Goal: Task Accomplishment & Management: Use online tool/utility

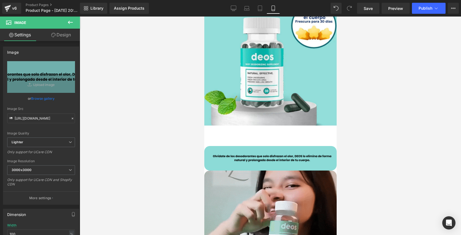
scroll to position [89, 0]
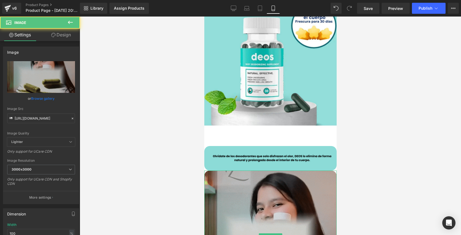
click at [213, 186] on img at bounding box center [270, 237] width 132 height 132
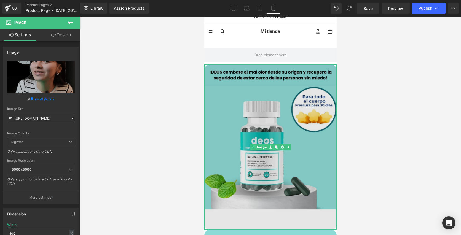
scroll to position [0, 0]
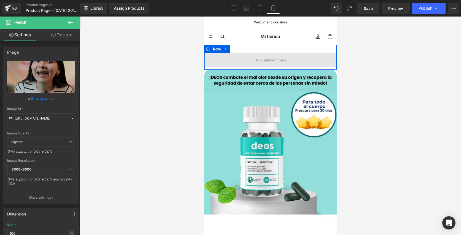
click at [245, 59] on span at bounding box center [270, 60] width 132 height 14
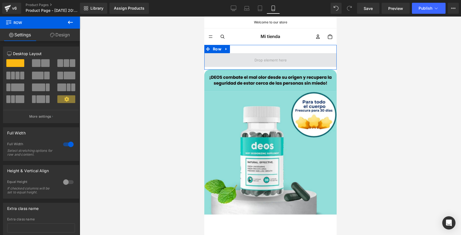
click at [279, 58] on span at bounding box center [270, 60] width 36 height 9
click at [253, 61] on span at bounding box center [270, 60] width 132 height 14
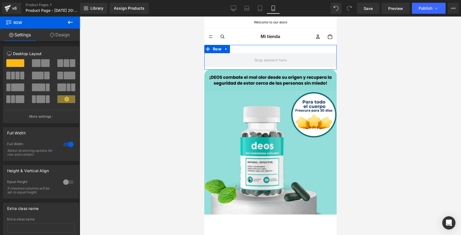
click at [51, 34] on icon at bounding box center [52, 35] width 4 height 4
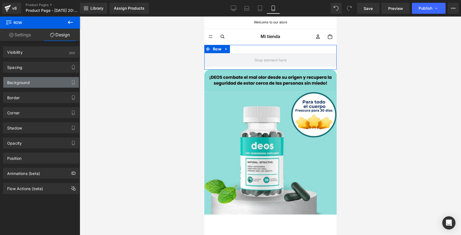
click at [41, 83] on div "Background" at bounding box center [41, 82] width 76 height 10
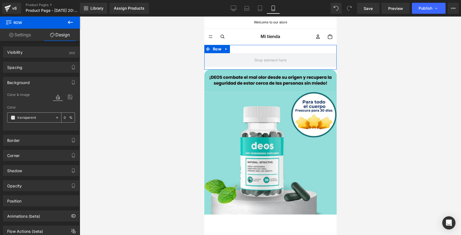
click at [32, 119] on input "transparent" at bounding box center [34, 118] width 35 height 6
click at [13, 116] on span at bounding box center [13, 118] width 4 height 4
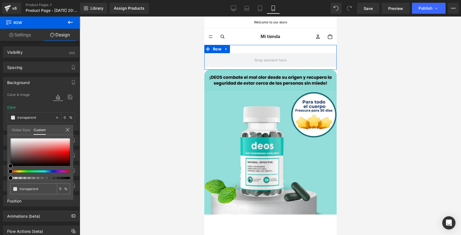
click at [26, 128] on link "Global Style" at bounding box center [21, 129] width 19 height 9
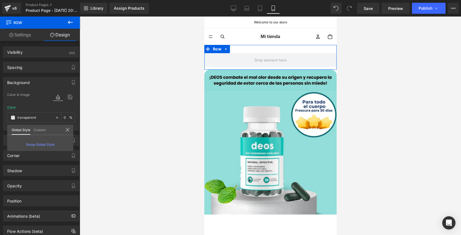
click at [40, 130] on link "Custom" at bounding box center [40, 129] width 12 height 9
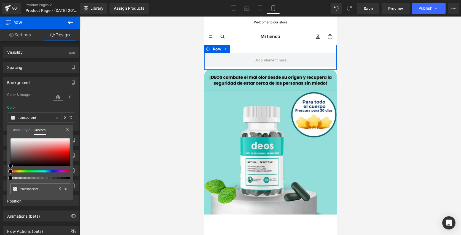
type input "#000000"
type input "100"
type input "#000000"
type input "100"
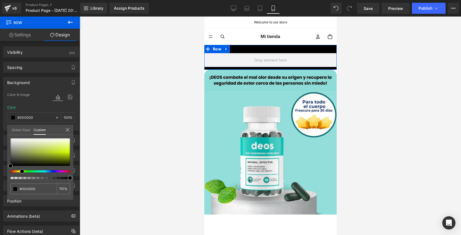
drag, startPoint x: 29, startPoint y: 171, endPoint x: 22, endPoint y: 181, distance: 12.0
click at [20, 183] on div "#000000 100 %" at bounding box center [40, 168] width 66 height 61
click at [37, 189] on input "#000000" at bounding box center [34, 189] width 29 height 6
type input "#00000"
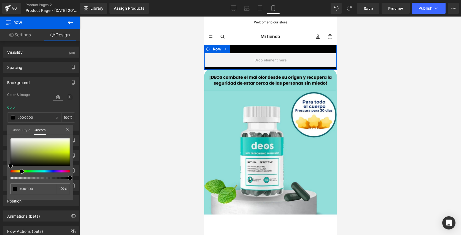
type input "0"
type input "#0000"
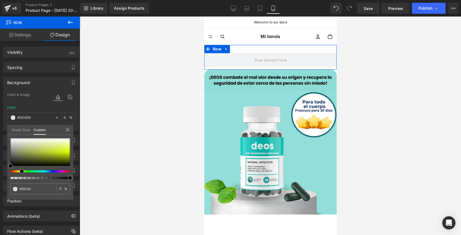
type input "#0000"
type input "#000"
type input "100"
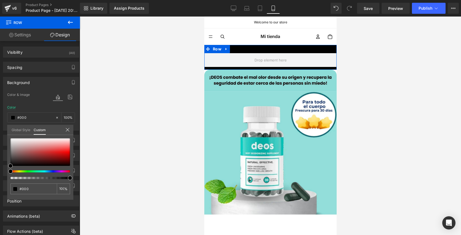
type input "#00"
type input "0"
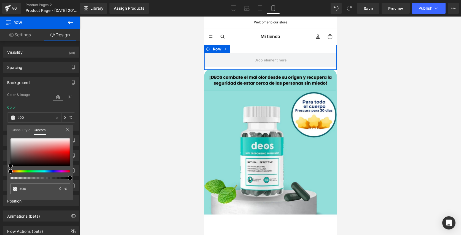
type input "#0"
type input "#"
type input "#8"
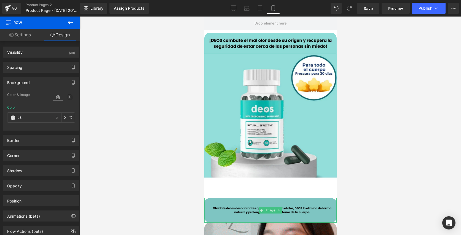
scroll to position [13, 0]
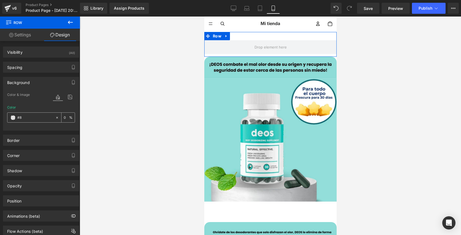
click at [27, 121] on div "#8" at bounding box center [31, 118] width 48 height 10
click at [28, 119] on input "#8" at bounding box center [34, 118] width 35 height 6
click at [30, 119] on input "#8" at bounding box center [34, 118] width 35 height 6
paste input "cdbd7"
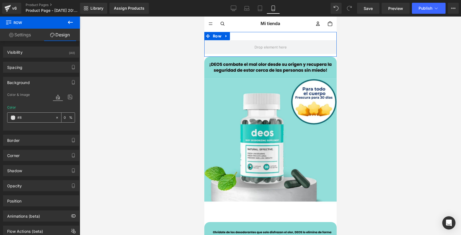
type input "#8cdbd7"
type input "100"
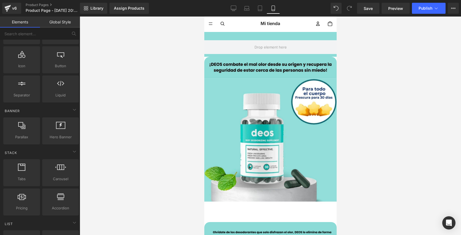
click at [139, 144] on div at bounding box center [270, 126] width 381 height 219
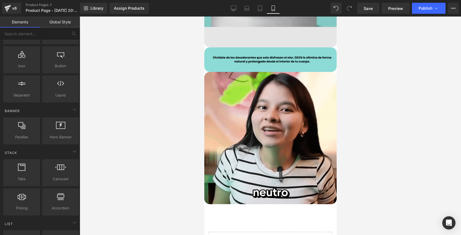
click at [247, 159] on img at bounding box center [270, 138] width 132 height 132
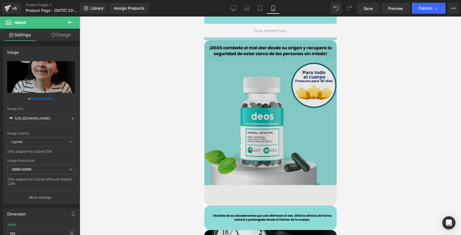
scroll to position [0, 0]
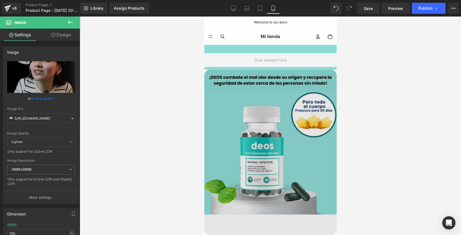
click at [261, 89] on img at bounding box center [270, 152] width 132 height 165
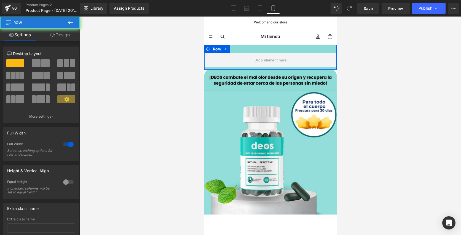
click at [269, 49] on div "Row" at bounding box center [270, 57] width 132 height 25
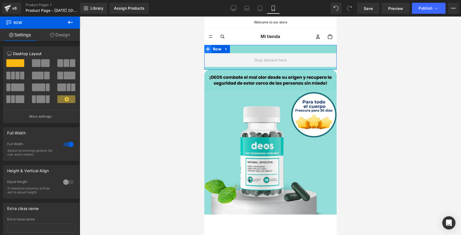
click at [206, 49] on icon at bounding box center [208, 49] width 4 height 4
click at [56, 34] on link "Design" at bounding box center [60, 35] width 40 height 12
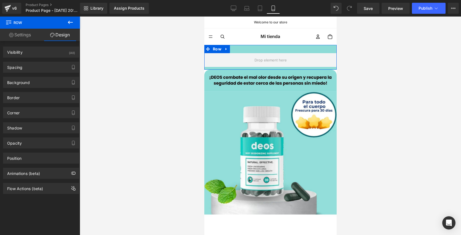
click at [18, 31] on link "Settings" at bounding box center [20, 35] width 40 height 12
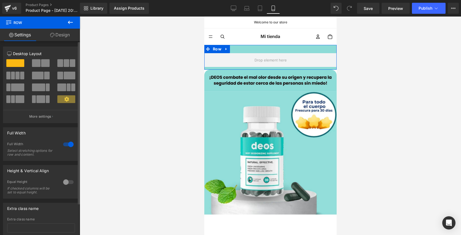
click at [69, 148] on div at bounding box center [68, 144] width 13 height 9
click at [64, 183] on div at bounding box center [68, 182] width 13 height 9
click at [65, 183] on div at bounding box center [68, 182] width 13 height 9
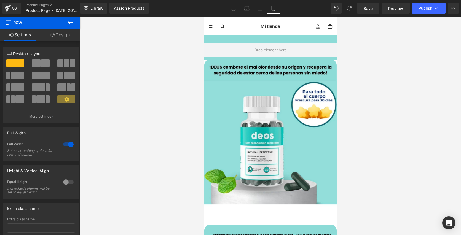
scroll to position [10, 0]
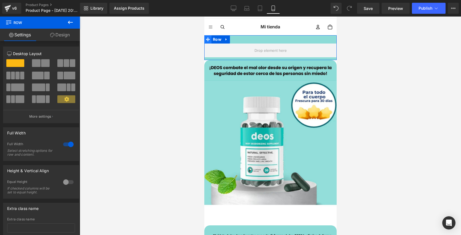
click at [209, 39] on icon at bounding box center [208, 40] width 4 height 4
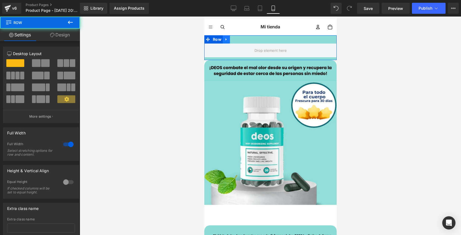
click at [224, 40] on link at bounding box center [226, 39] width 7 height 8
click at [218, 40] on span "Row" at bounding box center [216, 39] width 11 height 8
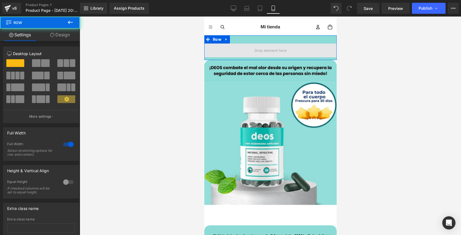
click at [245, 54] on span at bounding box center [270, 51] width 132 height 14
click at [246, 53] on span at bounding box center [270, 51] width 132 height 14
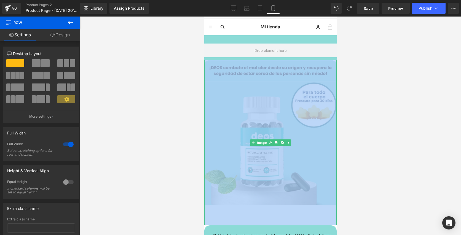
drag, startPoint x: 246, startPoint y: 53, endPoint x: 247, endPoint y: 60, distance: 7.3
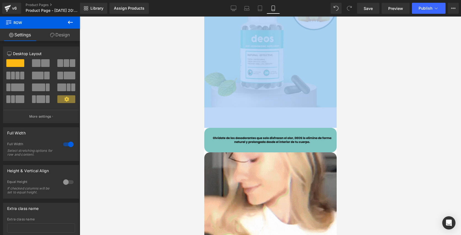
scroll to position [0, 0]
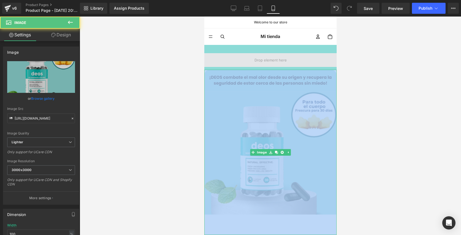
click at [235, 55] on span at bounding box center [270, 60] width 132 height 14
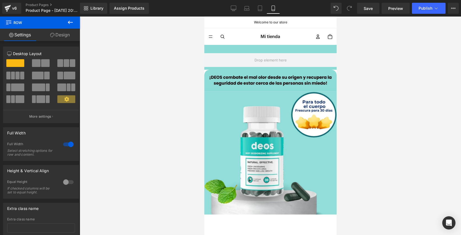
click at [108, 40] on div at bounding box center [270, 126] width 381 height 219
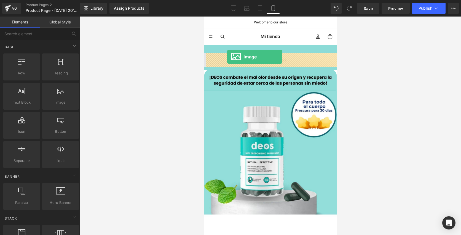
drag, startPoint x: 269, startPoint y: 114, endPoint x: 227, endPoint y: 57, distance: 71.1
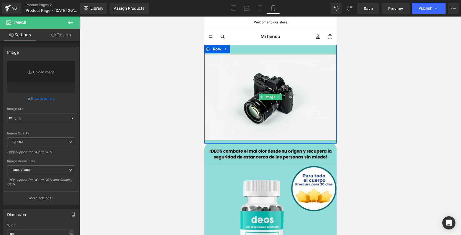
click at [250, 54] on div at bounding box center [270, 53] width 132 height 1
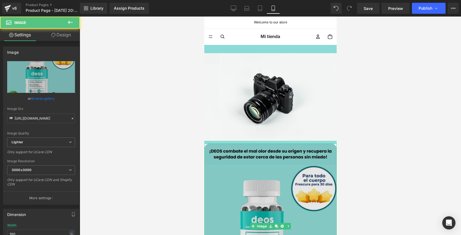
click at [254, 144] on img at bounding box center [270, 226] width 132 height 165
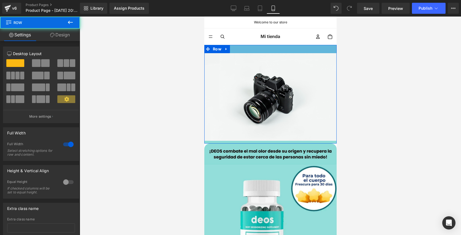
click at [278, 49] on div at bounding box center [270, 49] width 132 height 8
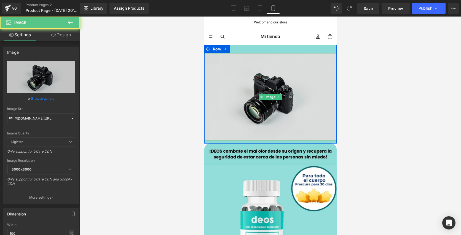
click at [268, 79] on img at bounding box center [270, 97] width 132 height 88
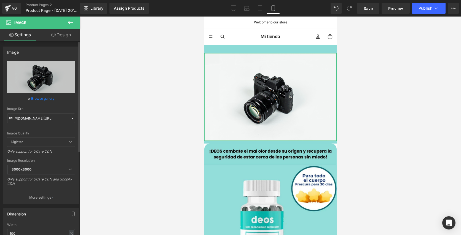
click at [38, 98] on link "Browse gallery" at bounding box center [42, 99] width 23 height 10
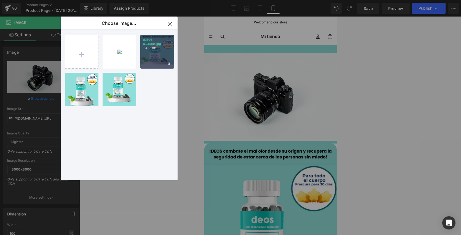
click at [160, 60] on div "¡DEOS c...edo!.jpg 114.15 KB" at bounding box center [157, 52] width 34 height 34
type input "https://ucarecdn.com/991be19d-2ab2-4139-a54a-aed53b978fba/-/format/auto/-/previ…"
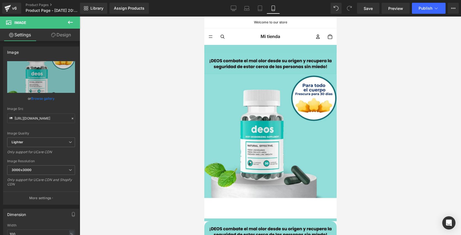
click at [160, 60] on div at bounding box center [270, 126] width 381 height 219
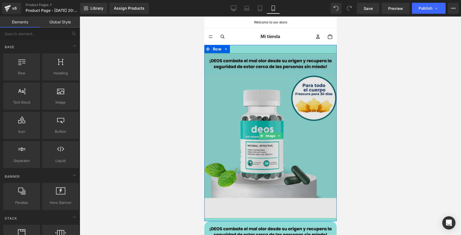
scroll to position [29, 0]
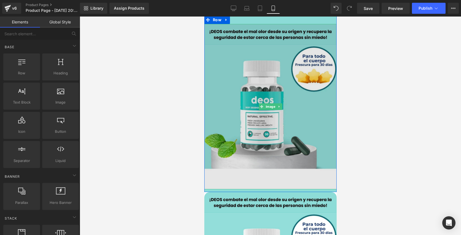
click at [259, 160] on img at bounding box center [270, 106] width 132 height 165
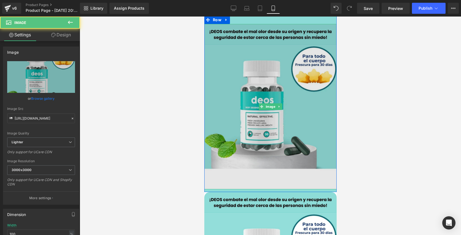
click at [299, 107] on img at bounding box center [270, 106] width 132 height 165
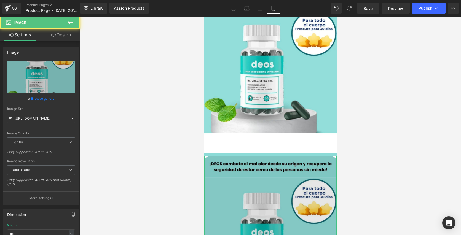
click at [298, 173] on img at bounding box center [270, 238] width 132 height 165
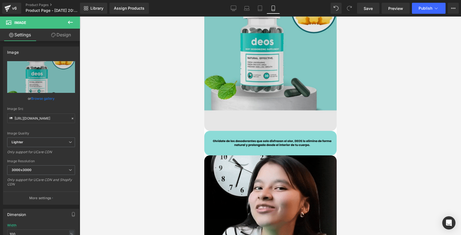
scroll to position [243, 0]
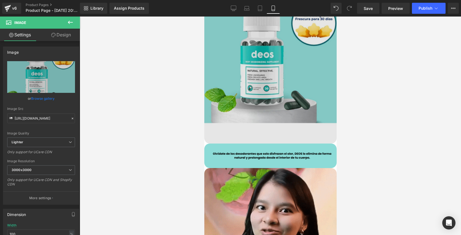
click at [295, 112] on img at bounding box center [270, 60] width 132 height 165
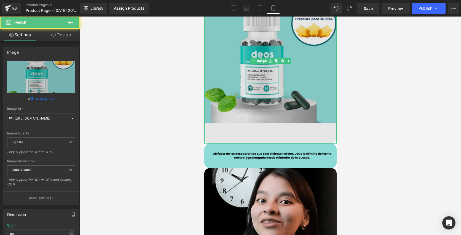
click at [298, 83] on img at bounding box center [270, 60] width 132 height 165
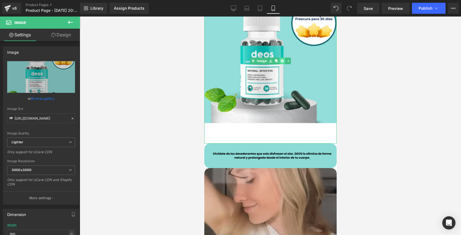
click at [282, 59] on icon at bounding box center [281, 60] width 3 height 3
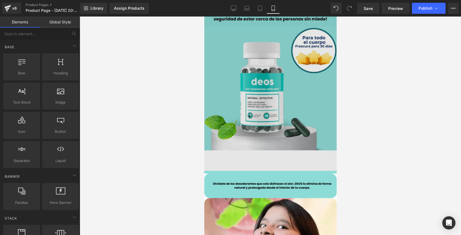
scroll to position [77, 0]
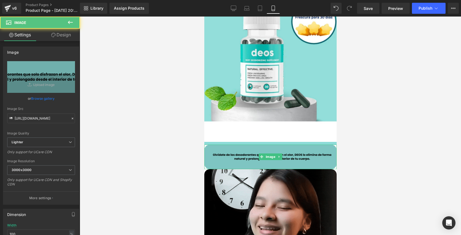
drag, startPoint x: 274, startPoint y: 156, endPoint x: 280, endPoint y: 162, distance: 8.6
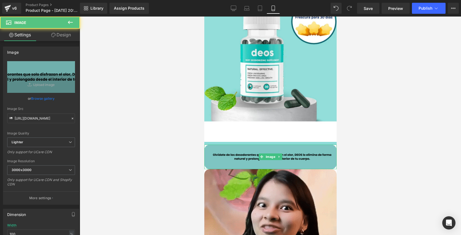
click at [280, 162] on img at bounding box center [270, 157] width 132 height 25
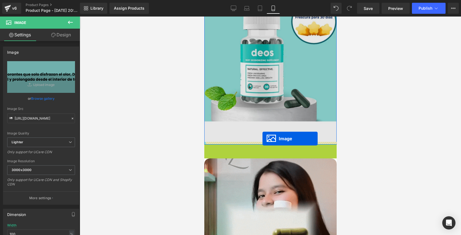
drag, startPoint x: 262, startPoint y: 157, endPoint x: 262, endPoint y: 139, distance: 18.2
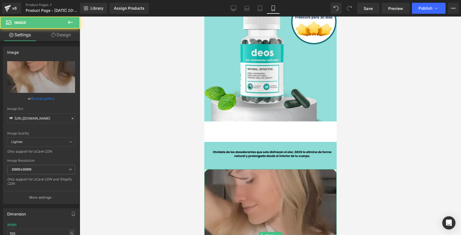
click at [249, 185] on img at bounding box center [270, 235] width 132 height 132
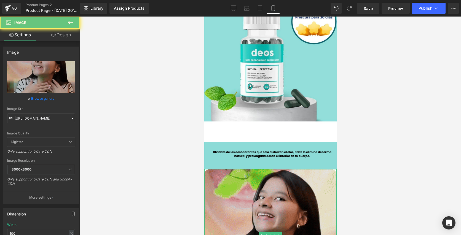
click at [255, 185] on img at bounding box center [270, 235] width 132 height 132
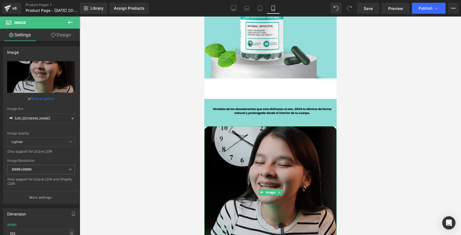
scroll to position [139, 0]
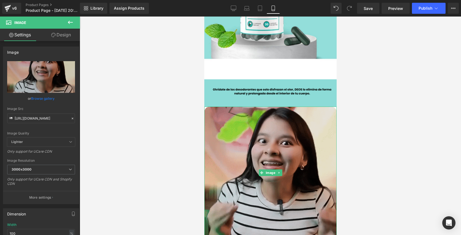
click at [269, 187] on img at bounding box center [270, 173] width 132 height 132
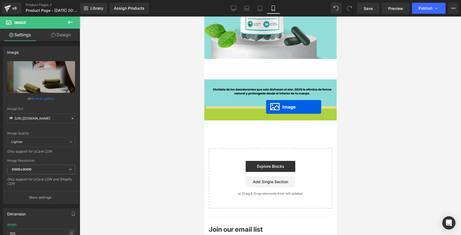
drag, startPoint x: 261, startPoint y: 173, endPoint x: 266, endPoint y: 107, distance: 66.1
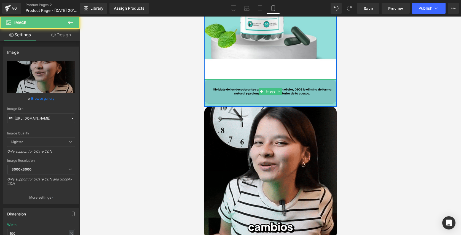
click at [267, 97] on img at bounding box center [270, 91] width 132 height 25
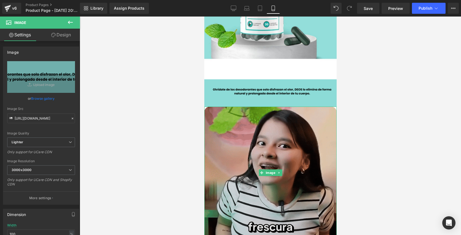
click at [266, 116] on img at bounding box center [270, 173] width 132 height 132
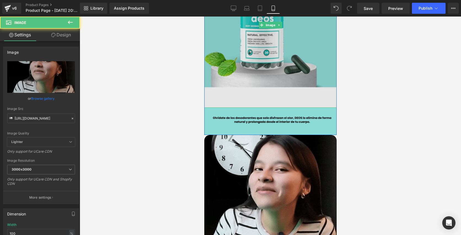
scroll to position [77, 0]
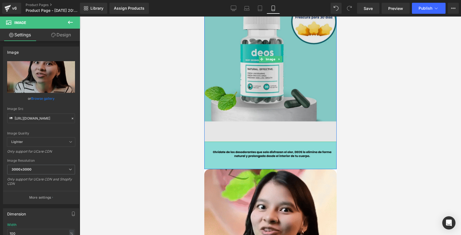
click at [266, 60] on span "Image" at bounding box center [270, 59] width 12 height 7
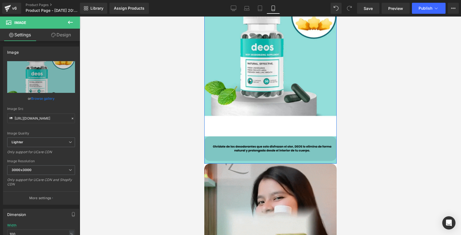
scroll to position [93, 0]
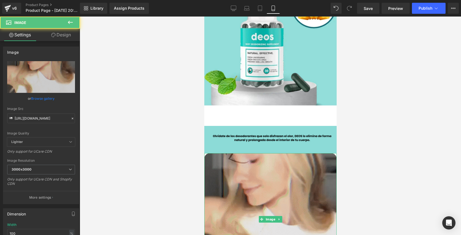
click at [226, 182] on img at bounding box center [270, 219] width 132 height 132
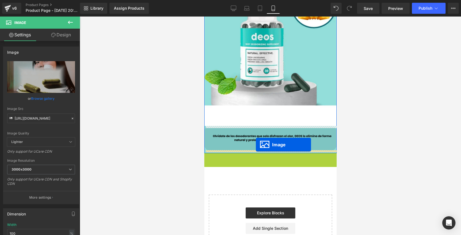
drag, startPoint x: 261, startPoint y: 219, endPoint x: 255, endPoint y: 146, distance: 73.6
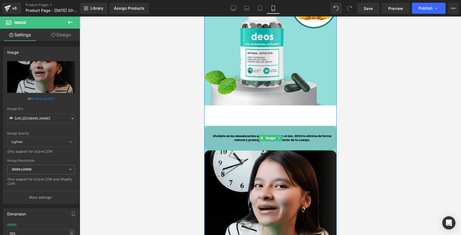
click at [254, 148] on img at bounding box center [270, 138] width 132 height 25
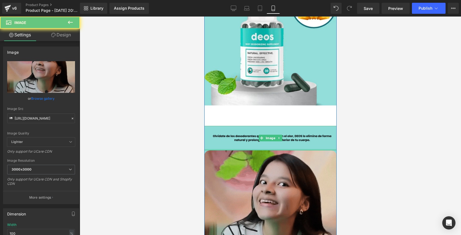
click at [253, 154] on img at bounding box center [270, 217] width 132 height 132
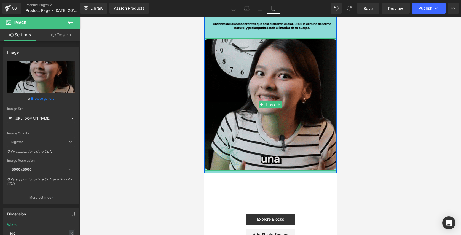
scroll to position [211, 0]
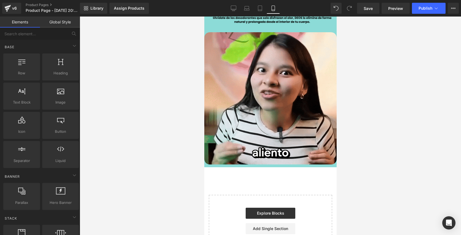
click at [380, 124] on div at bounding box center [270, 126] width 381 height 219
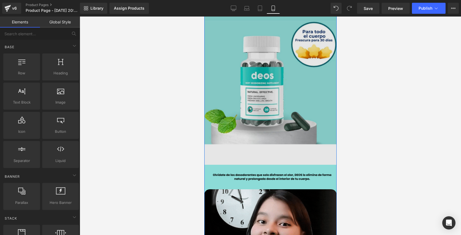
scroll to position [43, 0]
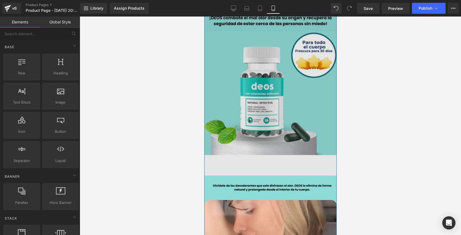
click at [309, 97] on img at bounding box center [270, 92] width 132 height 165
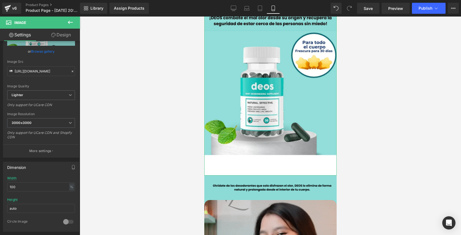
scroll to position [48, 0]
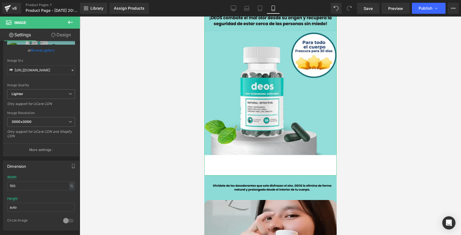
click at [71, 34] on link "Design" at bounding box center [61, 35] width 40 height 12
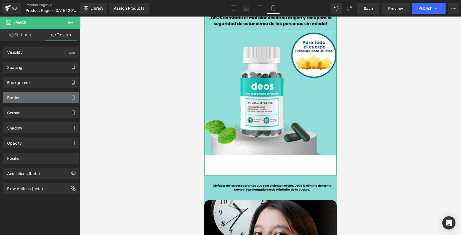
click at [42, 98] on div "Border" at bounding box center [41, 97] width 76 height 10
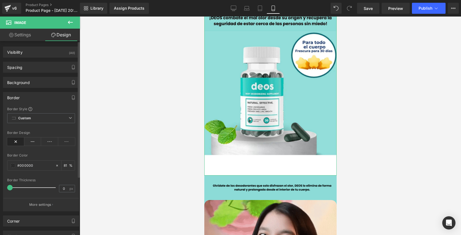
click at [50, 97] on div "Border" at bounding box center [41, 97] width 76 height 10
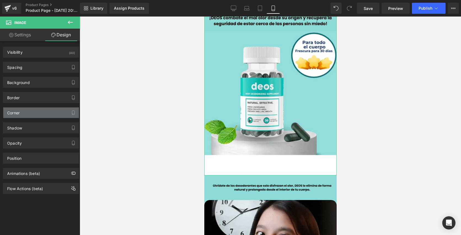
click at [49, 112] on div "Corner" at bounding box center [41, 113] width 76 height 10
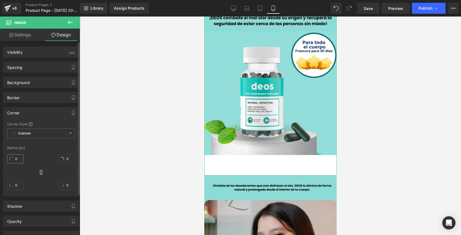
click at [15, 161] on input "0" at bounding box center [15, 158] width 17 height 9
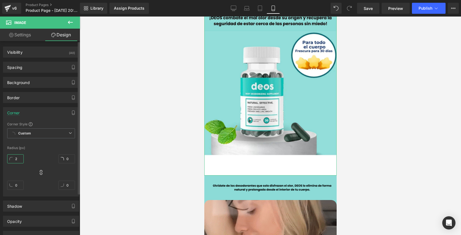
type input "2-"
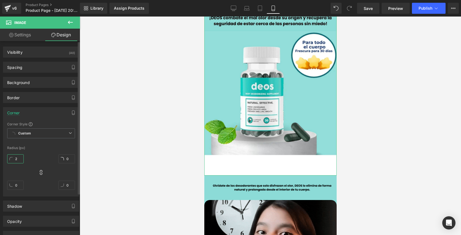
type input "2"
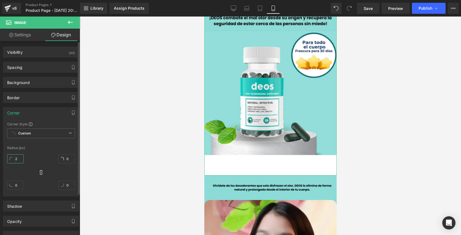
type input "2"
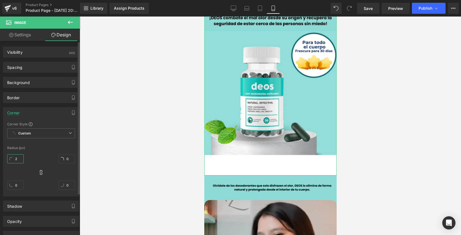
type input "2"
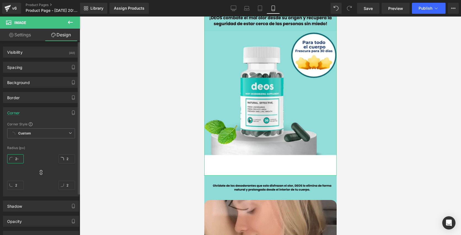
type input "2"
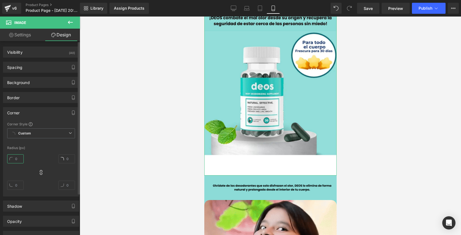
type input "2"
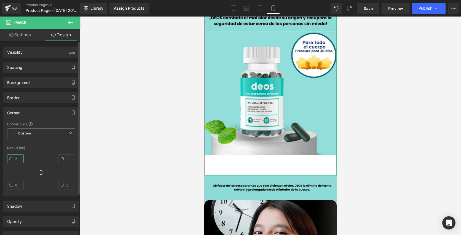
type input "2"
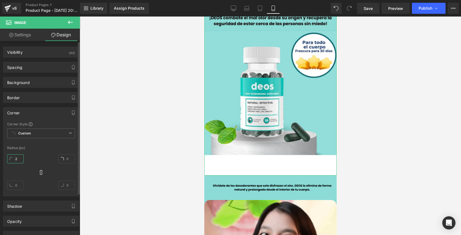
type input "2"
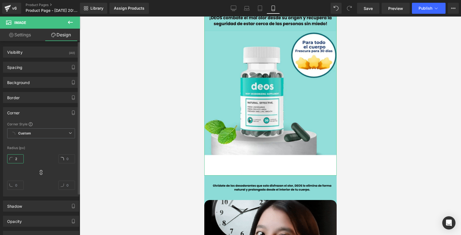
type input "2"
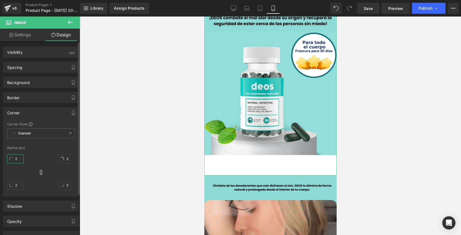
type input "20"
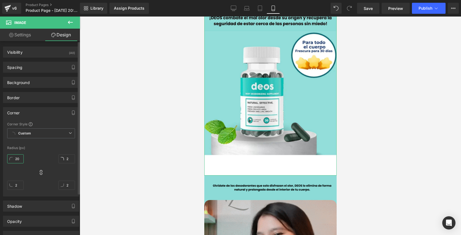
type input "20"
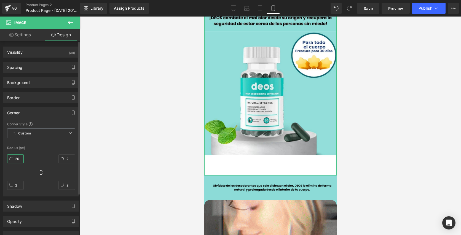
type input "20"
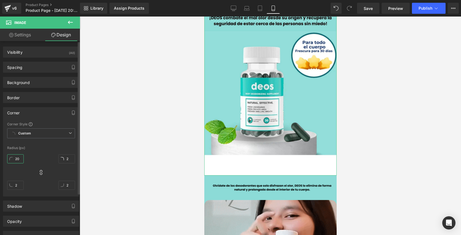
type input "20"
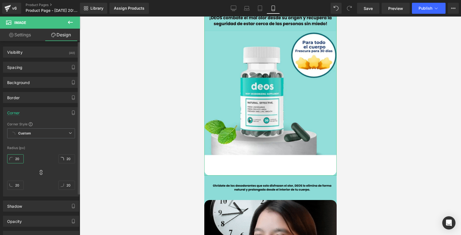
type input "20"
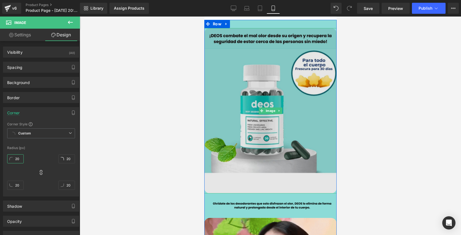
scroll to position [0, 0]
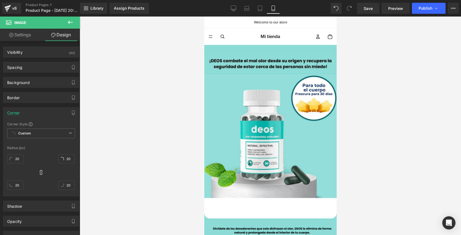
click at [69, 24] on icon at bounding box center [70, 22] width 7 height 7
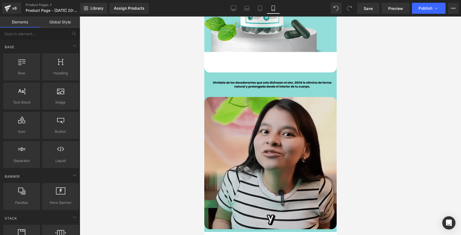
scroll to position [144, 0]
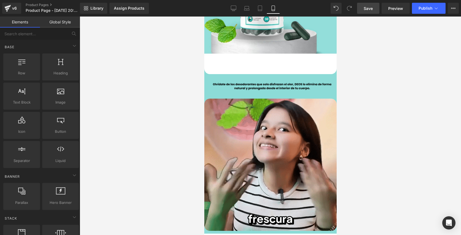
click at [368, 7] on span "Save" at bounding box center [368, 9] width 9 height 6
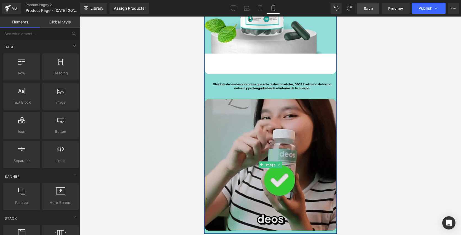
click at [267, 115] on img at bounding box center [270, 165] width 132 height 132
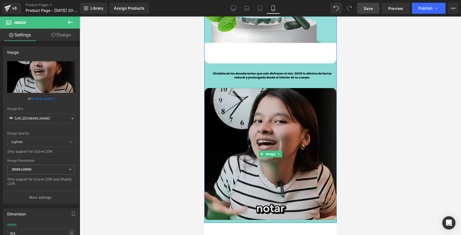
scroll to position [157, 0]
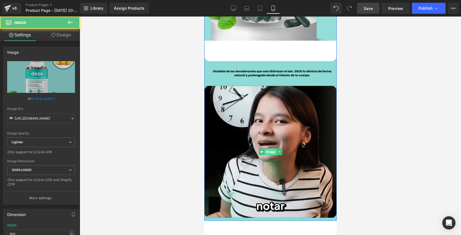
click at [267, 149] on span "Image" at bounding box center [270, 152] width 12 height 7
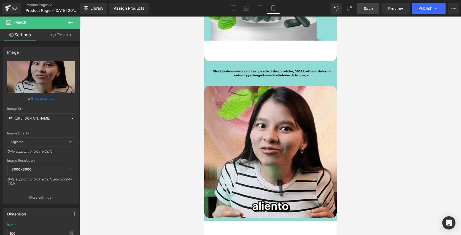
click at [60, 38] on link "Design" at bounding box center [61, 35] width 40 height 12
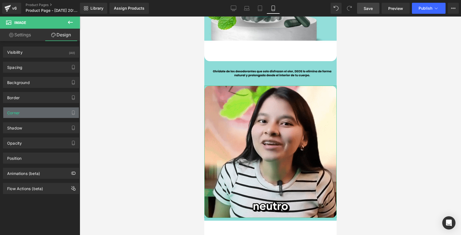
click at [42, 114] on div "Corner" at bounding box center [41, 113] width 76 height 10
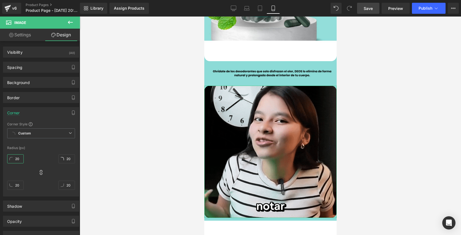
click at [17, 160] on input "20" at bounding box center [15, 158] width 17 height 9
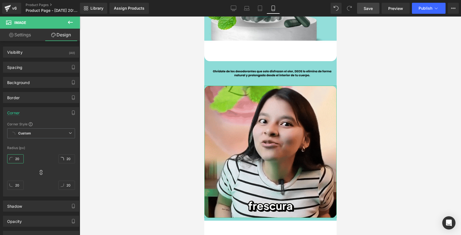
type input "3"
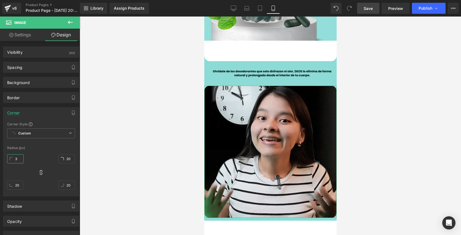
type input "3"
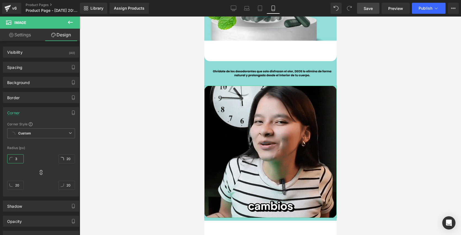
type input "3"
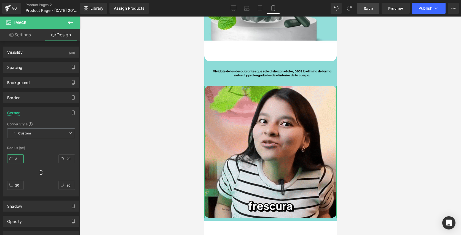
type input "3"
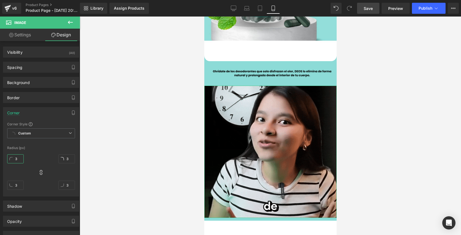
type input "35"
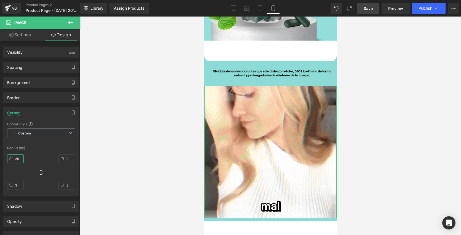
type input "35"
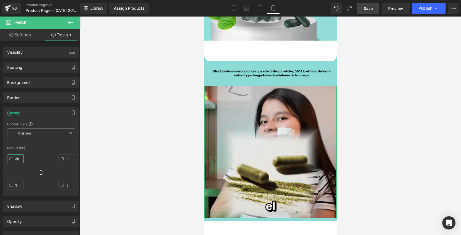
type input "35"
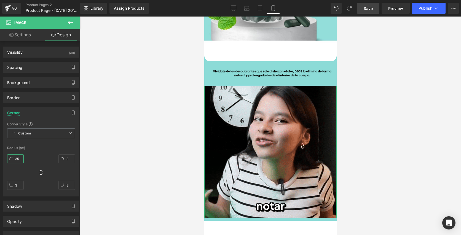
type input "35"
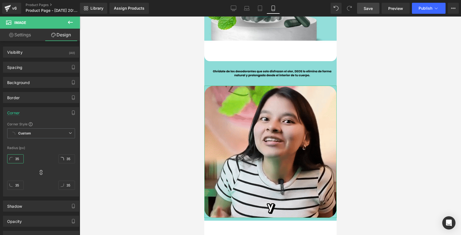
type input "355"
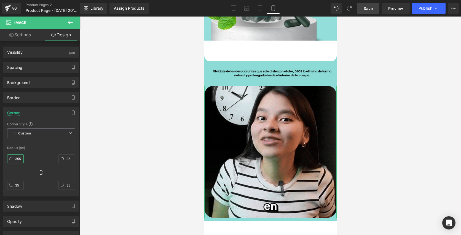
type input "355"
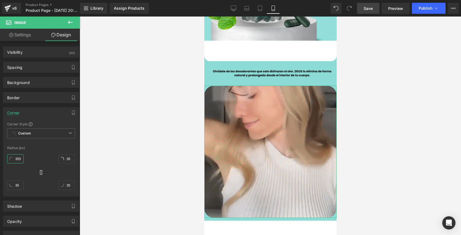
type input "355"
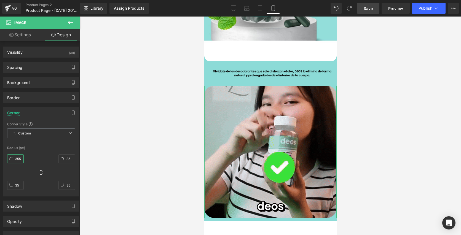
type input "355"
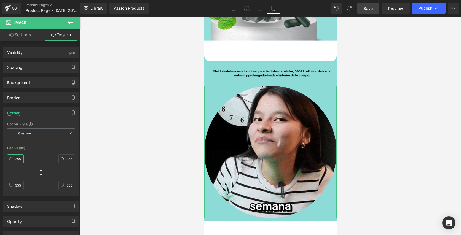
scroll to position [0, 2]
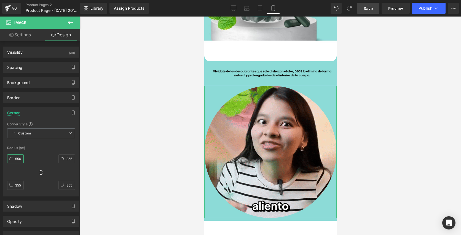
type input "3550"
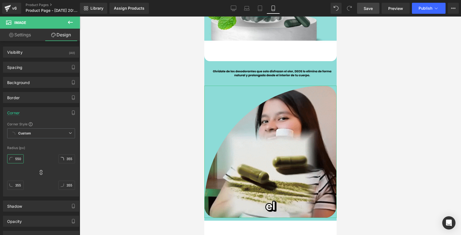
type input "3550"
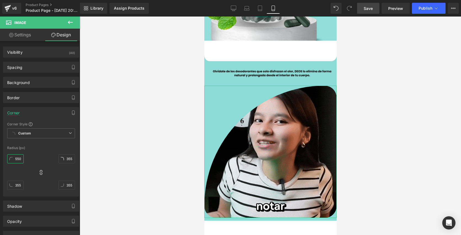
type input "3550"
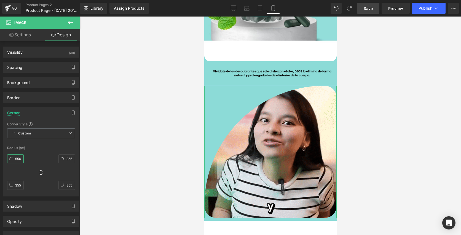
type input "3550"
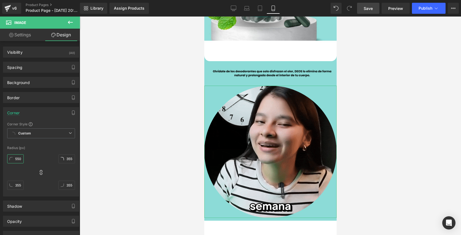
type input "35504"
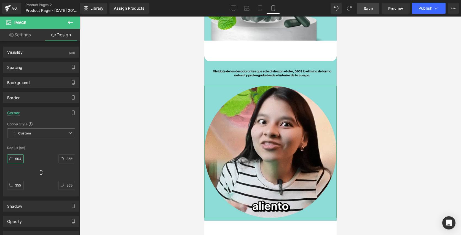
type input "35504"
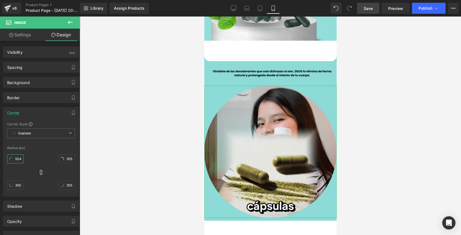
type input "35504"
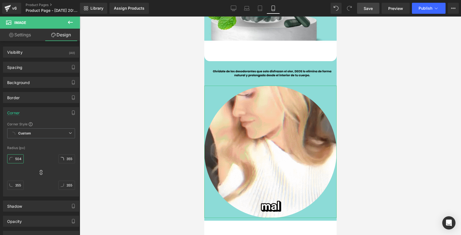
type input "35504"
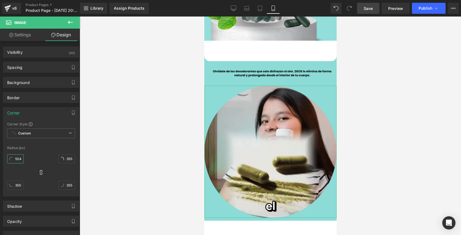
type input "355045"
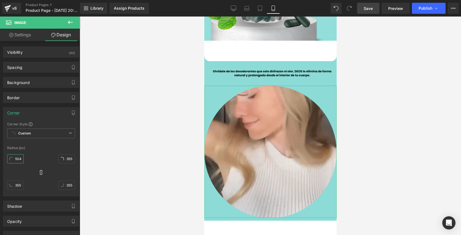
scroll to position [0, 6]
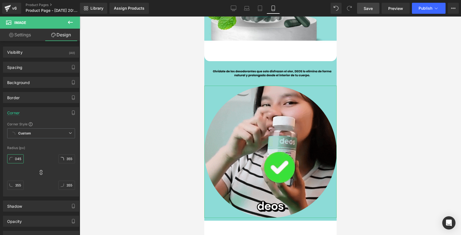
type input "355045"
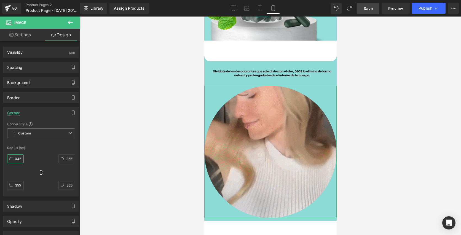
type input "355045"
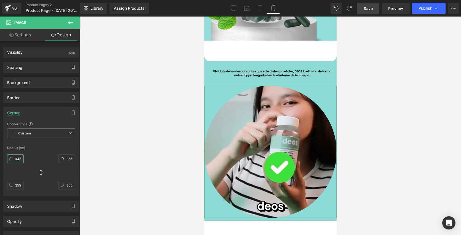
type input "355045"
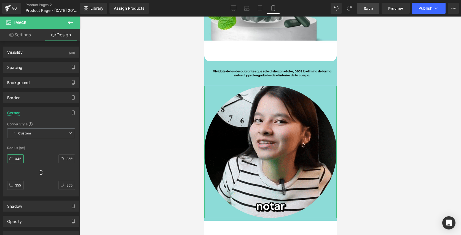
type input "35504"
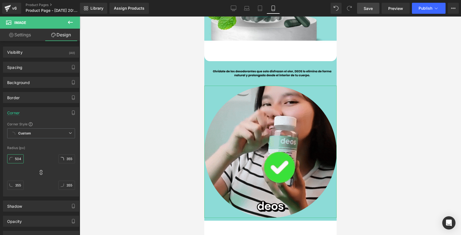
type input "35504"
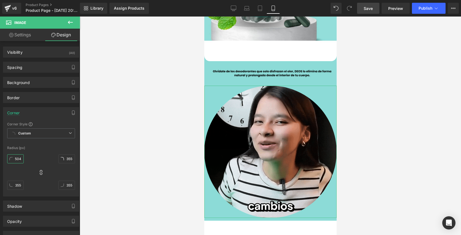
type input "35504"
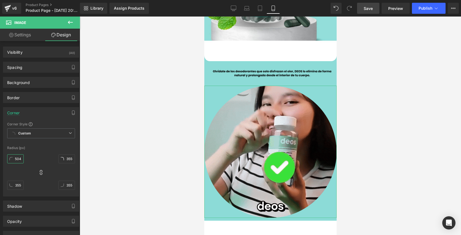
type input "35504"
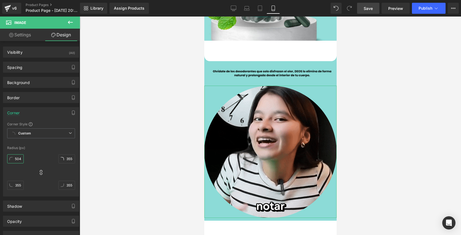
type input "3550"
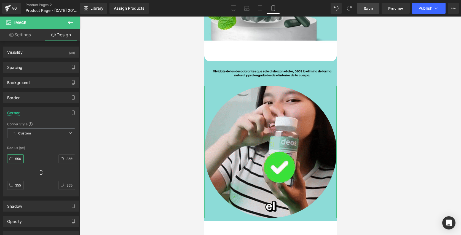
type input "3550"
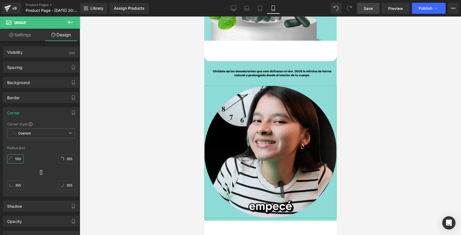
type input "3550"
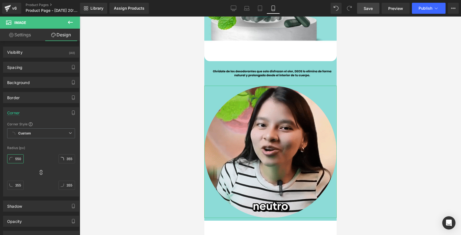
type input "3550"
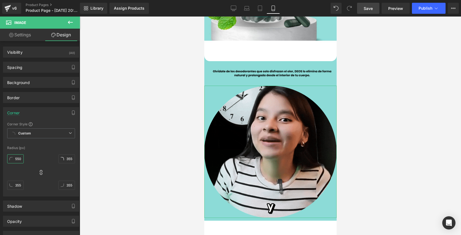
scroll to position [0, 2]
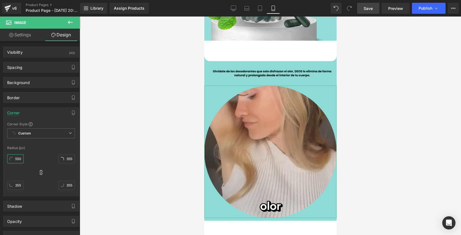
type input "355"
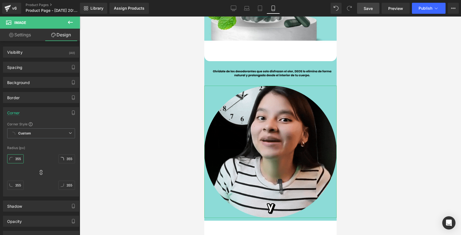
type input "355"
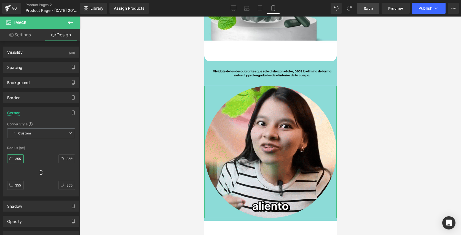
type input "355"
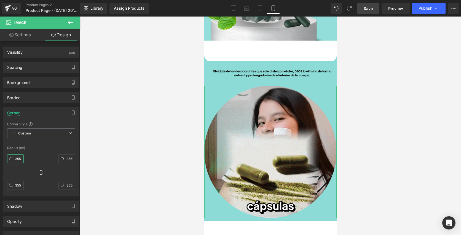
type input "355"
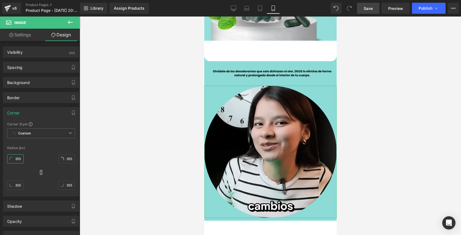
scroll to position [0, 0]
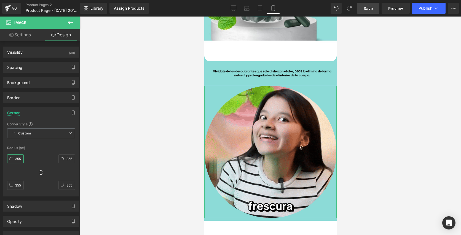
type input "35"
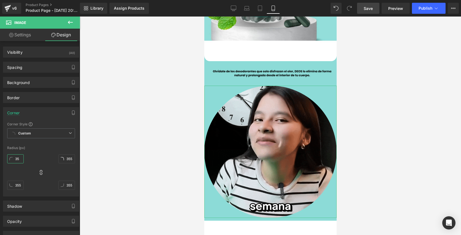
type input "35"
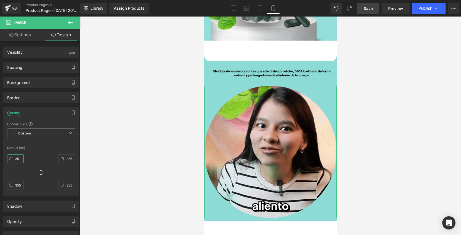
type input "35"
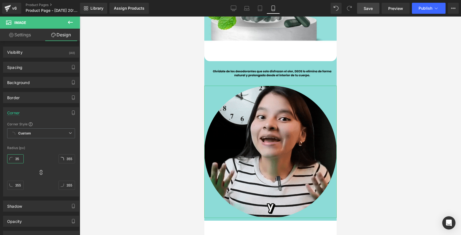
type input "35"
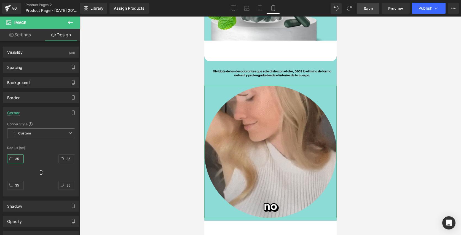
type input "3"
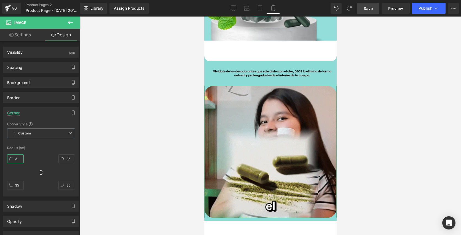
type input "3"
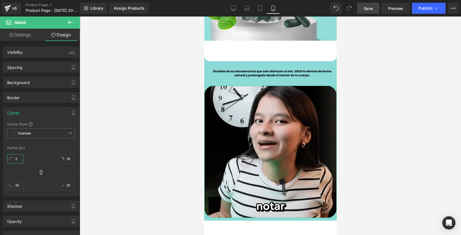
type input "3"
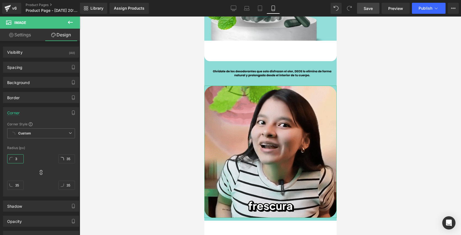
type input "3"
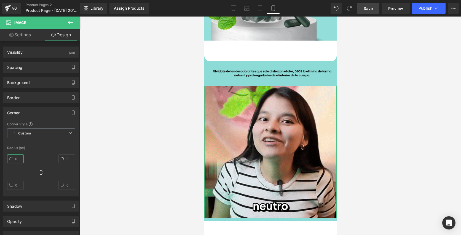
type input "4"
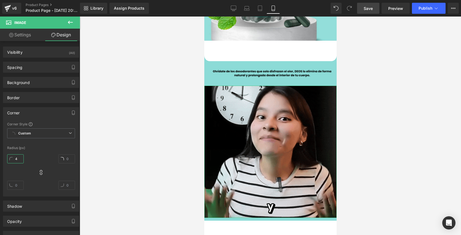
type input "4"
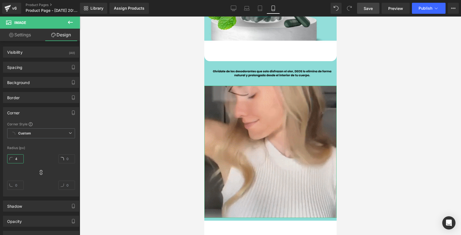
type input "4"
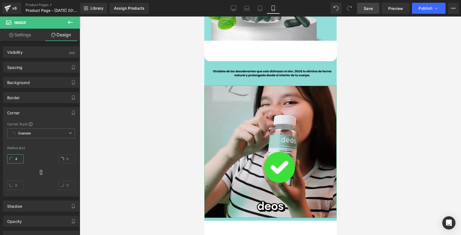
type input "4"
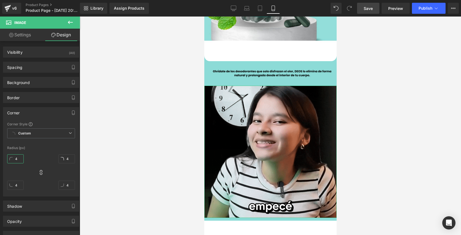
type input "45"
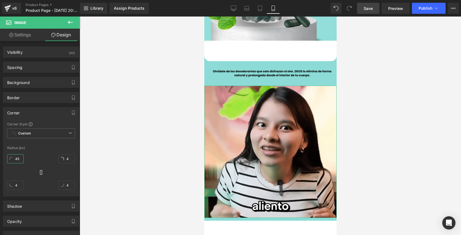
type input "45"
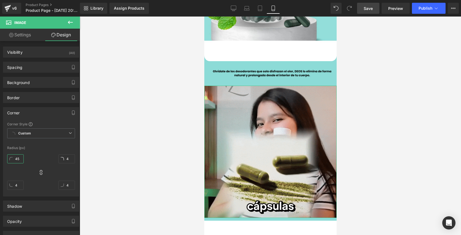
type input "45"
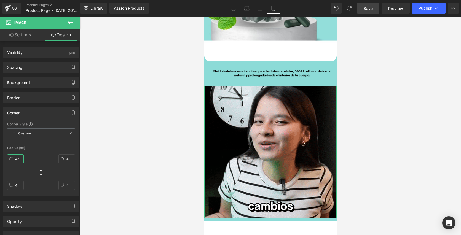
type input "45"
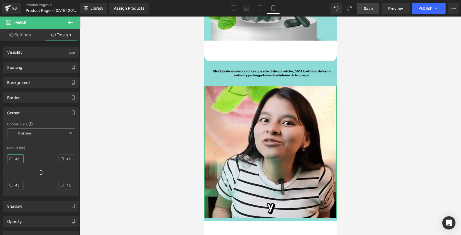
type input "45"
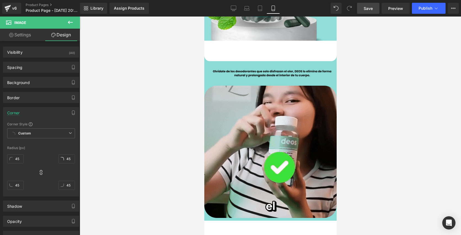
click at [98, 142] on div at bounding box center [270, 126] width 381 height 219
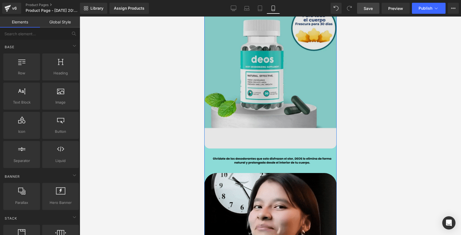
scroll to position [62, 0]
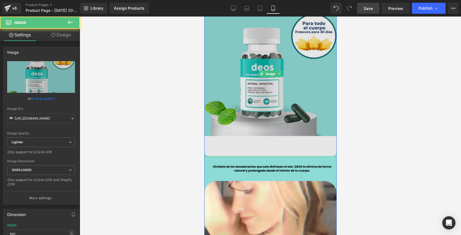
click at [231, 138] on img at bounding box center [270, 73] width 132 height 165
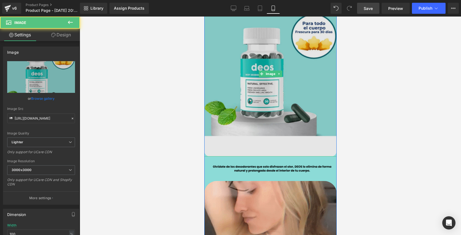
click at [218, 94] on img at bounding box center [270, 73] width 132 height 165
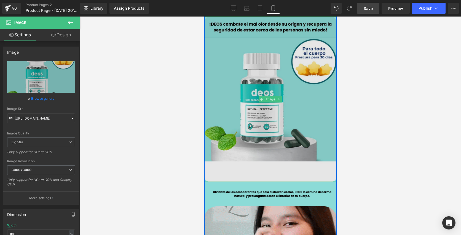
scroll to position [15, 0]
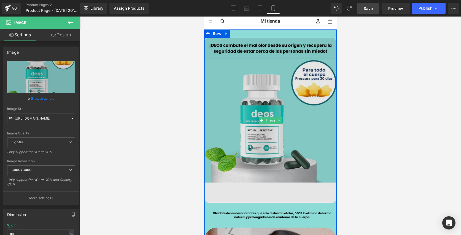
click at [235, 122] on img at bounding box center [270, 120] width 132 height 165
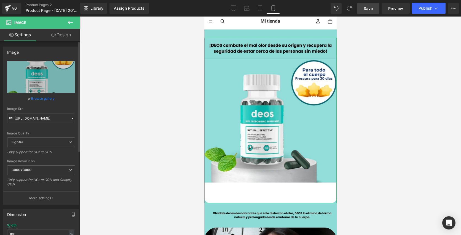
click at [38, 101] on link "Browse gallery" at bounding box center [42, 99] width 23 height 10
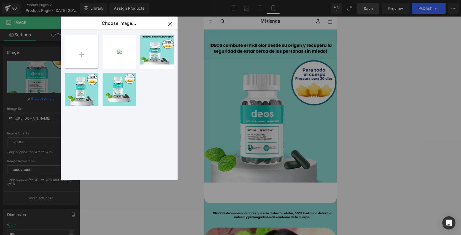
click at [81, 49] on input "file" at bounding box center [81, 51] width 33 height 33
type input "C:\fakepath\Screenshot 2025-08-13 at 1.07.57 PM.png"
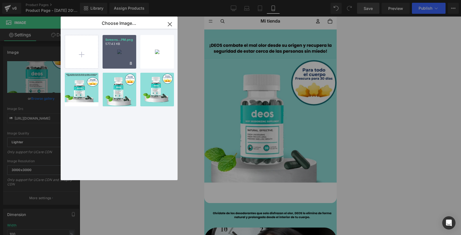
click at [118, 49] on div "Screens...PM.png 577.43 KB" at bounding box center [120, 52] width 34 height 34
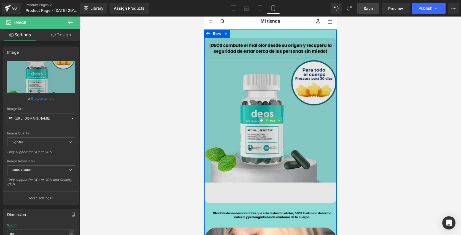
click at [265, 137] on img at bounding box center [270, 120] width 132 height 165
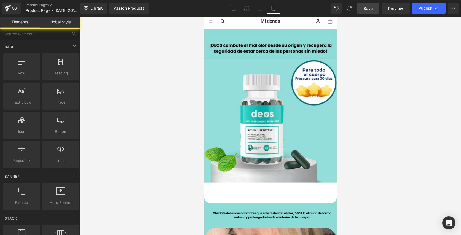
click at [141, 149] on div at bounding box center [270, 126] width 381 height 219
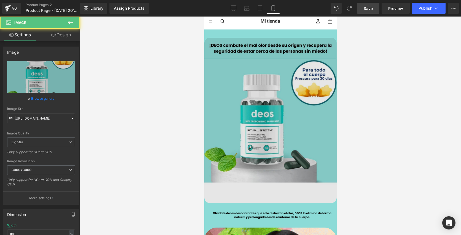
click at [264, 128] on img at bounding box center [270, 120] width 132 height 165
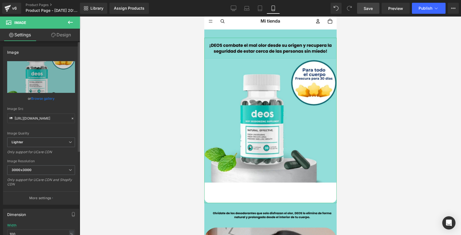
click at [41, 98] on link "Browse gallery" at bounding box center [42, 99] width 23 height 10
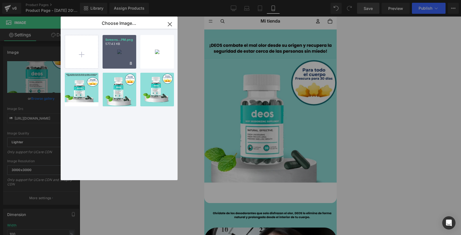
click at [124, 51] on div "Screens...PM.png 577.43 KB" at bounding box center [120, 52] width 34 height 34
type input "https://ucarecdn.com/21f4f920-c9f2-46c9-8f4a-d17aa90df3b0/-/format/auto/-/previ…"
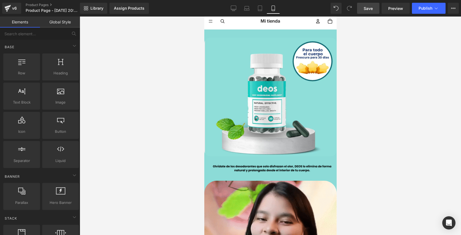
click at [375, 128] on div at bounding box center [270, 126] width 381 height 219
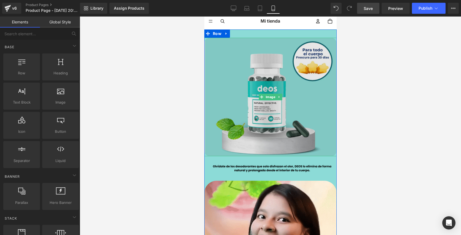
click at [270, 68] on img at bounding box center [270, 97] width 132 height 119
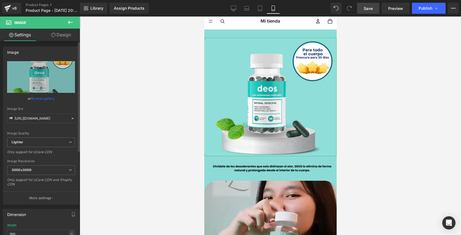
click at [69, 44] on div "Image https://ucarecdn.com/21f4f920-c9f2-46c9-8f4a-d17aa90df3b0/-/format/auto/-…" at bounding box center [41, 123] width 82 height 162
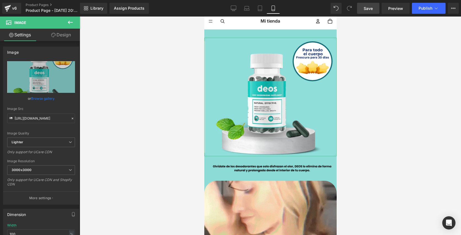
click at [69, 37] on link "Design" at bounding box center [61, 35] width 40 height 12
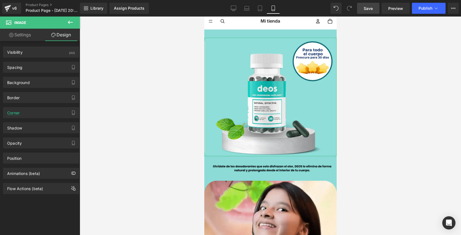
type input "20"
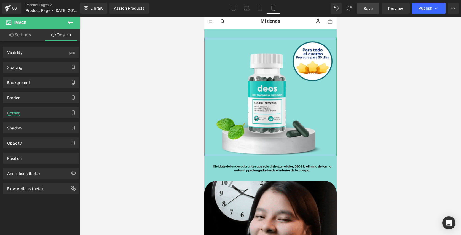
type input "20"
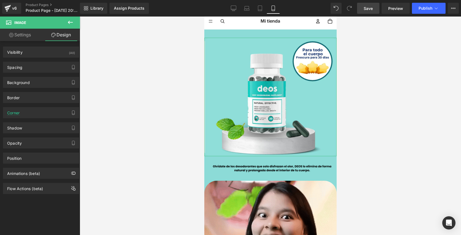
type input "20"
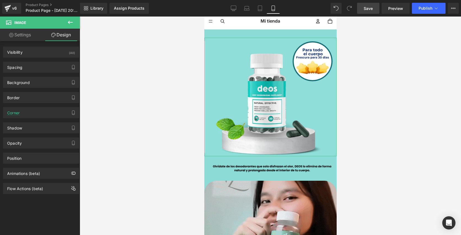
type input "20"
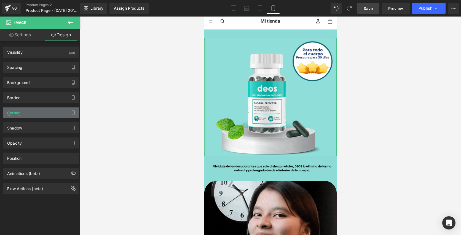
click at [58, 116] on div "Corner" at bounding box center [41, 113] width 76 height 10
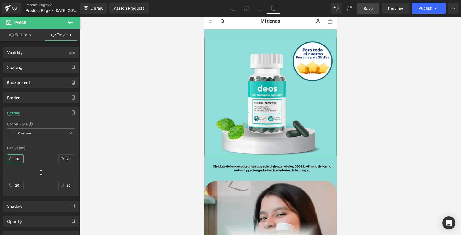
click at [14, 158] on input "20" at bounding box center [15, 158] width 17 height 9
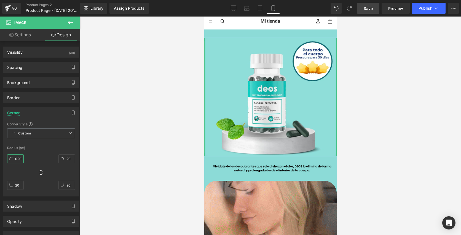
type input "20"
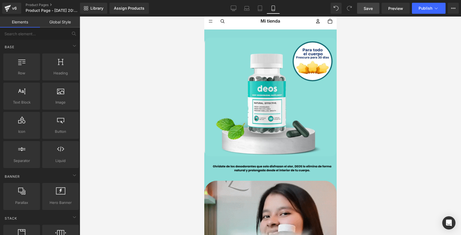
click at [119, 146] on div at bounding box center [270, 126] width 381 height 219
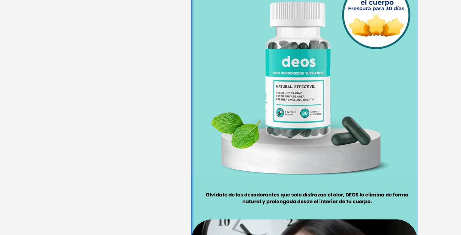
drag, startPoint x: 191, startPoint y: 57, endPoint x: 187, endPoint y: 56, distance: 4.1
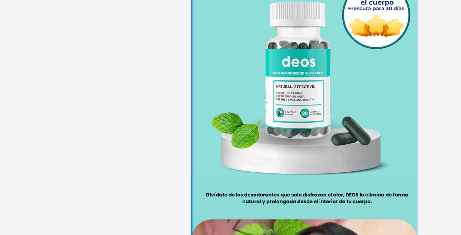
click at [191, 56] on html "Ir directamente al contenido Welcome to our store Inicio Catálogo Contacto DEOS…" at bounding box center [257, 171] width 132 height 497
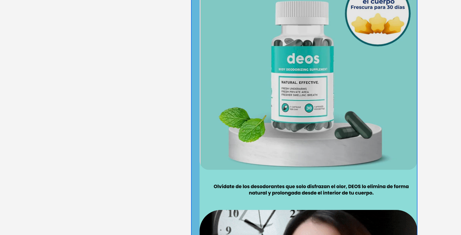
click at [199, 49] on div "Image" at bounding box center [259, 17] width 127 height 114
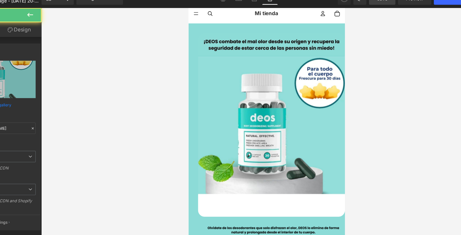
type input "https://ucarecdn.com/991be19d-2ab2-4139-a54a-aed53b978fba/-/format/auto/-/previ…"
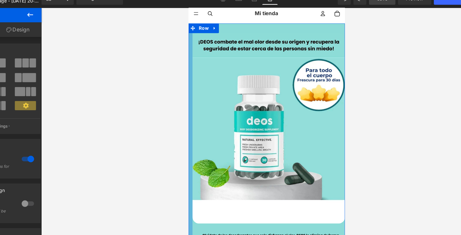
drag, startPoint x: 193, startPoint y: 127, endPoint x: 180, endPoint y: 130, distance: 13.0
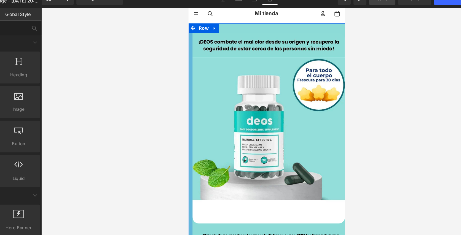
click at [193, 141] on div at bounding box center [270, 126] width 381 height 219
click at [175, 157] on div at bounding box center [270, 126] width 381 height 219
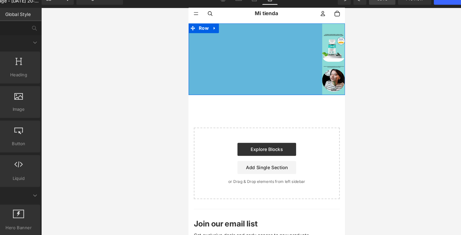
drag, startPoint x: 605, startPoint y: 85, endPoint x: 219, endPoint y: 172, distance: 395.1
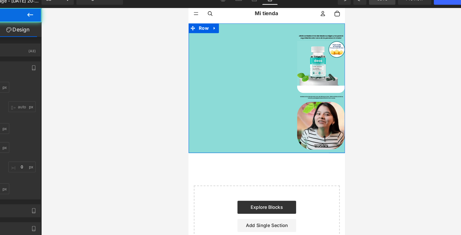
type input "0"
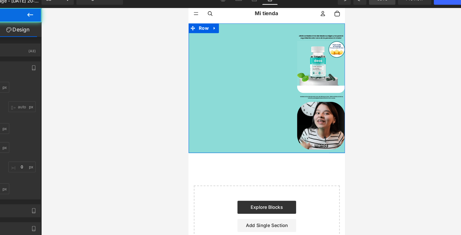
type input "0"
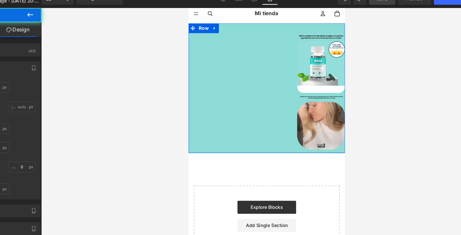
type input "30"
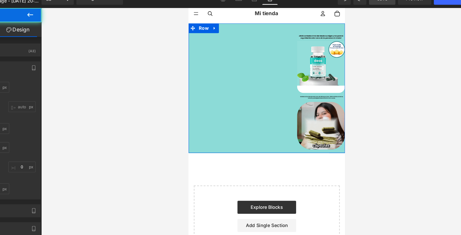
type input "0"
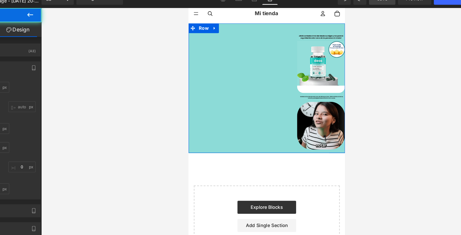
type input "10"
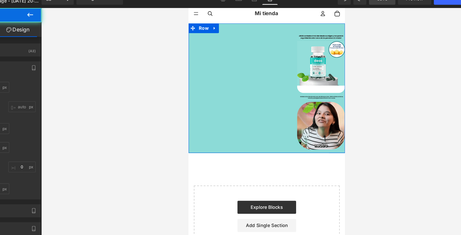
type input "333"
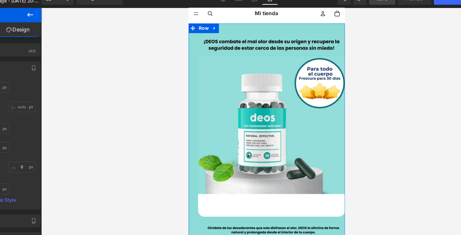
type input "0"
type input "30"
type input "0"
type input "10"
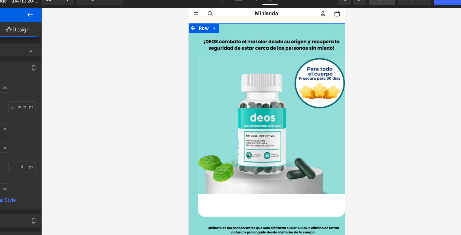
type input "29"
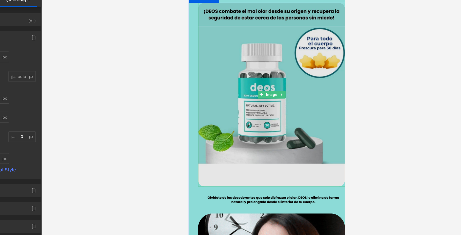
click at [221, 120] on img at bounding box center [258, 77] width 124 height 156
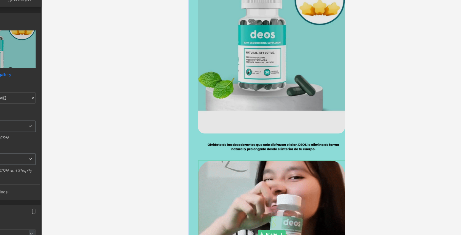
scroll to position [24, 0]
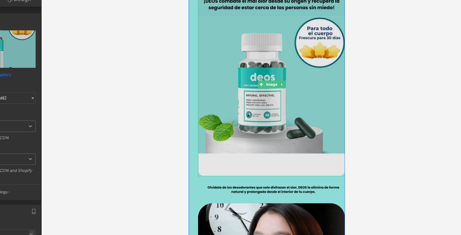
click at [228, 103] on img at bounding box center [258, 69] width 124 height 156
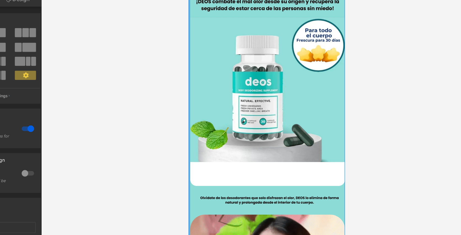
drag, startPoint x: 196, startPoint y: 86, endPoint x: 184, endPoint y: 85, distance: 11.6
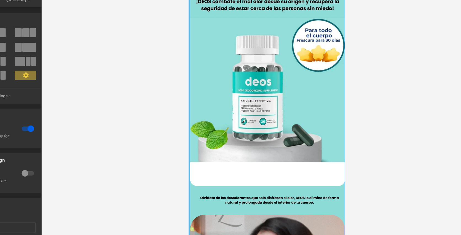
click at [188, 85] on html "Ir directamente al contenido Welcome to our store Inicio Catálogo Contacto DEOS…" at bounding box center [254, 224] width 132 height 541
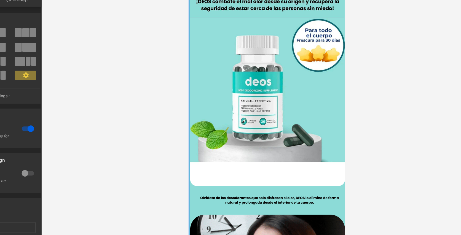
click at [175, 163] on div at bounding box center [270, 126] width 381 height 219
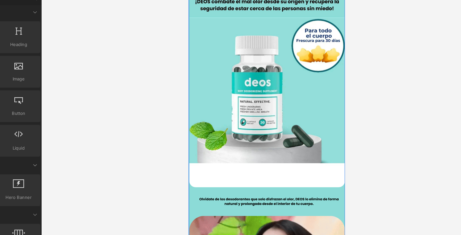
click at [204, 145] on div at bounding box center [270, 126] width 381 height 219
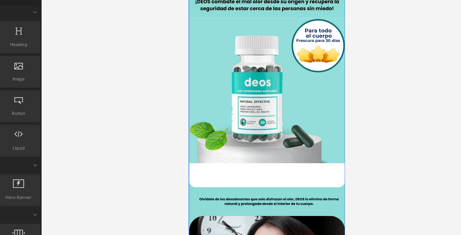
click at [204, 145] on div at bounding box center [270, 126] width 381 height 219
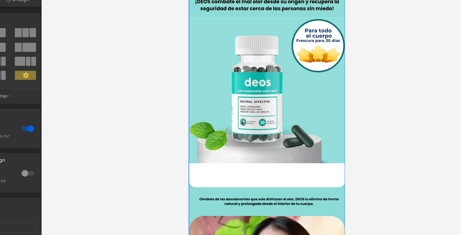
click at [188, 106] on div at bounding box center [188, 148] width 1 height 332
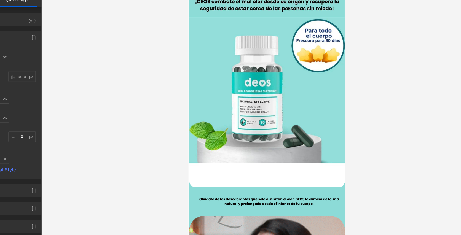
click at [188, 106] on div at bounding box center [188, 148] width 1 height 332
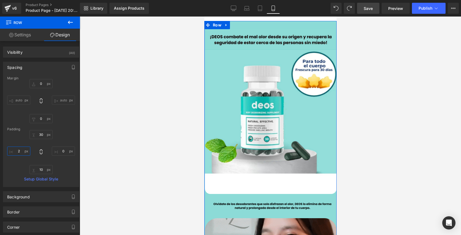
click at [22, 152] on input "2" at bounding box center [18, 151] width 23 height 9
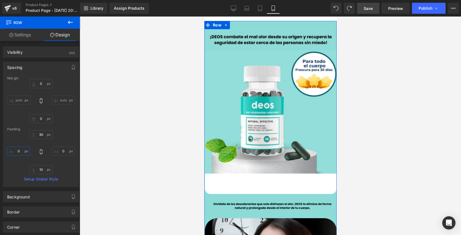
type input "0"
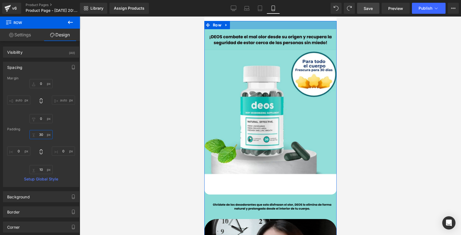
click at [42, 135] on input "30" at bounding box center [41, 134] width 23 height 9
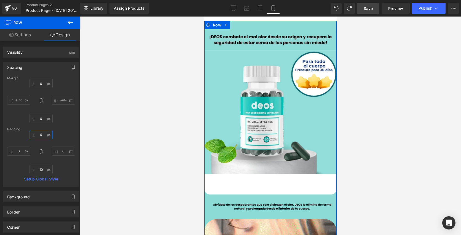
type input "0"
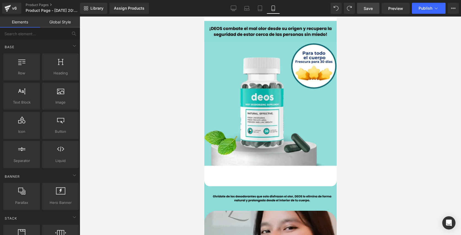
click at [135, 141] on div at bounding box center [270, 126] width 381 height 219
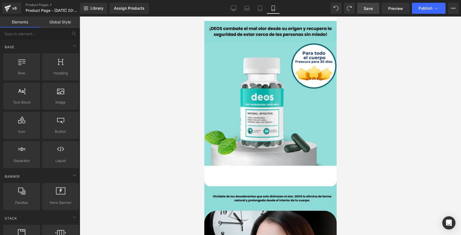
click at [388, 90] on div at bounding box center [270, 126] width 381 height 219
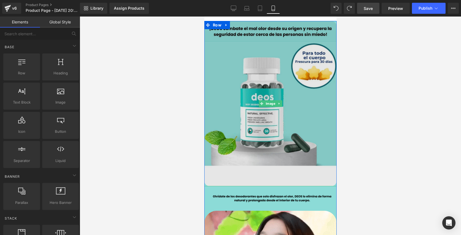
click at [304, 173] on img at bounding box center [270, 103] width 132 height 165
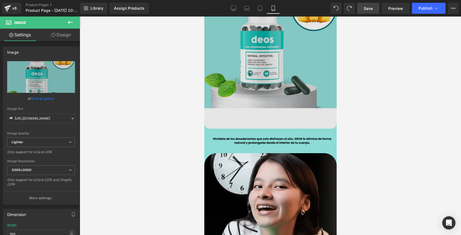
scroll to position [80, 0]
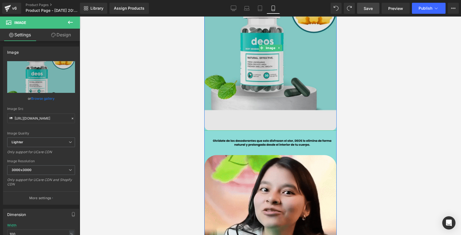
click at [250, 99] on img at bounding box center [270, 47] width 132 height 165
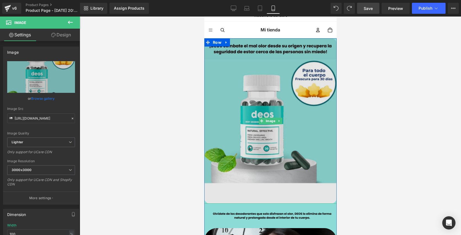
scroll to position [0, 0]
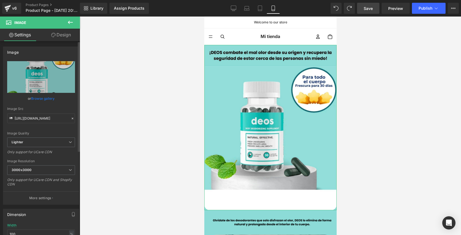
click at [49, 97] on link "Browse gallery" at bounding box center [42, 99] width 23 height 10
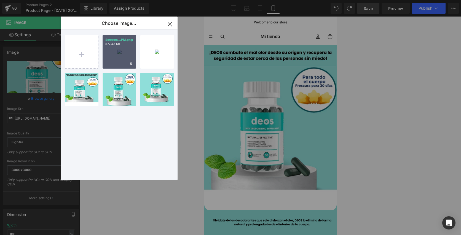
click at [120, 46] on p "577.43 KB" at bounding box center [119, 44] width 28 height 4
type input "https://ucarecdn.com/21f4f920-c9f2-46c9-8f4a-d17aa90df3b0/-/format/auto/-/previ…"
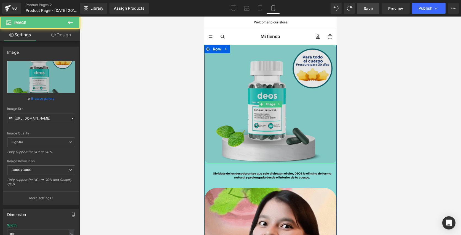
click at [210, 109] on img at bounding box center [270, 104] width 132 height 119
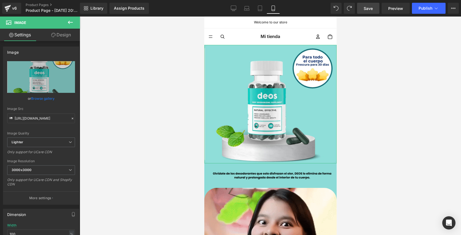
click at [69, 36] on link "Design" at bounding box center [61, 35] width 40 height 12
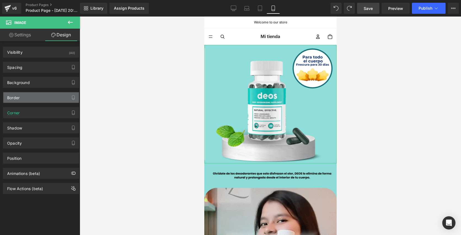
click at [47, 99] on div "Border" at bounding box center [41, 97] width 76 height 10
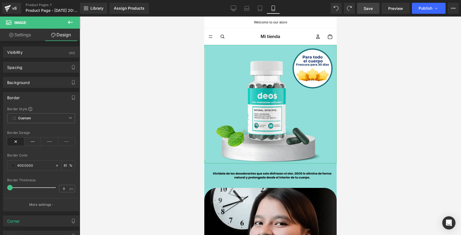
click at [48, 97] on div "Border" at bounding box center [41, 97] width 76 height 10
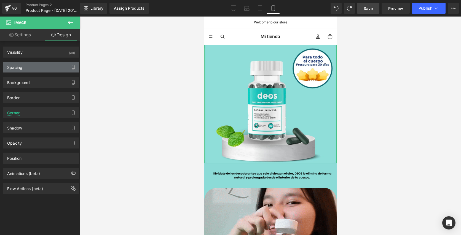
click at [49, 71] on div "Spacing" at bounding box center [41, 67] width 76 height 10
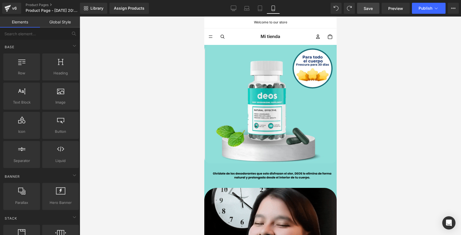
click at [167, 101] on div at bounding box center [270, 126] width 381 height 219
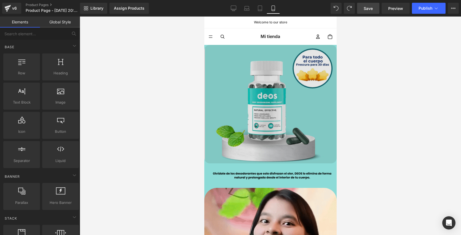
click at [229, 95] on img at bounding box center [270, 104] width 132 height 119
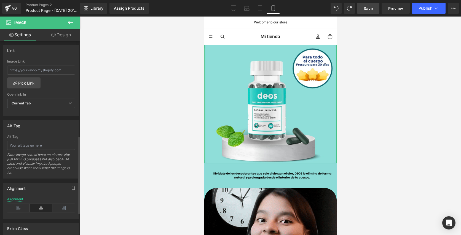
scroll to position [295, 0]
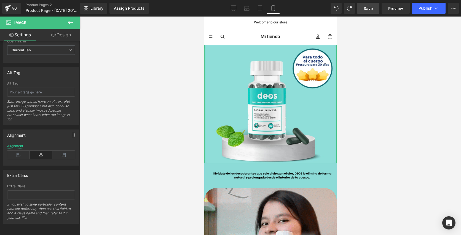
click at [64, 34] on link "Design" at bounding box center [61, 35] width 40 height 12
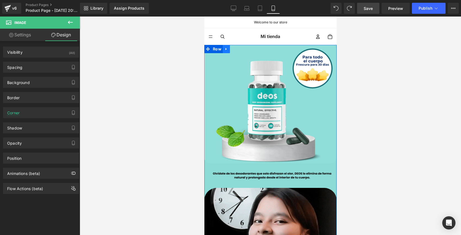
click at [225, 51] on link at bounding box center [226, 49] width 7 height 8
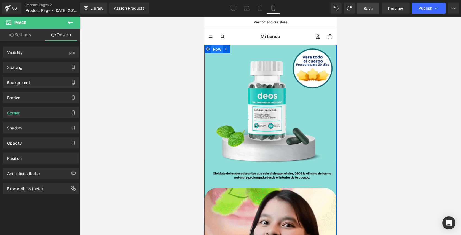
click at [216, 51] on span "Row" at bounding box center [216, 49] width 11 height 8
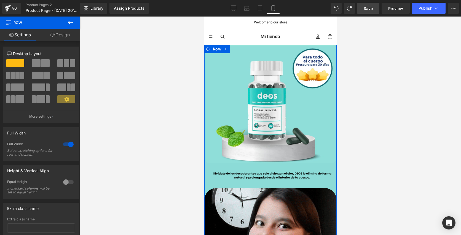
click at [68, 142] on div at bounding box center [68, 144] width 13 height 9
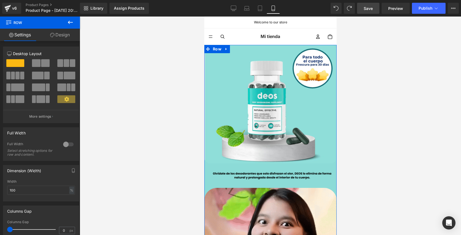
click at [67, 143] on div at bounding box center [68, 144] width 13 height 9
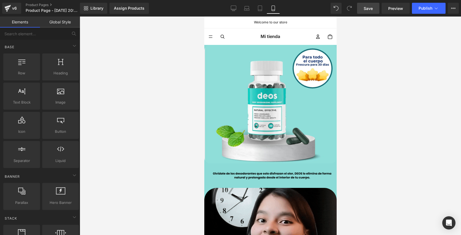
click at [114, 132] on div at bounding box center [270, 126] width 381 height 219
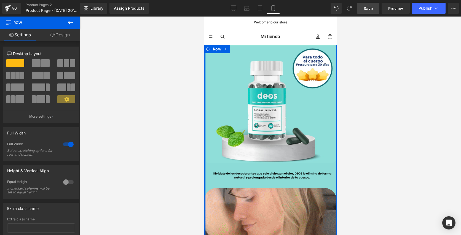
drag, startPoint x: 205, startPoint y: 106, endPoint x: 157, endPoint y: 99, distance: 48.4
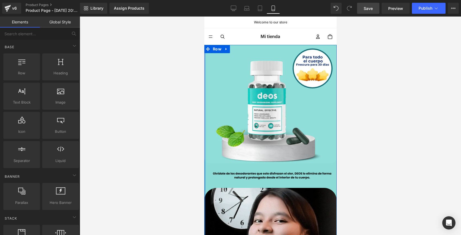
click at [169, 118] on div at bounding box center [270, 126] width 381 height 219
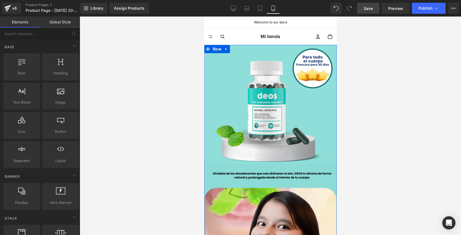
click at [204, 96] on div at bounding box center [204, 184] width 0 height 278
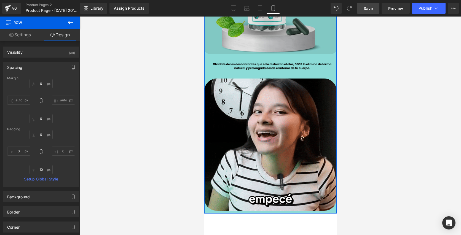
scroll to position [0, 0]
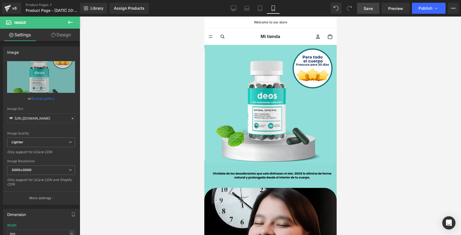
click at [64, 32] on link "Design" at bounding box center [61, 35] width 40 height 12
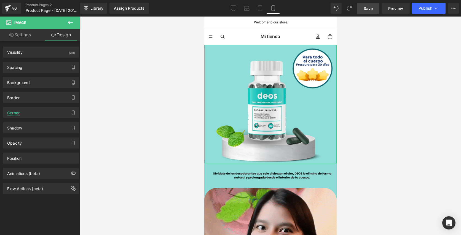
click at [67, 119] on div "Shadow Shadow Style Drop Shadow Outer Shadow #333333 Shadow Color #333333 100 %…" at bounding box center [41, 125] width 82 height 15
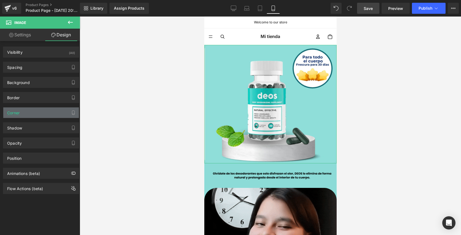
click at [66, 114] on div "Corner" at bounding box center [41, 113] width 76 height 10
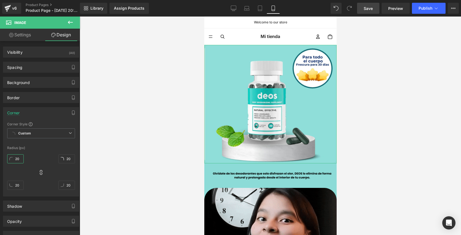
click at [19, 160] on input "20" at bounding box center [15, 158] width 17 height 9
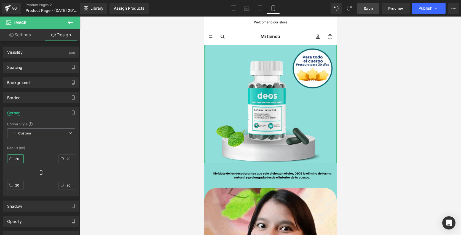
type input "0"
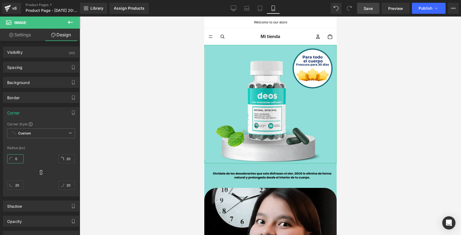
type input "0"
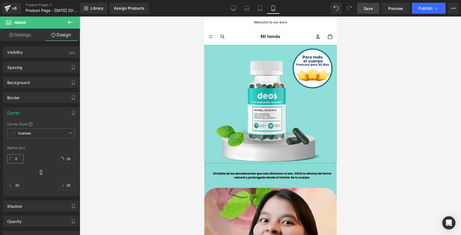
type input "0"
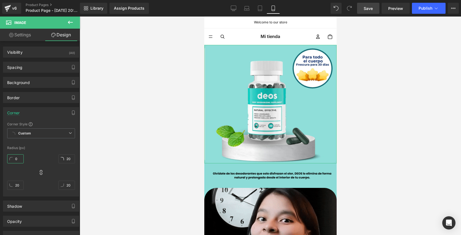
type input "0"
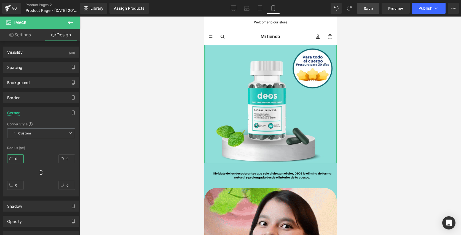
type input "0"
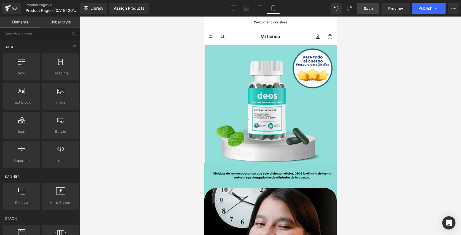
click at [173, 106] on div at bounding box center [270, 126] width 381 height 219
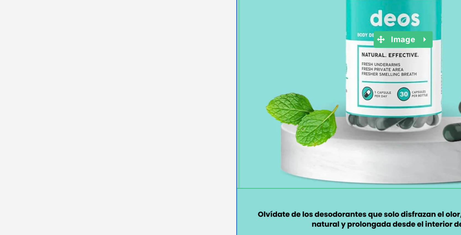
click at [236, 0] on html "Ir directamente al contenido Welcome to our store Inicio Catálogo Contacto DEOS…" at bounding box center [302, 63] width 132 height 489
click at [197, 162] on div at bounding box center [270, 126] width 381 height 219
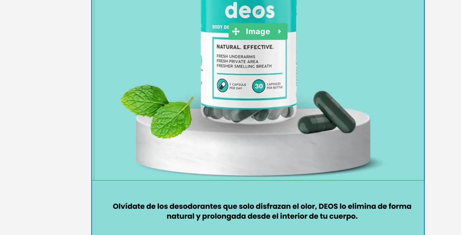
click at [196, 119] on div at bounding box center [270, 126] width 381 height 219
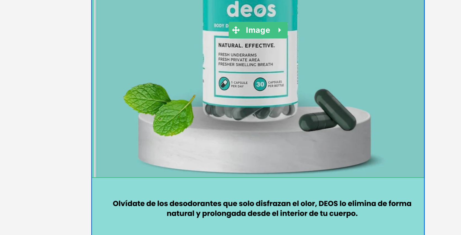
type input "0"
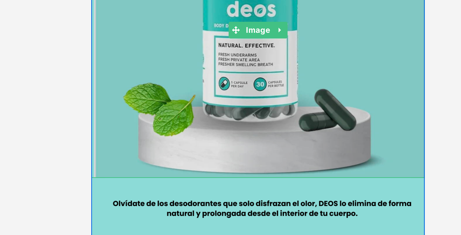
type input "0"
type input "3.97884"
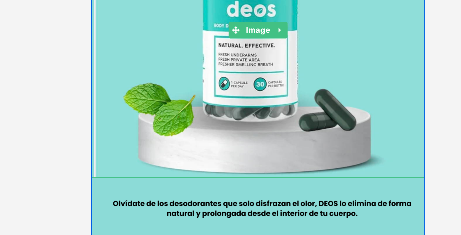
click at [199, 113] on div at bounding box center [270, 126] width 381 height 219
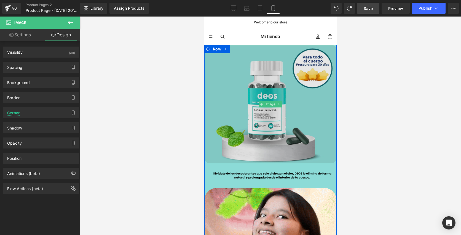
click at [236, 77] on img at bounding box center [270, 104] width 132 height 119
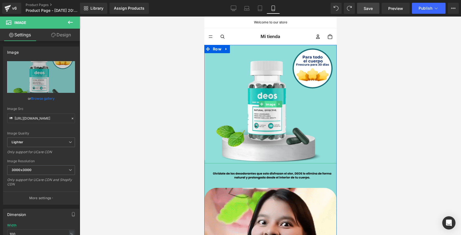
click at [265, 102] on span "Image" at bounding box center [270, 104] width 12 height 7
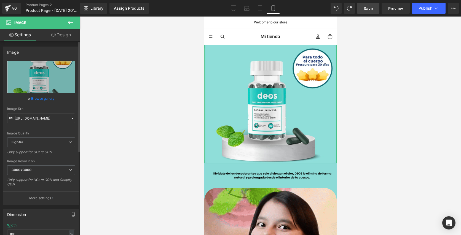
click at [44, 98] on link "Browse gallery" at bounding box center [42, 99] width 23 height 10
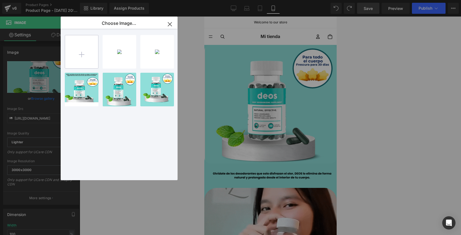
click at [81, 59] on input "file" at bounding box center [81, 51] width 33 height 33
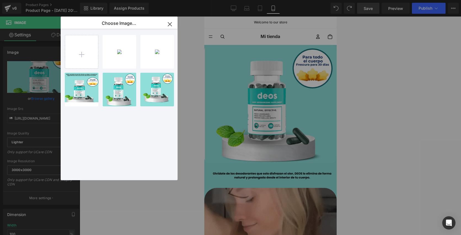
type input "C:\fakepath\Diseño sin título (1).jpg"
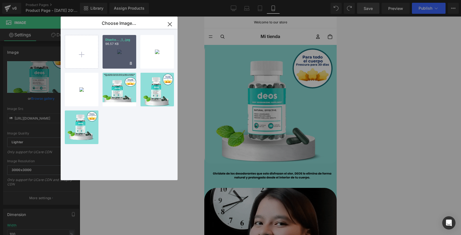
click at [122, 52] on div "Diseño... _1_.jpg 96.57 KB" at bounding box center [120, 52] width 34 height 34
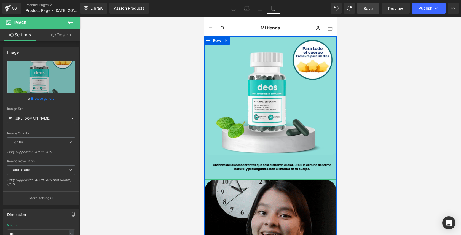
scroll to position [9, 0]
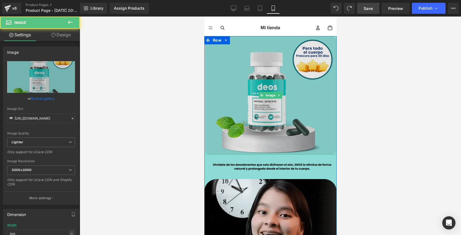
click at [232, 132] on img at bounding box center [270, 95] width 132 height 119
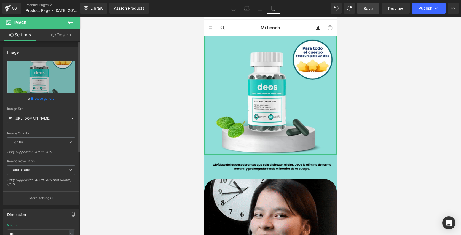
click at [44, 99] on link "Browse gallery" at bounding box center [42, 99] width 23 height 10
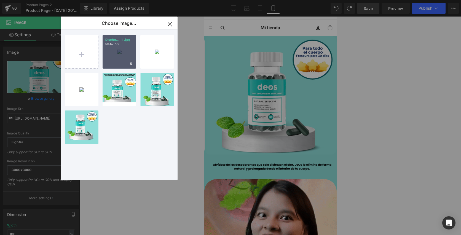
click at [120, 54] on div "Diseño... _1_.jpg 96.57 KB" at bounding box center [120, 52] width 34 height 34
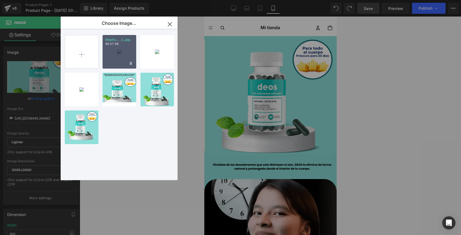
type input "https://ucarecdn.com/bf68292f-9321-46d3-b581-170afc9d1f57/-/format/auto/-/previ…"
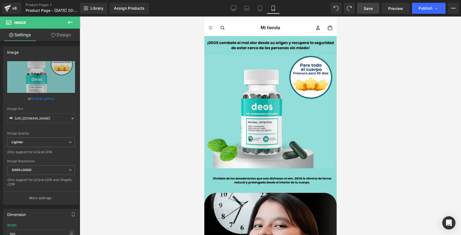
click at [107, 130] on div at bounding box center [270, 126] width 381 height 219
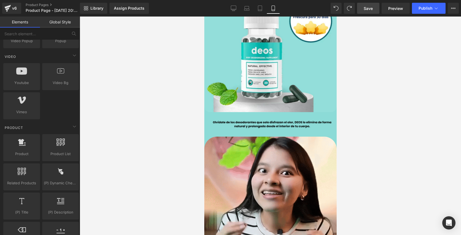
scroll to position [448, 0]
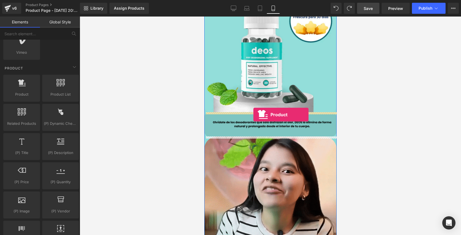
drag, startPoint x: 227, startPoint y: 108, endPoint x: 253, endPoint y: 115, distance: 26.7
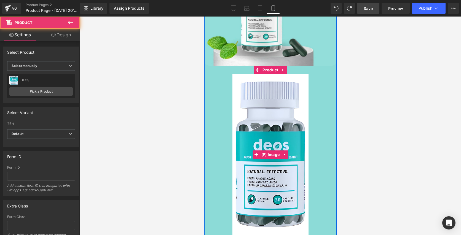
scroll to position [135, 0]
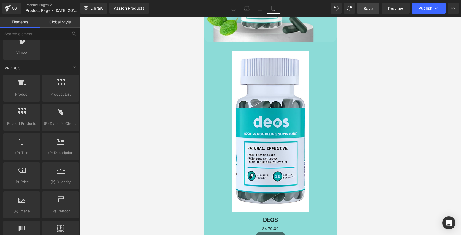
click at [377, 82] on div at bounding box center [270, 126] width 381 height 219
click at [274, 126] on img at bounding box center [270, 131] width 76 height 161
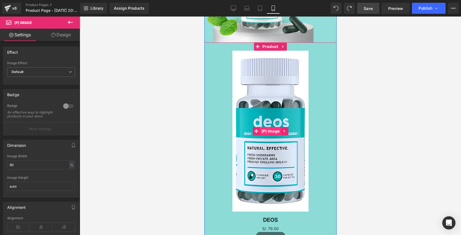
click at [266, 130] on span "(P) Image" at bounding box center [270, 131] width 21 height 8
click at [258, 130] on icon at bounding box center [256, 131] width 4 height 4
click at [272, 133] on span "(P) Image" at bounding box center [270, 131] width 21 height 8
click at [261, 69] on img at bounding box center [270, 131] width 76 height 161
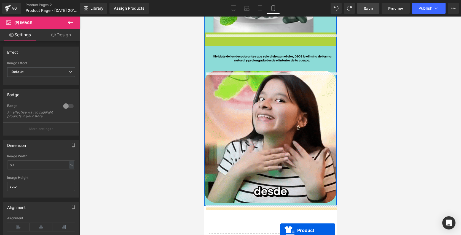
drag, startPoint x: 259, startPoint y: 45, endPoint x: 279, endPoint y: 231, distance: 186.7
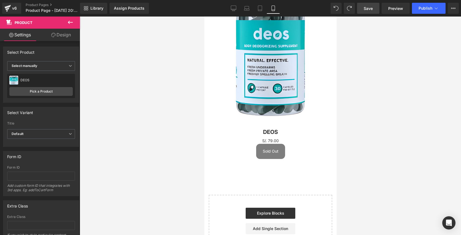
scroll to position [384, 0]
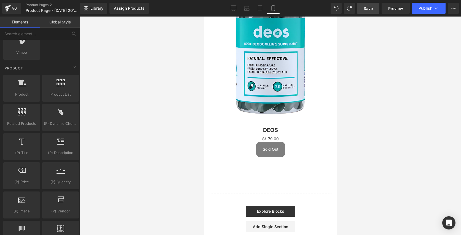
click at [397, 113] on div at bounding box center [270, 126] width 381 height 219
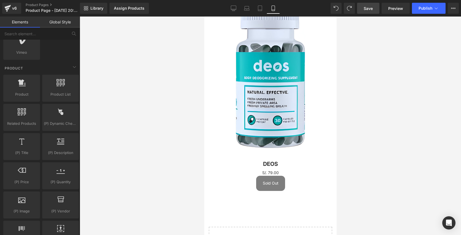
scroll to position [388, 0]
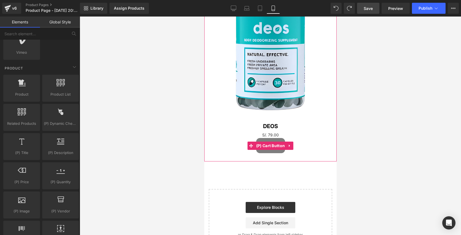
click at [268, 129] on div "DEOS (P) Title" at bounding box center [270, 125] width 127 height 14
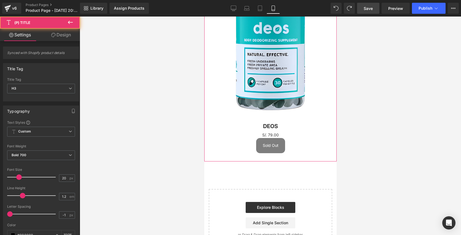
click at [276, 144] on div "Sold Out (P) Cart Button" at bounding box center [270, 145] width 127 height 15
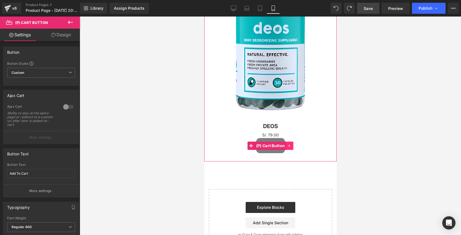
click at [291, 144] on icon at bounding box center [290, 146] width 4 height 4
click at [295, 148] on link at bounding box center [293, 146] width 7 height 8
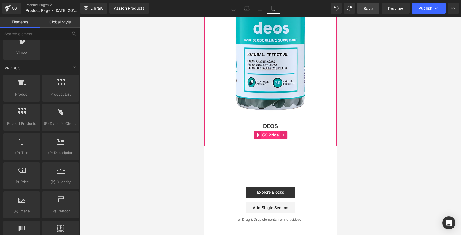
click at [277, 136] on span "(P) Price" at bounding box center [270, 135] width 19 height 8
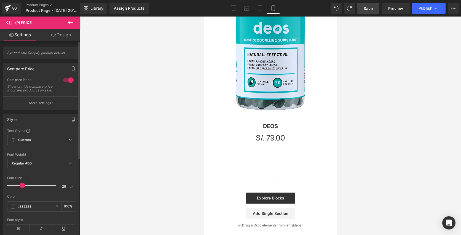
type input "25"
drag, startPoint x: 17, startPoint y: 190, endPoint x: 22, endPoint y: 189, distance: 4.7
click at [22, 188] on span at bounding box center [22, 186] width 6 height 6
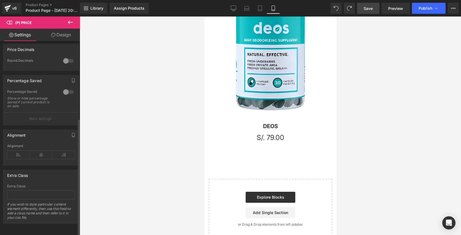
scroll to position [229, 0]
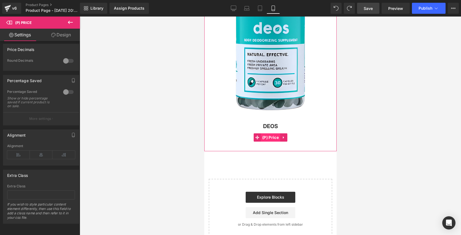
click at [278, 136] on span "(P) Price" at bounding box center [270, 137] width 19 height 8
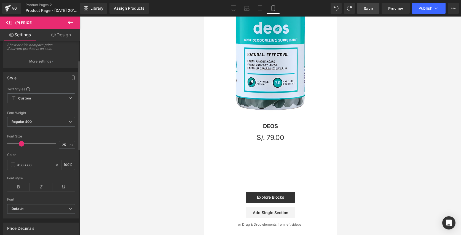
scroll to position [0, 0]
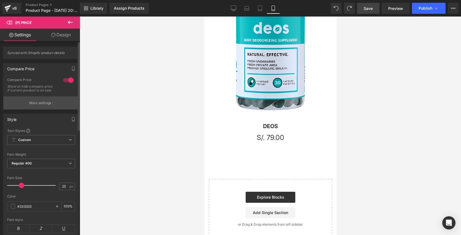
click at [43, 106] on p "More settings" at bounding box center [40, 103] width 22 height 5
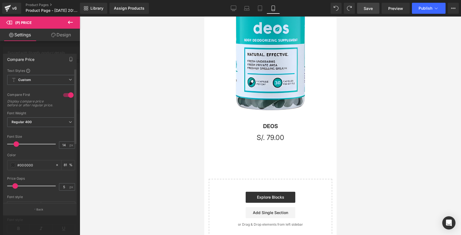
click at [69, 94] on div at bounding box center [68, 95] width 13 height 9
click at [68, 94] on div at bounding box center [68, 95] width 13 height 9
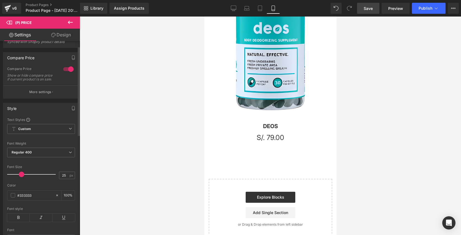
scroll to position [12, 0]
click at [27, 195] on div "#333333" at bounding box center [31, 195] width 48 height 10
click at [28, 197] on input "#333333" at bounding box center [34, 194] width 35 height 6
click at [12, 197] on span at bounding box center [13, 194] width 4 height 4
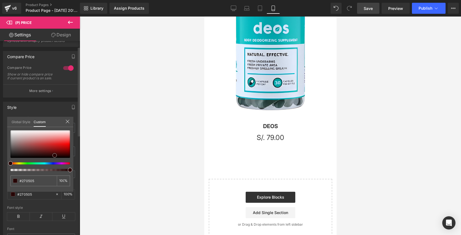
type input "#270505"
type input "#280505"
type input "#290404"
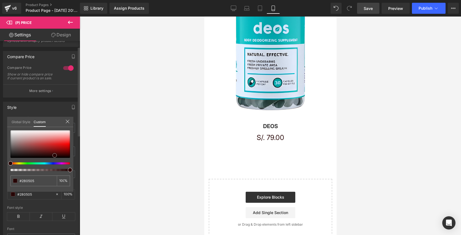
type input "#290404"
type input "#340303"
type input "#390303"
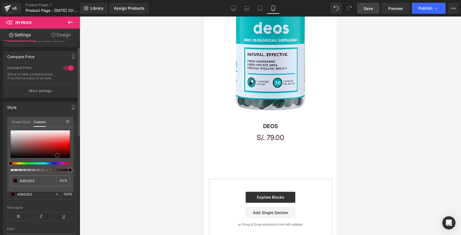
type input "#3e0303"
type input "#3f0202"
type input "#440303"
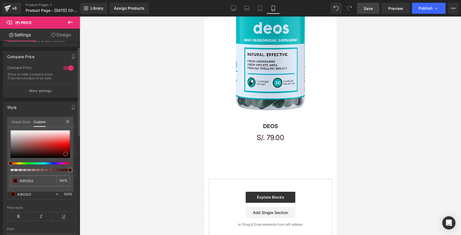
type input "#440303"
type input "#450202"
drag, startPoint x: 55, startPoint y: 156, endPoint x: 67, endPoint y: 155, distance: 12.4
click at [67, 155] on div at bounding box center [40, 144] width 60 height 28
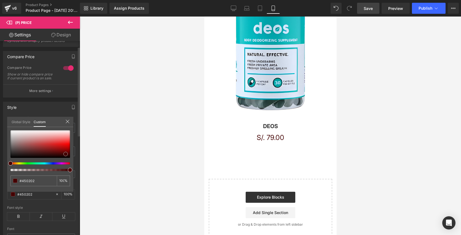
type input "#400101"
type input "#3c0000"
type input "#670303"
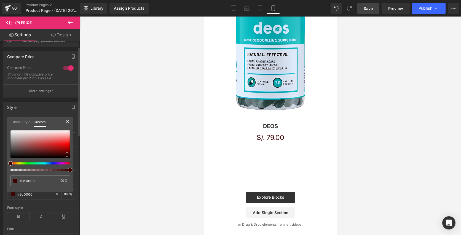
type input "#670303"
type input "#6c0303"
type input "#890404"
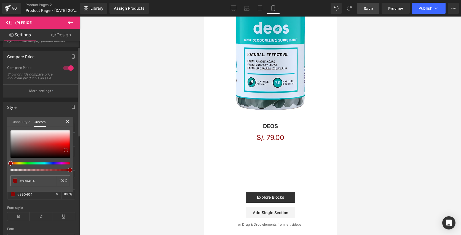
type input "#9e0404"
type input "#ad0505"
drag, startPoint x: 66, startPoint y: 152, endPoint x: 66, endPoint y: 148, distance: 4.4
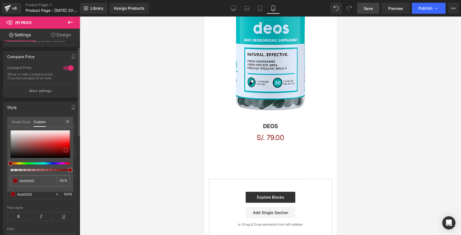
click at [66, 148] on div at bounding box center [40, 144] width 60 height 28
type input "#b70404"
click at [163, 169] on div at bounding box center [270, 126] width 381 height 219
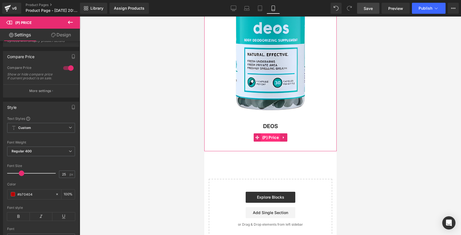
click at [276, 139] on span "(P) Price" at bounding box center [270, 137] width 19 height 8
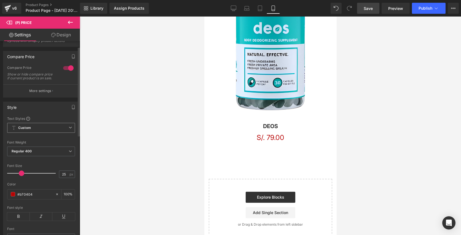
click at [56, 133] on span "Custom Setup Global Style" at bounding box center [41, 128] width 68 height 10
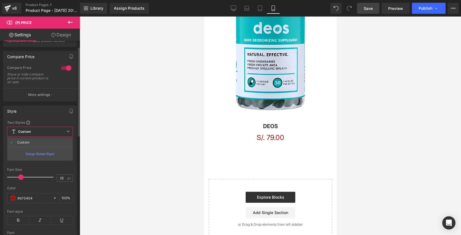
click at [50, 154] on div "Setup Global Style" at bounding box center [40, 154] width 66 height 13
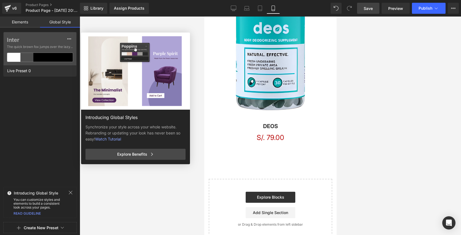
click at [104, 149] on div "Explore Benefits" at bounding box center [135, 154] width 100 height 11
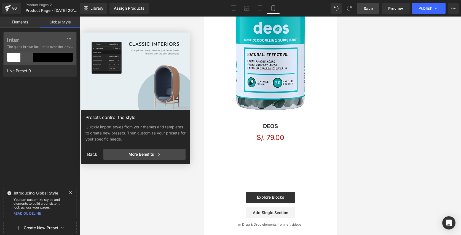
click at [21, 23] on link "Elements" at bounding box center [20, 22] width 40 height 11
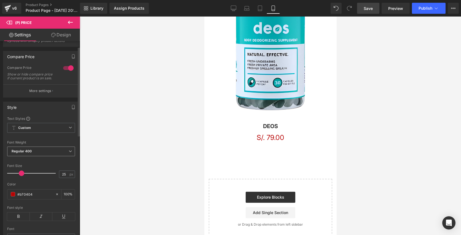
click at [55, 156] on span "Regular 400" at bounding box center [41, 152] width 68 height 10
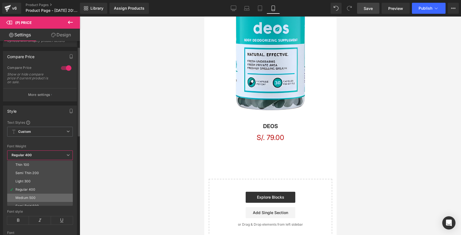
click at [38, 198] on li "Medium 500" at bounding box center [41, 198] width 68 height 8
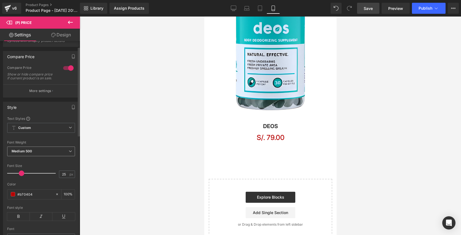
click at [50, 154] on span "Medium 500" at bounding box center [41, 152] width 68 height 10
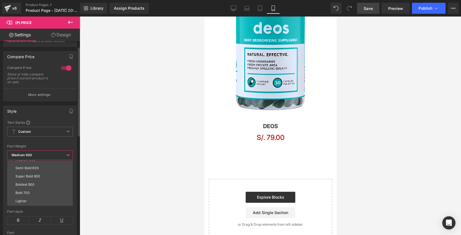
scroll to position [41, 0]
click at [49, 189] on li "Bold 700" at bounding box center [41, 190] width 68 height 8
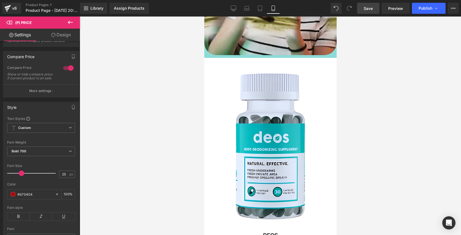
scroll to position [274, 0]
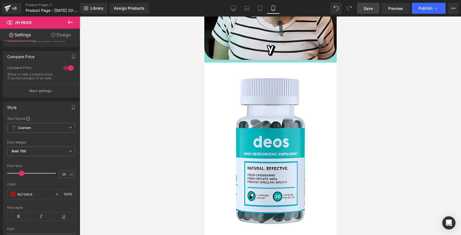
click at [72, 20] on icon at bounding box center [70, 22] width 7 height 7
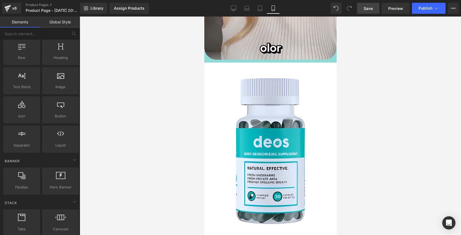
scroll to position [0, 0]
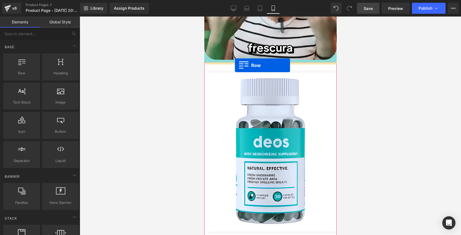
drag, startPoint x: 271, startPoint y: 77, endPoint x: 235, endPoint y: 65, distance: 38.1
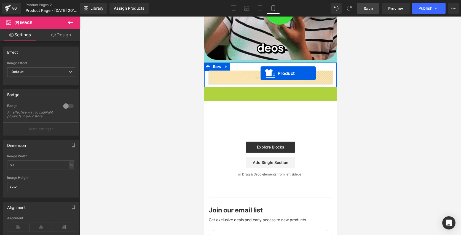
drag, startPoint x: 260, startPoint y: 90, endPoint x: 260, endPoint y: 73, distance: 17.1
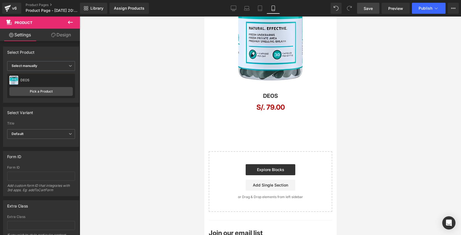
scroll to position [419, 0]
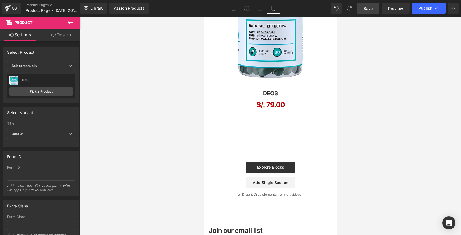
click at [178, 74] on div at bounding box center [270, 126] width 381 height 219
click at [70, 22] on icon at bounding box center [70, 22] width 7 height 7
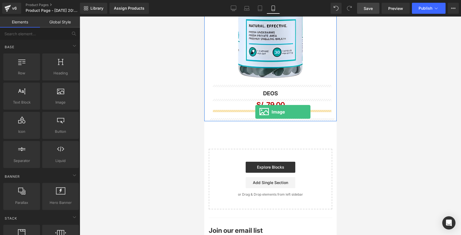
drag, startPoint x: 259, startPoint y: 121, endPoint x: 255, endPoint y: 112, distance: 9.4
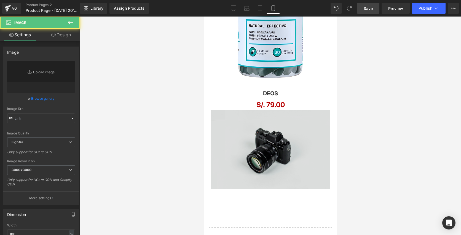
type input "//d1um8515vdn9kb.cloudfront.net/images/parallax.jpg"
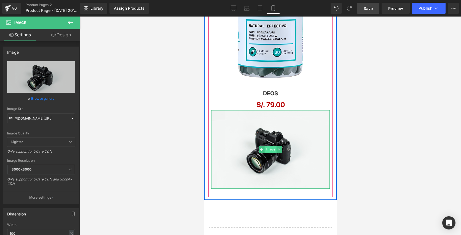
click at [275, 149] on span "Image" at bounding box center [270, 149] width 12 height 7
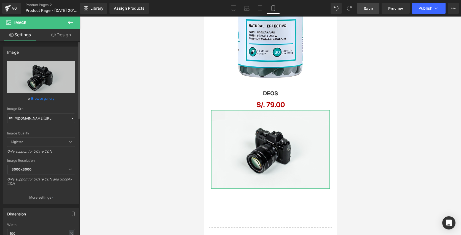
click at [42, 101] on link "Browse gallery" at bounding box center [42, 99] width 23 height 10
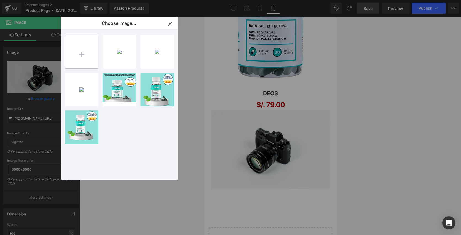
click at [90, 51] on input "file" at bounding box center [81, 51] width 33 height 33
type input "C:\fakepath\Olvídate de los desodorantes que solo disfrazan el olor, DEOS lo e…"
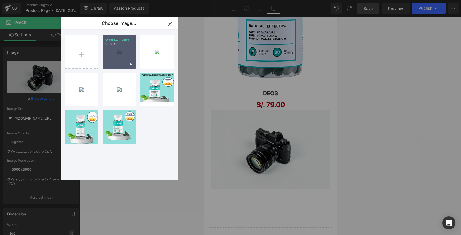
click at [124, 55] on div "Olvída..._1_.png 13.16 KB" at bounding box center [120, 52] width 34 height 34
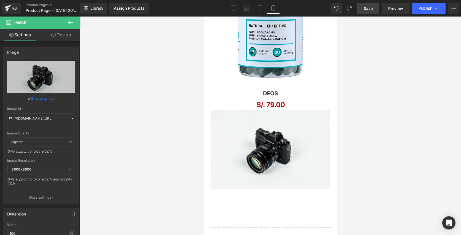
click at [204, 17] on div at bounding box center [204, 17] width 0 height 0
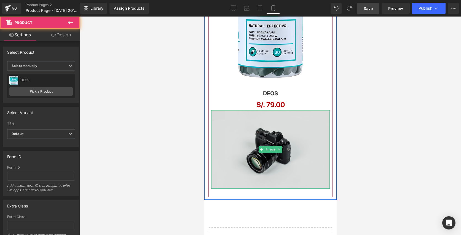
click at [243, 173] on img at bounding box center [270, 149] width 119 height 79
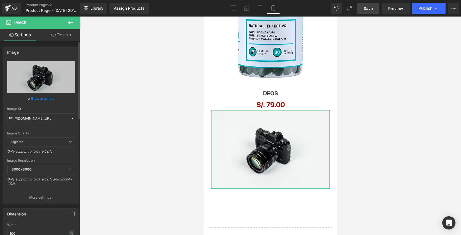
click at [48, 97] on link "Browse gallery" at bounding box center [42, 99] width 23 height 10
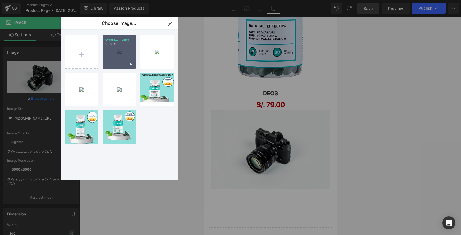
click at [107, 43] on p "13.16 KB" at bounding box center [119, 44] width 28 height 4
type input "https://ucarecdn.com/6bc791d1-218c-434b-8491-e640bf61329a/-/format/auto/-/previ…"
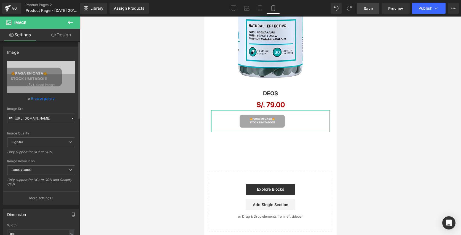
click at [42, 99] on link "Browse gallery" at bounding box center [42, 99] width 23 height 10
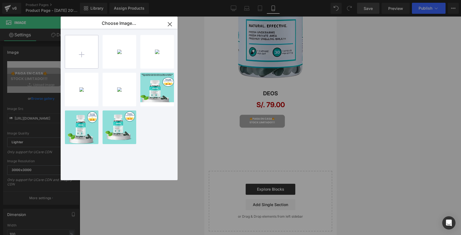
click at [88, 53] on input "file" at bounding box center [81, 51] width 33 height 33
type input "C:\fakepath\Olvídate de los desodorantes que solo disfrazan el olor, DEOS lo e…"
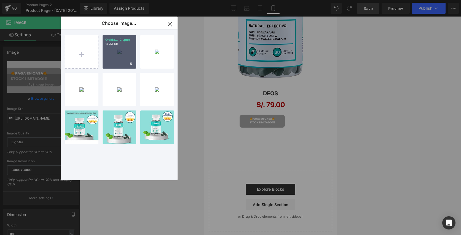
click at [120, 50] on div "Olvída..._2_.png 14.33 KB" at bounding box center [120, 52] width 34 height 34
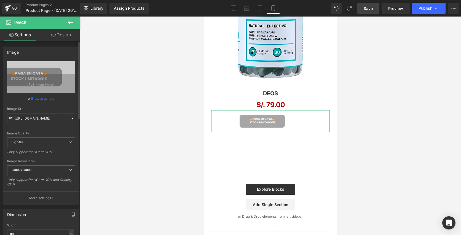
click at [42, 99] on link "Browse gallery" at bounding box center [42, 99] width 23 height 10
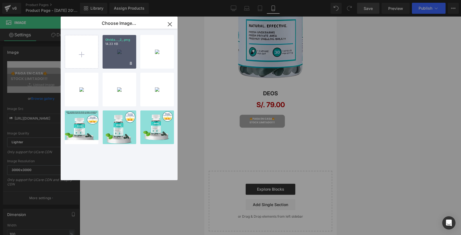
click at [112, 54] on div "Olvída..._2_.png 14.33 KB" at bounding box center [120, 52] width 34 height 34
type input "https://ucarecdn.com/87f5b4fc-f56c-4e46-bdb7-cac40f835168/-/format/auto/-/previ…"
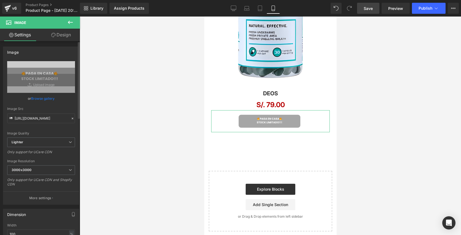
click at [49, 99] on link "Browse gallery" at bounding box center [42, 99] width 23 height 10
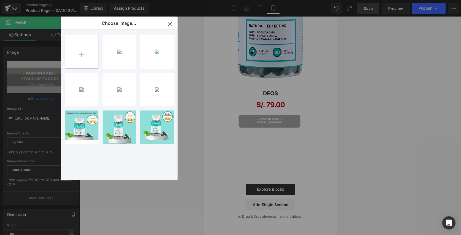
click at [89, 53] on input "file" at bounding box center [81, 51] width 33 height 33
type input "C:\fakepath\Olvídate de los desodorantes que solo disfrazan el olor, DEOS lo e…"
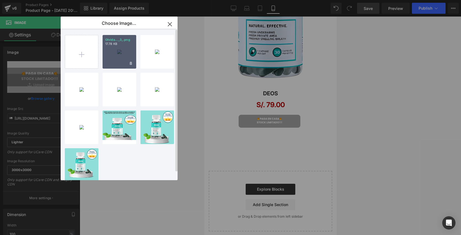
click at [118, 62] on div "Olvída..._3_.png 17.78 KB" at bounding box center [120, 52] width 34 height 34
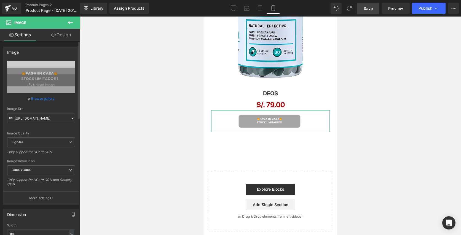
click at [36, 98] on link "Browse gallery" at bounding box center [42, 99] width 23 height 10
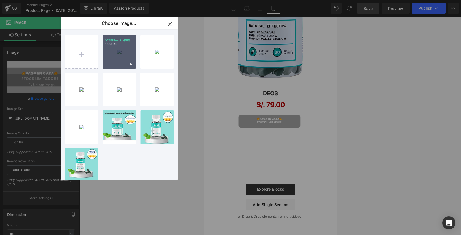
click at [124, 53] on div "Olvída..._3_.png 17.78 KB" at bounding box center [120, 52] width 34 height 34
type input "https://ucarecdn.com/9ca4f54e-b81d-4a43-aeb0-c79459295825/-/format/auto/-/previ…"
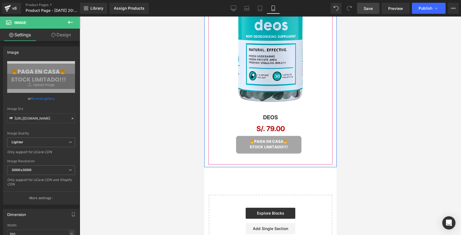
scroll to position [390, 0]
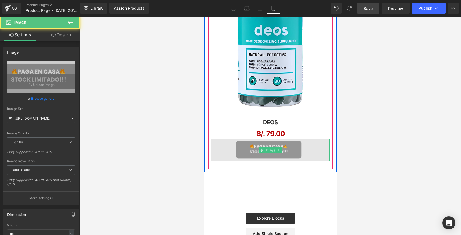
click at [257, 148] on img at bounding box center [270, 150] width 119 height 22
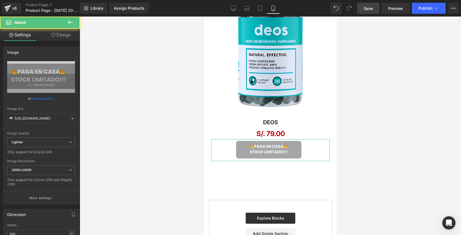
click at [66, 40] on link "Design" at bounding box center [61, 35] width 40 height 12
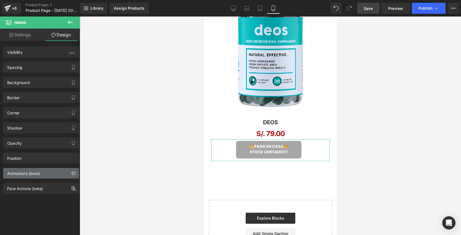
click at [43, 175] on div "Animations (beta)" at bounding box center [41, 173] width 76 height 10
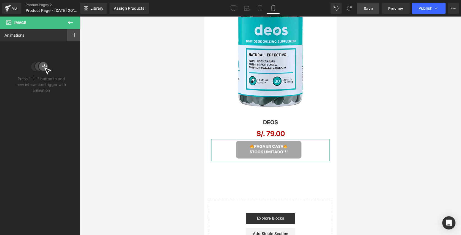
click at [75, 35] on div at bounding box center [74, 35] width 15 height 13
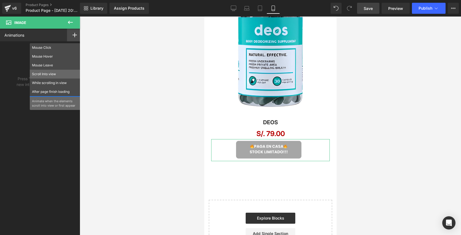
click at [57, 75] on p "Scroll Into view" at bounding box center [55, 74] width 46 height 5
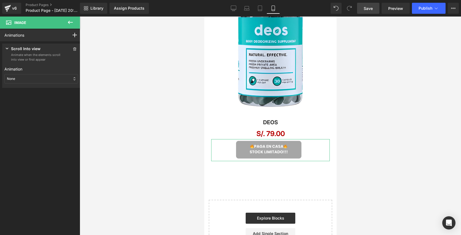
click at [45, 82] on div "None" at bounding box center [41, 78] width 74 height 9
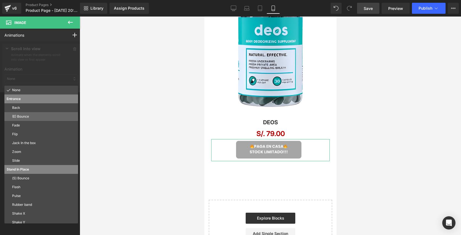
click at [58, 117] on p "(E) Bounce" at bounding box center [44, 116] width 64 height 5
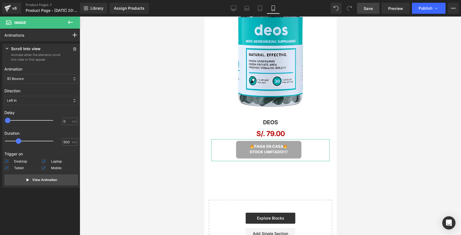
click at [65, 78] on div "(E) Bounce" at bounding box center [41, 78] width 74 height 9
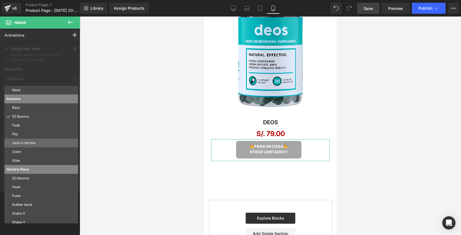
click at [45, 146] on p "Jack In the box" at bounding box center [44, 143] width 64 height 5
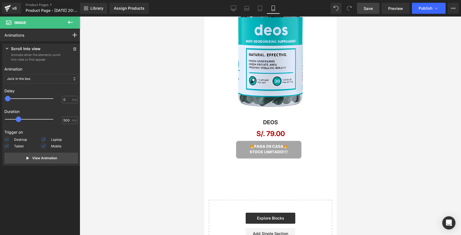
click at [374, 7] on link "Save" at bounding box center [368, 8] width 22 height 11
click at [38, 81] on div "Jack In the box" at bounding box center [41, 78] width 74 height 9
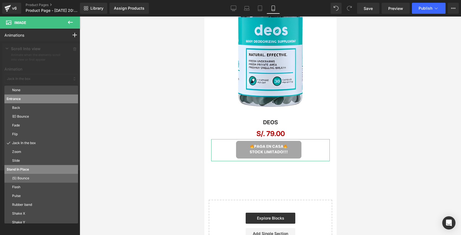
click at [42, 178] on p "(S) Bounce" at bounding box center [44, 178] width 64 height 5
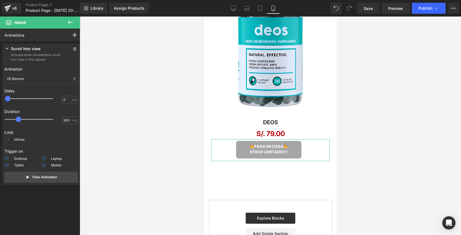
click at [51, 79] on div "(S) Bounce" at bounding box center [41, 78] width 74 height 9
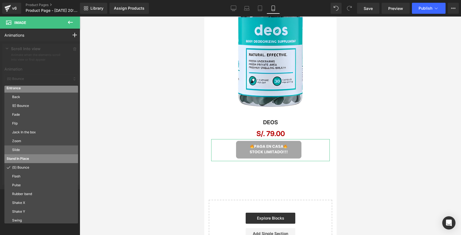
scroll to position [30, 0]
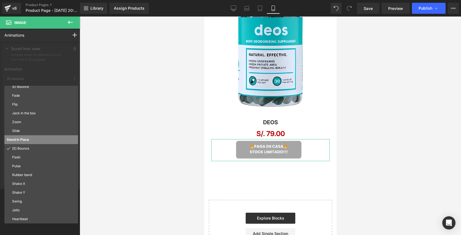
click at [57, 74] on div at bounding box center [41, 115] width 82 height 148
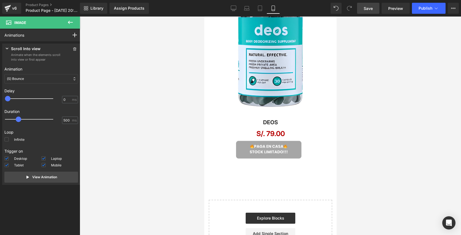
click at [372, 9] on span "Save" at bounding box center [368, 9] width 9 height 6
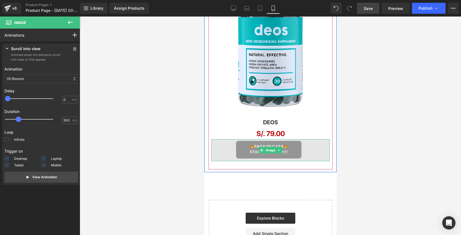
click at [247, 151] on img at bounding box center [270, 150] width 119 height 22
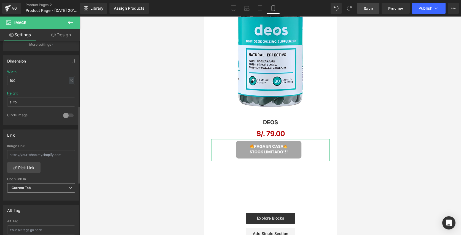
scroll to position [295, 0]
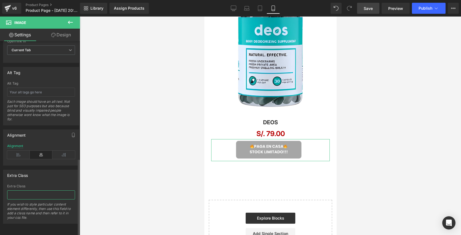
click at [23, 194] on input "text" at bounding box center [41, 195] width 68 height 9
click at [69, 191] on input "_rsi-cod-form-is-gempage_rsi-cod-form-gempage" at bounding box center [41, 195] width 68 height 9
click at [71, 191] on input "_rsi-cod-form-is-gempage_rsi-cod-form-gempages-button" at bounding box center [41, 195] width 68 height 9
click at [63, 191] on input "_rsi-cod-form-is-gempage_rsi-cod-form-gempages-button-overwritter" at bounding box center [41, 195] width 68 height 9
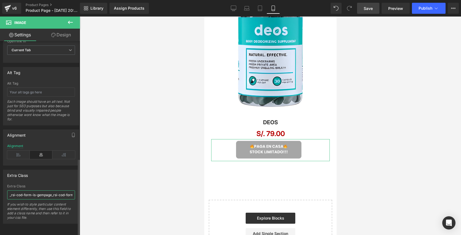
drag, startPoint x: 71, startPoint y: 191, endPoint x: 0, endPoint y: 191, distance: 70.9
click at [0, 191] on div "Extra Class _rsi-cod-form-is-gempage_rsi-cod-form-gempages-button-overwrite Ext…" at bounding box center [41, 195] width 82 height 58
type input "_rsi-cod-form-is-gempage_rsi-cod-form-gempages-button-overwrite"
click at [69, 179] on div "Extra Class _rsi-cod-form-is-gempage_rsi-cod-form-gempages-button-overwrite Ext…" at bounding box center [41, 197] width 76 height 54
click at [65, 191] on input "_rsi-cod-form-is-gempage_rsi-cod-form-gempages-button-overwrite" at bounding box center [41, 195] width 68 height 9
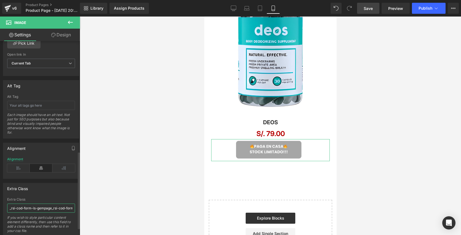
scroll to position [273, 0]
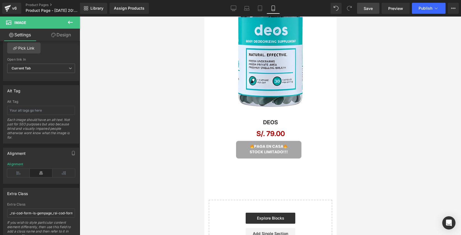
click at [97, 188] on div at bounding box center [270, 126] width 381 height 219
click at [373, 11] on span "Save" at bounding box center [368, 9] width 9 height 6
click at [421, 9] on span "Publish" at bounding box center [426, 8] width 14 height 4
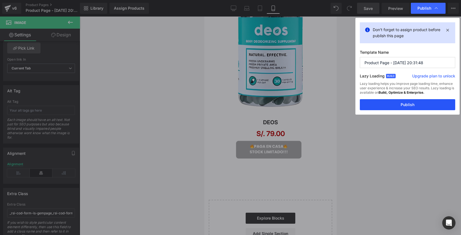
click at [392, 106] on button "Publish" at bounding box center [407, 104] width 95 height 11
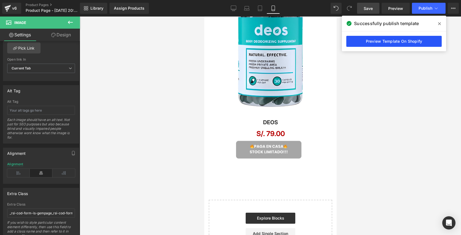
click at [375, 43] on link "Preview Template On Shopify" at bounding box center [393, 41] width 95 height 11
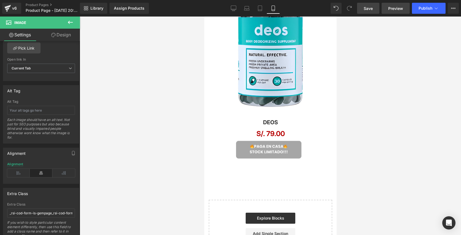
click at [394, 8] on span "Preview" at bounding box center [395, 9] width 15 height 6
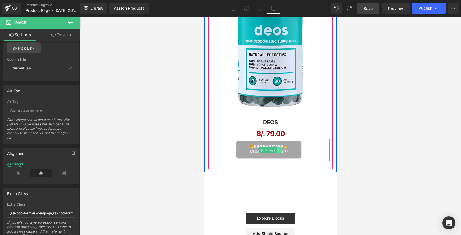
click at [279, 150] on icon at bounding box center [278, 150] width 1 height 2
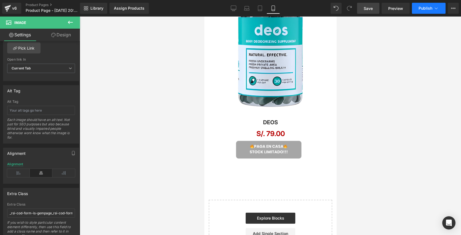
click at [425, 7] on span "Publish" at bounding box center [426, 8] width 14 height 4
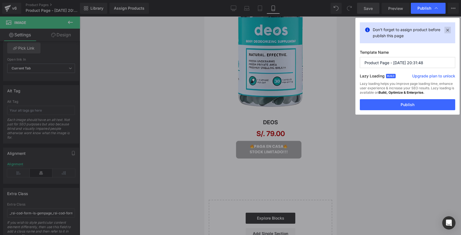
click at [447, 30] on icon at bounding box center [448, 30] width 6 height 7
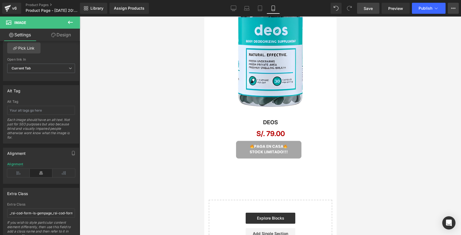
click at [454, 12] on button "Upgrade Plan View Live Page View with current Template Save Template to Library…" at bounding box center [453, 8] width 11 height 11
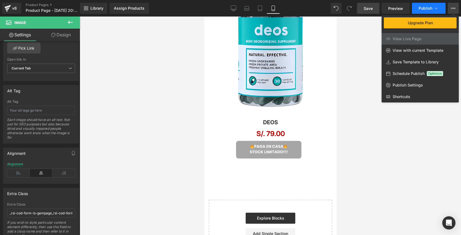
click at [429, 10] on span "Publish" at bounding box center [426, 8] width 14 height 4
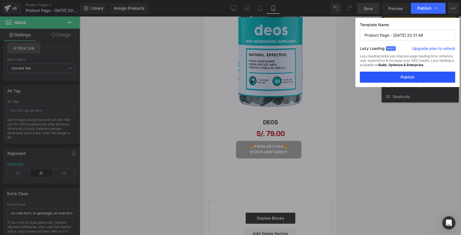
click at [391, 77] on button "Publish" at bounding box center [407, 77] width 95 height 11
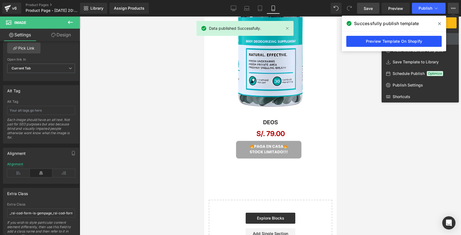
click at [400, 42] on link "Preview Template On Shopify" at bounding box center [393, 41] width 95 height 11
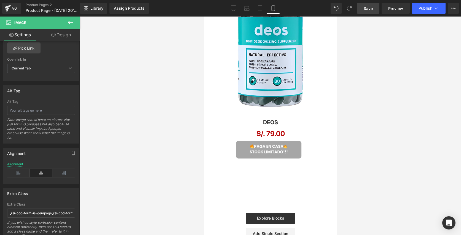
click at [366, 10] on span "Save" at bounding box center [368, 9] width 9 height 6
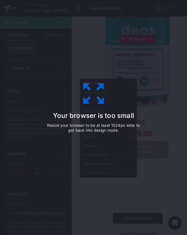
click at [137, 167] on div "Your browser is too small Resize your browser to be at least 1024px wide to get…" at bounding box center [93, 118] width 124 height 110
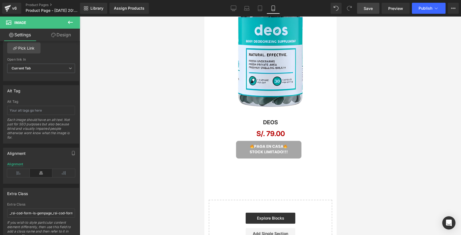
click at [356, 94] on div at bounding box center [270, 126] width 381 height 219
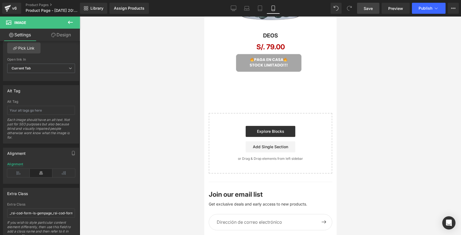
scroll to position [479, 0]
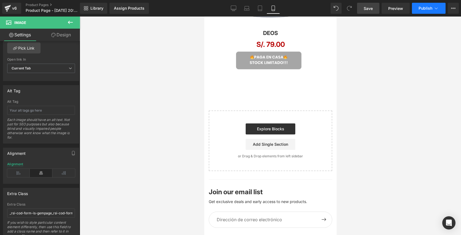
click at [430, 9] on span "Publish" at bounding box center [426, 8] width 14 height 4
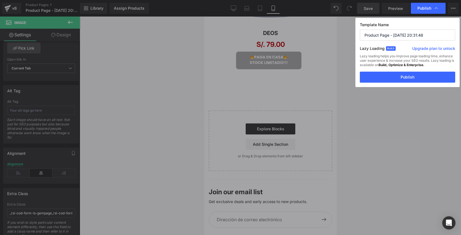
click at [375, 46] on label "Lazy Loading Build" at bounding box center [372, 49] width 25 height 9
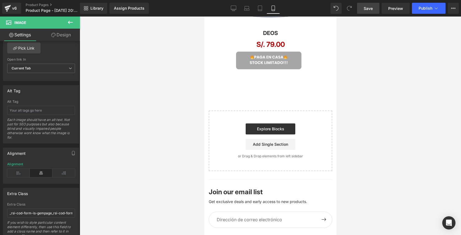
click at [454, 7] on icon at bounding box center [453, 8] width 4 height 4
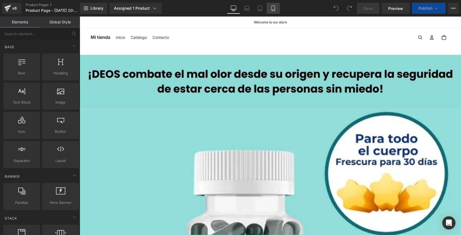
click at [274, 9] on icon at bounding box center [274, 9] width 6 height 6
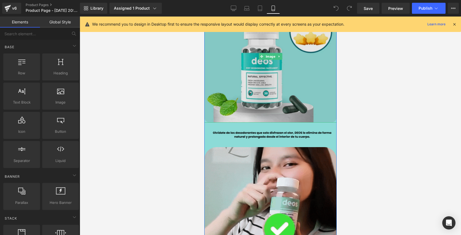
scroll to position [57, 0]
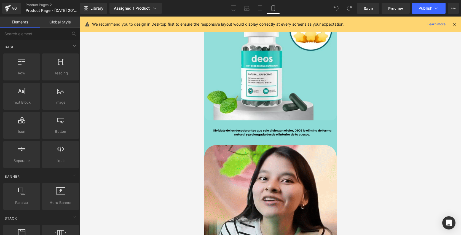
click at [454, 25] on icon at bounding box center [454, 24] width 5 height 5
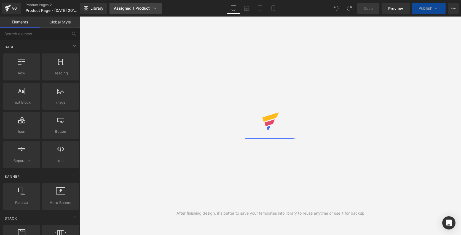
click at [148, 6] on div "Assigned 1 Product" at bounding box center [136, 9] width 44 height 6
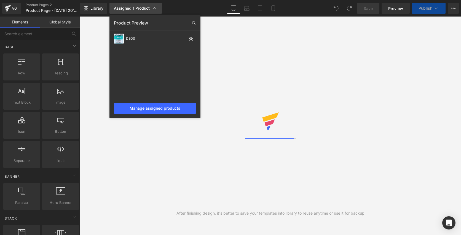
click at [148, 6] on div "Assigned 1 Product" at bounding box center [136, 9] width 44 height 6
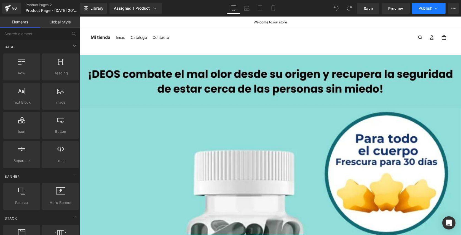
click at [425, 4] on button "Publish" at bounding box center [429, 8] width 34 height 11
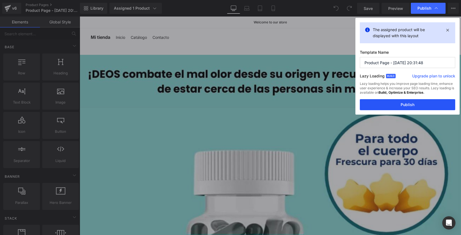
drag, startPoint x: 410, startPoint y: 106, endPoint x: 330, endPoint y: 89, distance: 81.7
click at [410, 106] on button "Publish" at bounding box center [407, 104] width 95 height 11
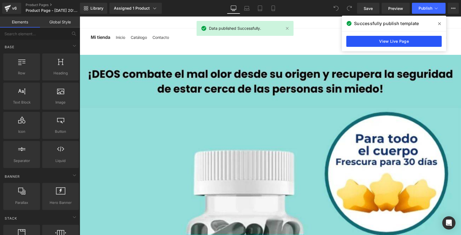
click at [386, 40] on link "View Live Page" at bounding box center [393, 41] width 95 height 11
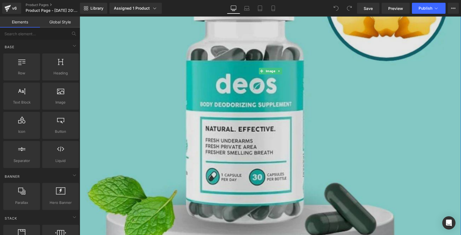
scroll to position [337, 0]
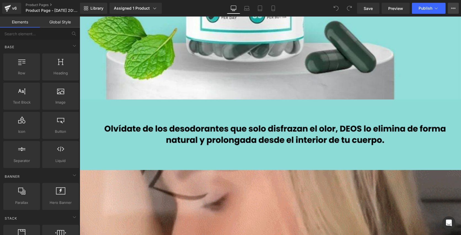
click at [453, 7] on icon at bounding box center [453, 8] width 4 height 4
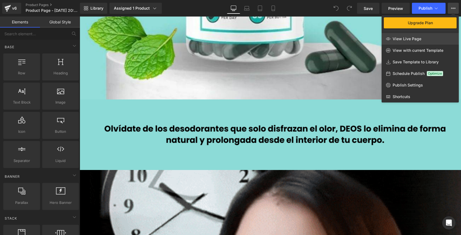
click at [433, 39] on link "View Live Page" at bounding box center [420, 39] width 77 height 12
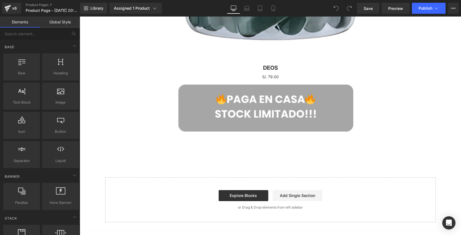
scroll to position [1306, 0]
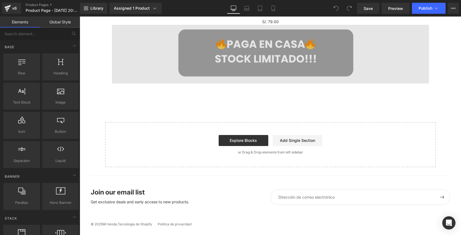
click at [256, 63] on img at bounding box center [270, 54] width 317 height 59
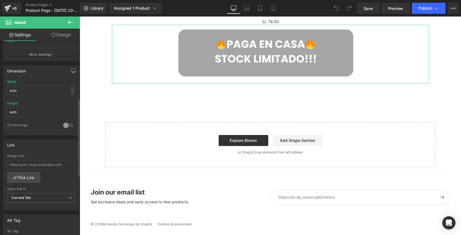
scroll to position [295, 0]
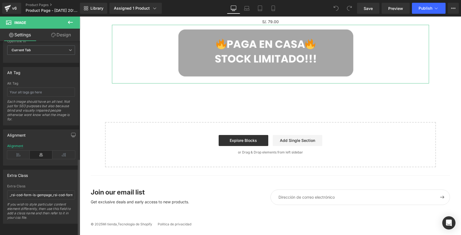
click at [56, 197] on div "Extra Class _rsi-cod-form-is-gempage_rsi-cod-form-gempages-button-overwrite If …" at bounding box center [41, 203] width 68 height 39
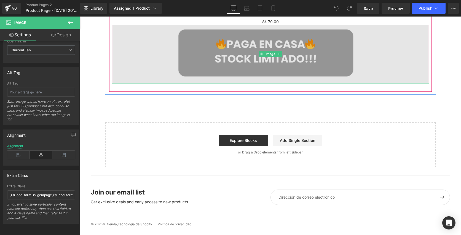
click at [244, 47] on img at bounding box center [270, 54] width 317 height 59
click at [197, 48] on img at bounding box center [270, 54] width 317 height 59
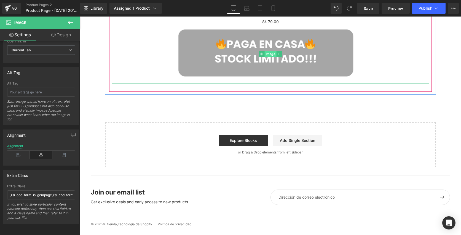
click at [272, 53] on span "Image" at bounding box center [270, 54] width 12 height 7
click at [270, 55] on span "Image" at bounding box center [270, 54] width 12 height 7
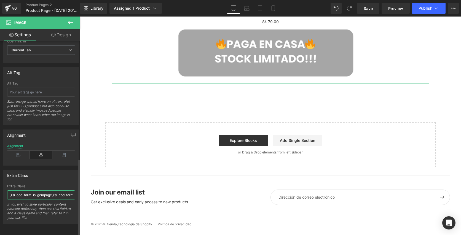
click at [44, 191] on input "_rsi-cod-form-is-gempage_rsi-cod-form-gempages-button-overwrite" at bounding box center [41, 195] width 68 height 9
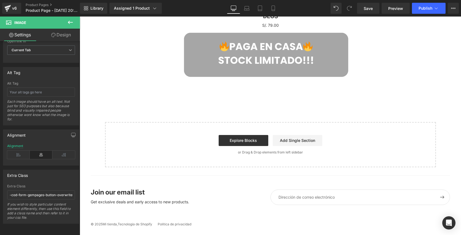
scroll to position [0, 0]
click at [26, 192] on input "_rsi-cod-form-is-gempage_rsi-cod-form-gempages-button-overwrite" at bounding box center [41, 195] width 68 height 9
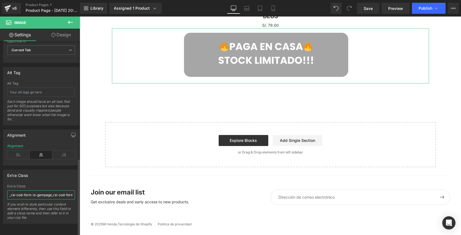
type input "\"
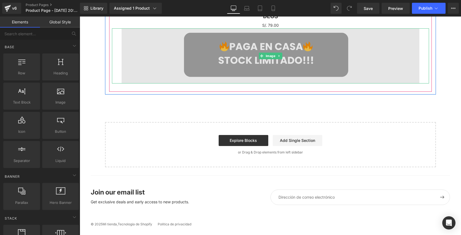
click at [211, 53] on img at bounding box center [271, 55] width 298 height 55
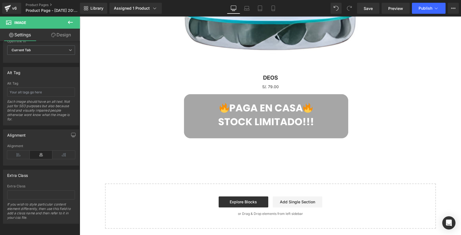
scroll to position [1259, 0]
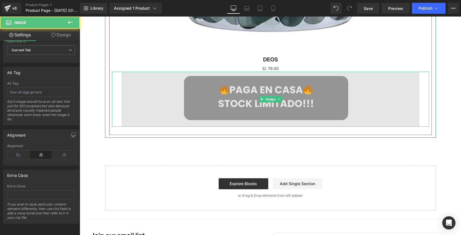
click at [217, 102] on img at bounding box center [271, 99] width 298 height 55
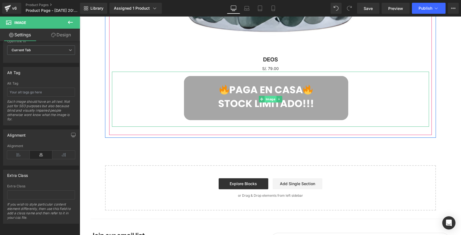
click at [272, 99] on span "Image" at bounding box center [270, 99] width 12 height 7
click at [266, 99] on span "Image" at bounding box center [270, 99] width 12 height 7
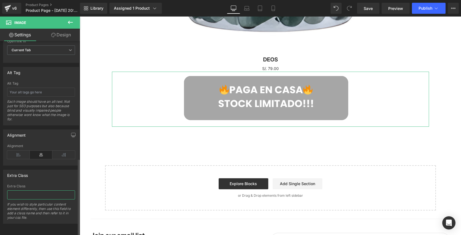
click at [51, 193] on input "text" at bounding box center [41, 195] width 68 height 9
paste input "_rsi-cod-form-is-gempage_rsi-cod-form-gempages-button-overwrite"
type input "_rsi-cod-form-is-gempage_rsi-cod-form-gempages-button-overwrite"
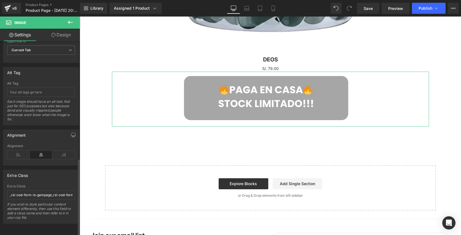
click at [71, 184] on div "Extra Class" at bounding box center [41, 186] width 68 height 4
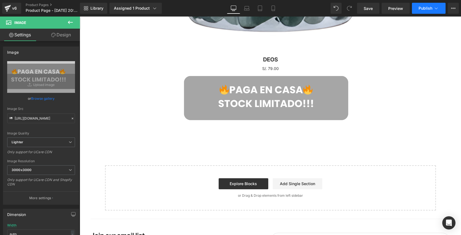
click at [432, 10] on span "Publish" at bounding box center [426, 8] width 14 height 4
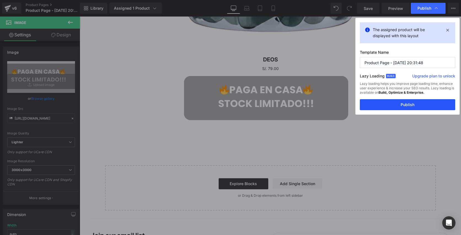
click at [399, 109] on button "Publish" at bounding box center [407, 104] width 95 height 11
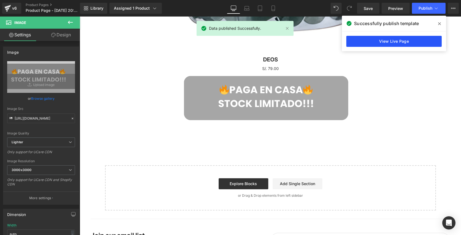
click at [359, 39] on link "View Live Page" at bounding box center [393, 41] width 95 height 11
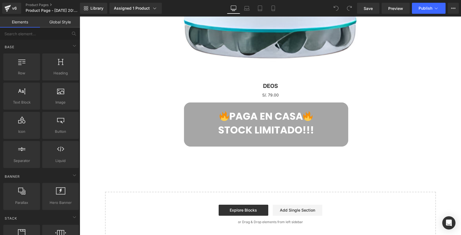
scroll to position [1192, 0]
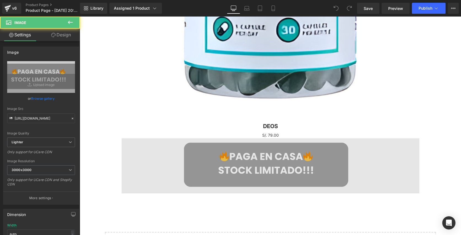
click at [253, 156] on img at bounding box center [271, 165] width 298 height 55
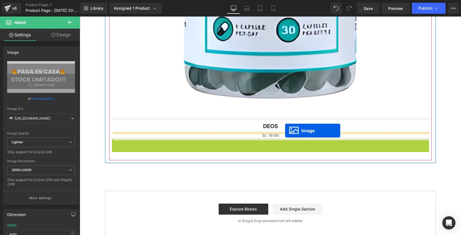
drag, startPoint x: 264, startPoint y: 164, endPoint x: 285, endPoint y: 131, distance: 39.7
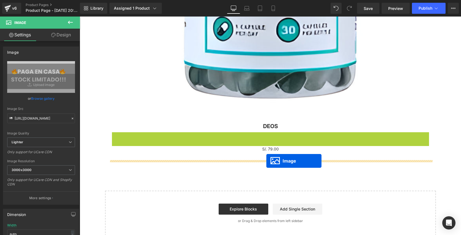
drag, startPoint x: 260, startPoint y: 159, endPoint x: 266, endPoint y: 161, distance: 6.4
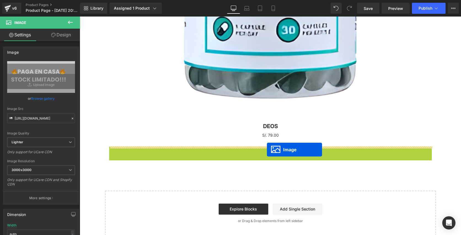
drag, startPoint x: 261, startPoint y: 172, endPoint x: 267, endPoint y: 150, distance: 23.4
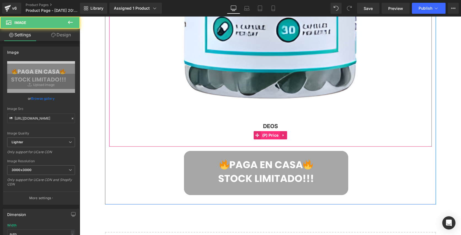
click at [272, 135] on span "(P) Price" at bounding box center [270, 135] width 19 height 8
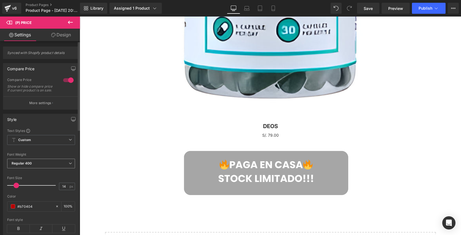
click at [48, 168] on span "Regular 400" at bounding box center [41, 164] width 68 height 10
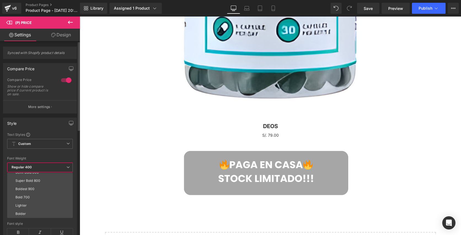
scroll to position [41, 0]
click at [38, 206] on li "Bold 700" at bounding box center [41, 202] width 68 height 8
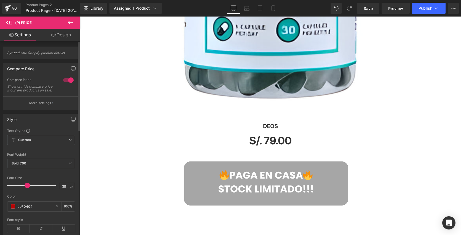
type input "37"
drag, startPoint x: 16, startPoint y: 188, endPoint x: 26, endPoint y: 189, distance: 10.3
click at [26, 188] on span at bounding box center [27, 186] width 6 height 6
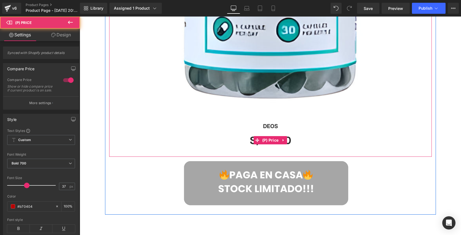
click at [174, 143] on div "S/. 0 S/. 79.00" at bounding box center [270, 140] width 317 height 16
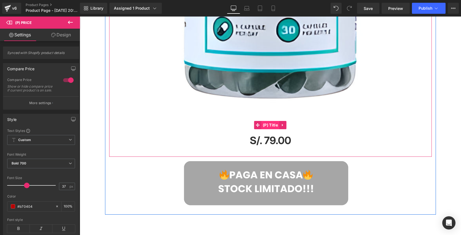
click at [271, 125] on span "(P) Title" at bounding box center [270, 125] width 18 height 8
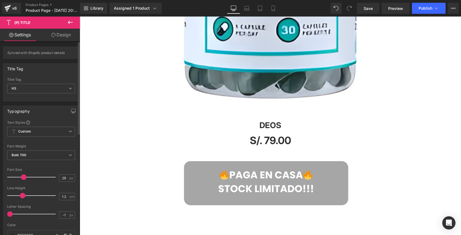
type input "28"
click at [22, 180] on div at bounding box center [33, 177] width 46 height 11
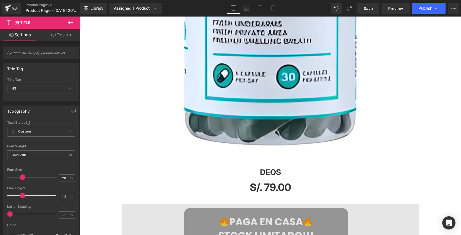
scroll to position [1312, 0]
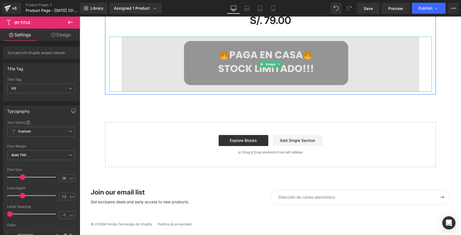
click at [240, 77] on img at bounding box center [271, 64] width 298 height 55
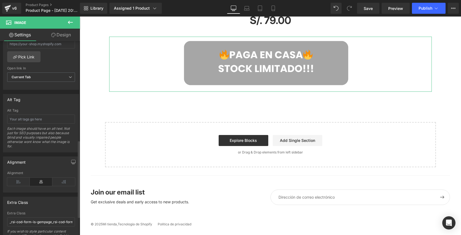
scroll to position [295, 0]
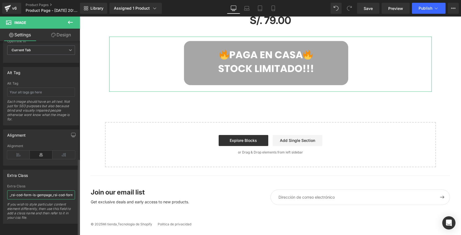
click at [49, 191] on input "_rsi-cod-form-is-gempage_rsi-cod-form-gempages-button-overwrite" at bounding box center [41, 195] width 68 height 9
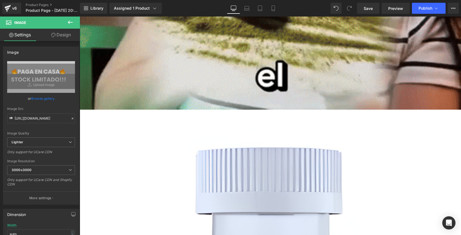
scroll to position [857, 0]
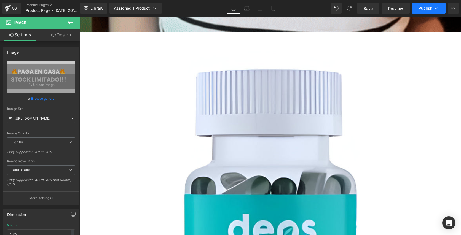
click at [427, 6] on span "Publish" at bounding box center [426, 8] width 14 height 4
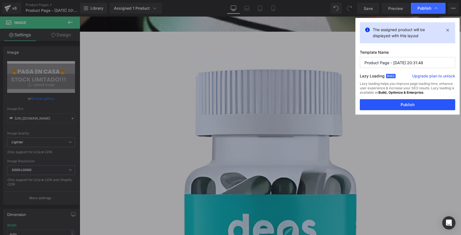
click at [399, 108] on button "Publish" at bounding box center [407, 104] width 95 height 11
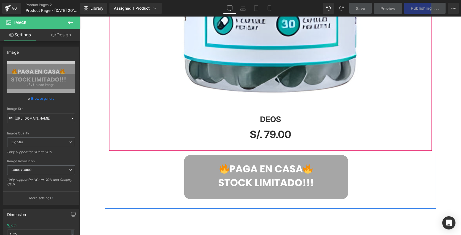
scroll to position [1204, 0]
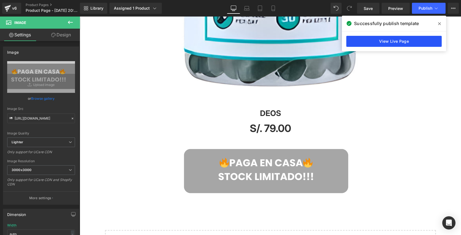
click at [374, 45] on link "View Live Page" at bounding box center [393, 41] width 95 height 11
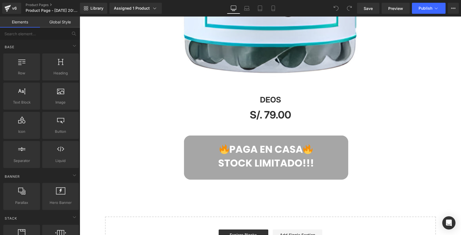
scroll to position [1229, 0]
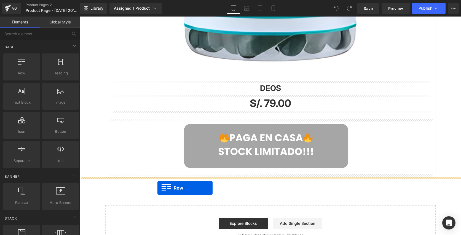
drag, startPoint x: 91, startPoint y: 85, endPoint x: 157, endPoint y: 188, distance: 122.3
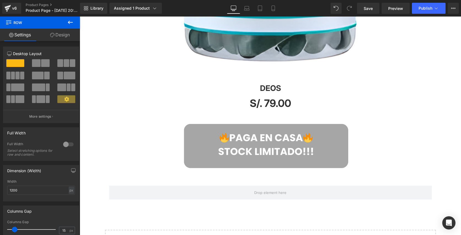
click at [68, 24] on icon at bounding box center [70, 22] width 7 height 7
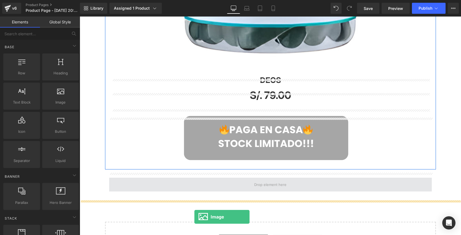
scroll to position [1239, 0]
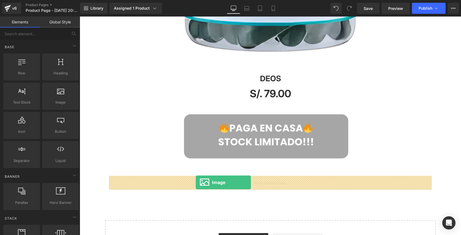
drag, startPoint x: 140, startPoint y: 113, endPoint x: 196, endPoint y: 183, distance: 89.4
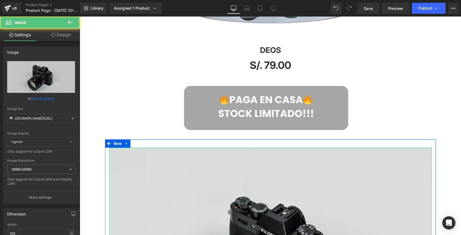
scroll to position [1281, 0]
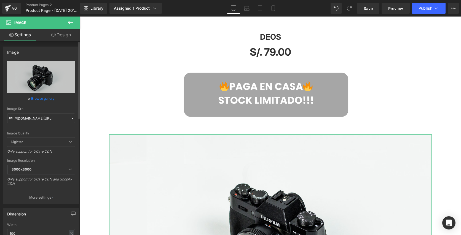
click at [49, 100] on link "Browse gallery" at bounding box center [42, 99] width 23 height 10
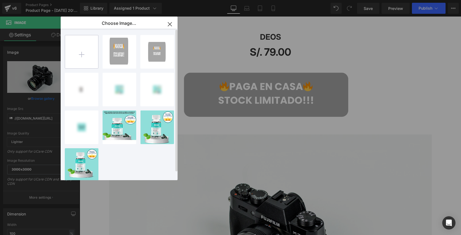
click at [84, 57] on input "file" at bounding box center [81, 51] width 33 height 33
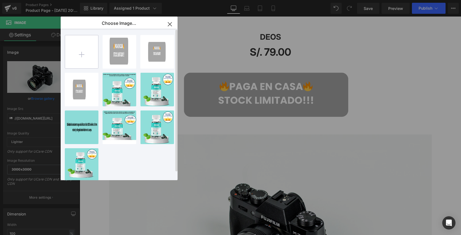
type input "C:\fakepath\Diseño sin título (2).jpg"
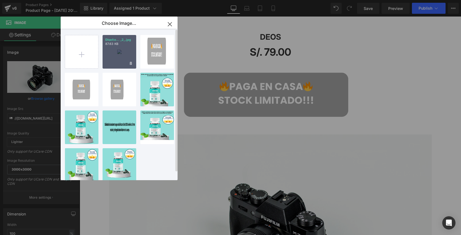
click at [129, 51] on div "Diseño... _2_.jpg 87.63 KB" at bounding box center [120, 52] width 34 height 34
type input "[URL][DOMAIN_NAME]"
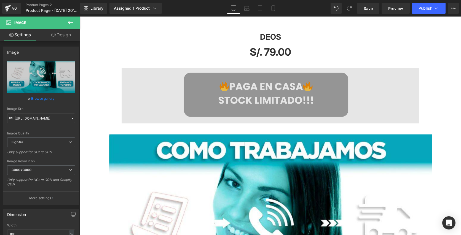
click at [145, 91] on img at bounding box center [271, 95] width 298 height 55
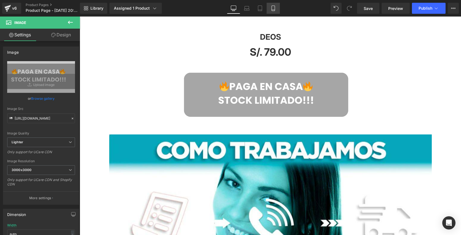
click at [277, 10] on link "Mobile" at bounding box center [273, 8] width 13 height 11
type input "100"
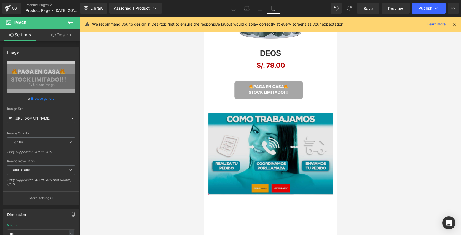
scroll to position [447, 0]
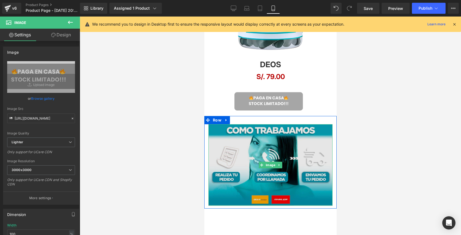
click at [320, 179] on img at bounding box center [270, 165] width 124 height 82
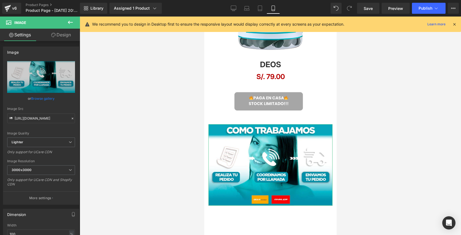
click at [65, 35] on link "Design" at bounding box center [61, 35] width 40 height 12
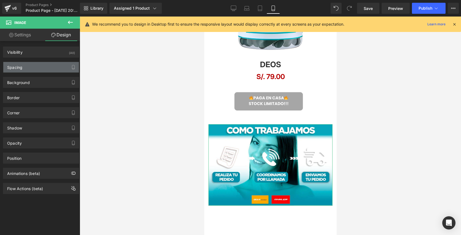
click at [56, 65] on div "Spacing" at bounding box center [41, 67] width 76 height 10
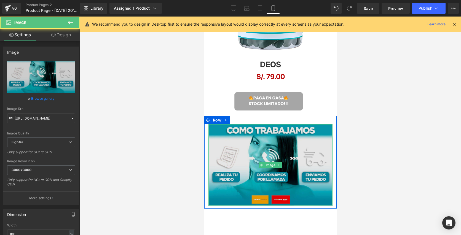
click at [274, 150] on img at bounding box center [270, 165] width 124 height 82
click at [288, 133] on img at bounding box center [270, 165] width 124 height 82
click at [298, 151] on img at bounding box center [270, 165] width 124 height 82
click at [321, 175] on img at bounding box center [270, 165] width 124 height 82
click at [322, 156] on img at bounding box center [270, 165] width 124 height 82
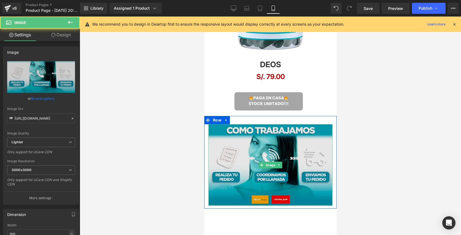
click at [217, 167] on img at bounding box center [270, 165] width 124 height 82
click at [242, 199] on img at bounding box center [270, 165] width 124 height 82
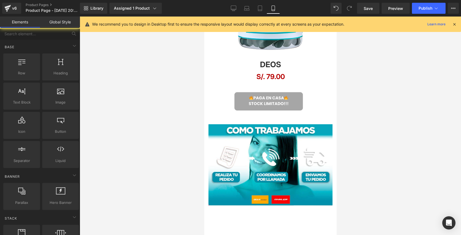
click at [156, 193] on div at bounding box center [270, 126] width 381 height 219
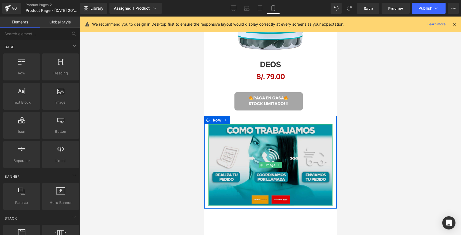
click at [229, 174] on img at bounding box center [270, 165] width 124 height 82
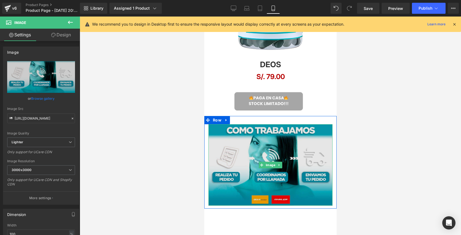
click at [224, 134] on img at bounding box center [270, 165] width 124 height 82
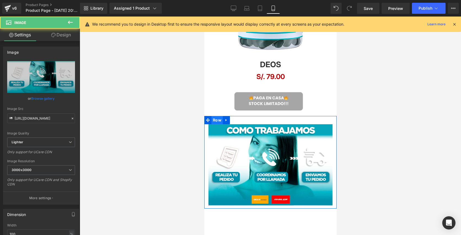
click at [217, 121] on span "Row" at bounding box center [216, 120] width 11 height 8
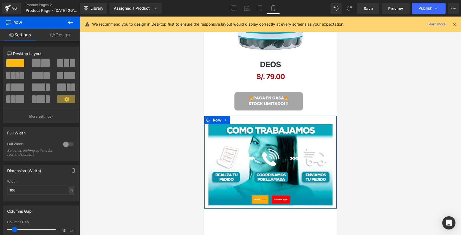
click at [65, 144] on div at bounding box center [68, 144] width 13 height 9
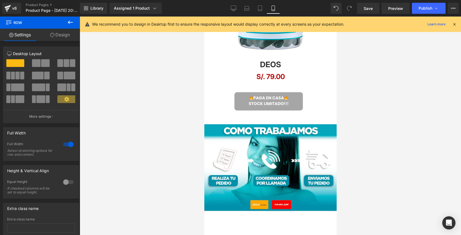
click at [149, 150] on div at bounding box center [270, 126] width 381 height 219
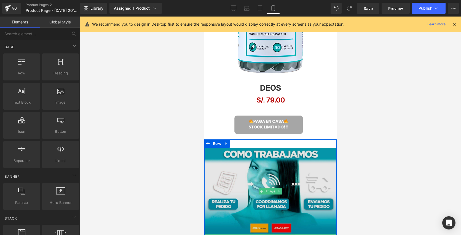
scroll to position [420, 0]
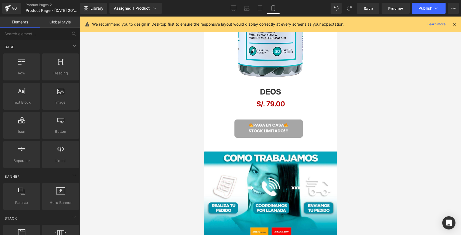
click at [394, 122] on div at bounding box center [270, 126] width 381 height 219
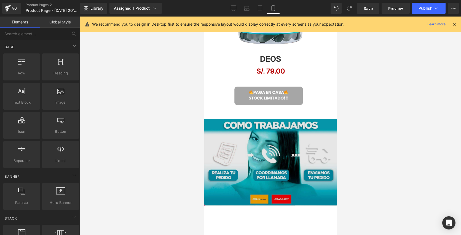
scroll to position [456, 0]
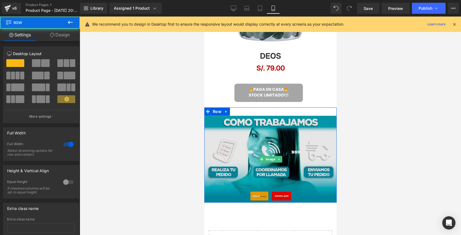
drag, startPoint x: 333, startPoint y: 205, endPoint x: 334, endPoint y: 200, distance: 5.0
click at [334, 200] on div "Image Row" at bounding box center [270, 155] width 132 height 95
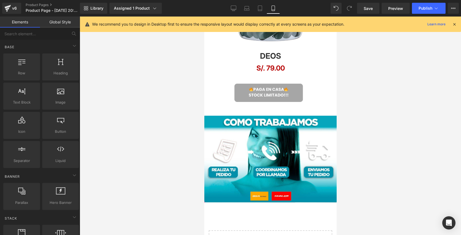
click at [355, 187] on div at bounding box center [270, 126] width 381 height 219
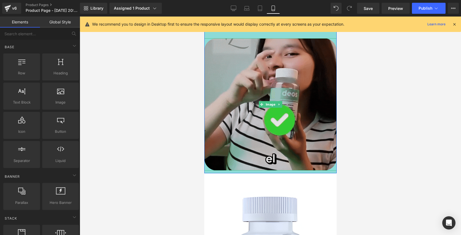
scroll to position [193, 0]
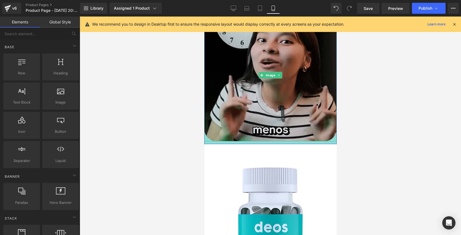
click at [307, 136] on img at bounding box center [270, 75] width 132 height 132
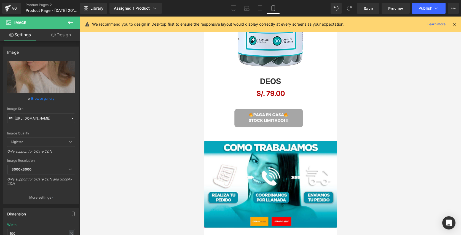
scroll to position [507, 0]
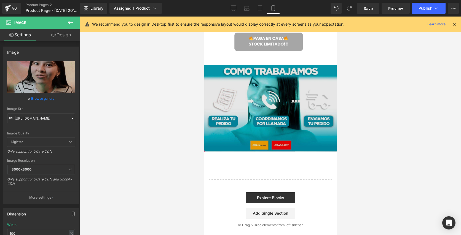
click at [272, 120] on img at bounding box center [270, 108] width 132 height 87
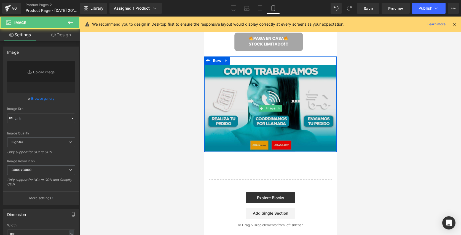
type input "https://ucarecdn.com/c48522d8-fa44-4bc8-86d3-f9da660885c2/-/format/auto/-/previ…"
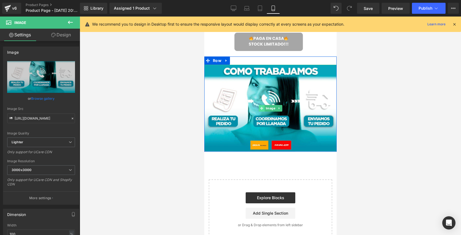
click at [262, 109] on icon at bounding box center [261, 108] width 3 height 3
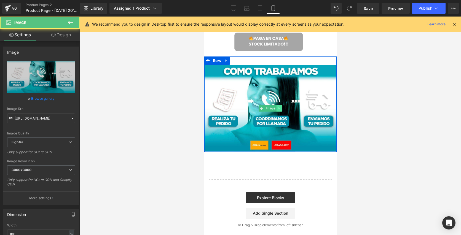
click at [279, 109] on icon at bounding box center [278, 108] width 3 height 3
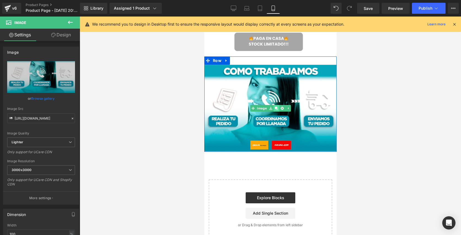
click at [277, 110] on link at bounding box center [276, 108] width 6 height 7
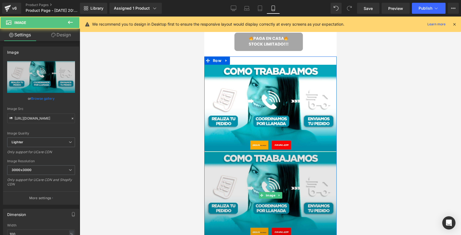
click at [267, 192] on img at bounding box center [270, 195] width 132 height 87
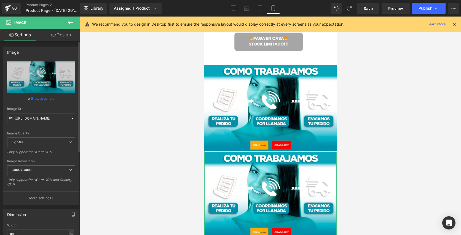
click at [48, 99] on link "Browse gallery" at bounding box center [42, 99] width 23 height 10
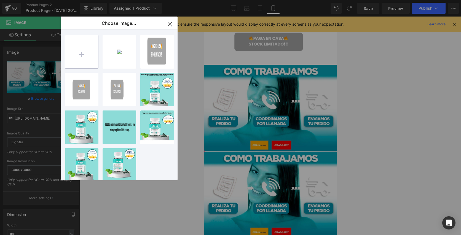
click at [72, 53] on input "file" at bounding box center [81, 51] width 33 height 33
type input "C:\fakepath\Diseño sin título (3).jpg"
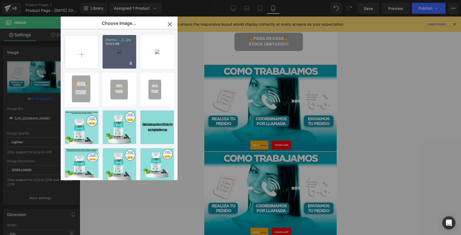
click at [128, 55] on div "Diseño... _3_.jpg 131.05 KB" at bounding box center [120, 52] width 34 height 34
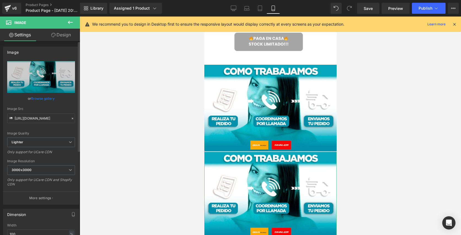
click at [36, 99] on link "Browse gallery" at bounding box center [42, 99] width 23 height 10
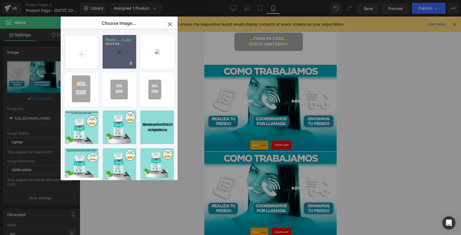
click at [112, 47] on div "Diseño... _3_.jpg 131.05 KB" at bounding box center [120, 52] width 34 height 34
type input "https://ucarecdn.com/636384da-e983-4177-9757-7d0886ec0a5e/-/format/auto/-/previ…"
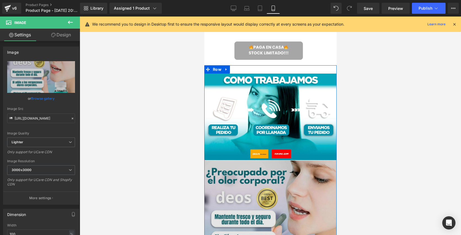
scroll to position [493, 0]
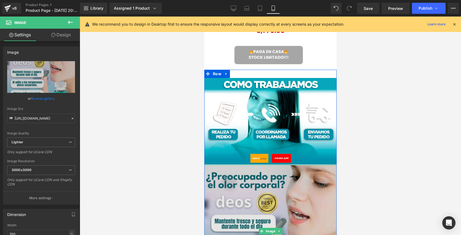
click at [307, 180] on img at bounding box center [270, 231] width 132 height 132
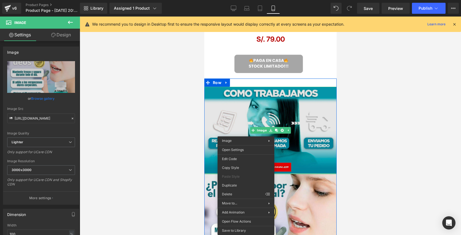
drag, startPoint x: 246, startPoint y: 196, endPoint x: 263, endPoint y: 124, distance: 74.0
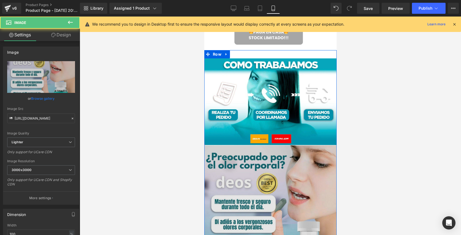
scroll to position [554, 0]
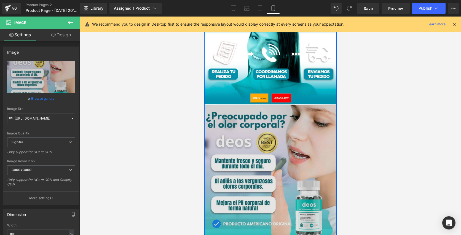
click at [256, 169] on img at bounding box center [270, 171] width 132 height 132
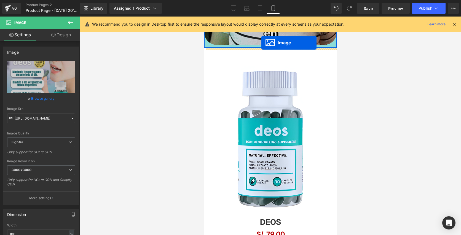
scroll to position [286, 0]
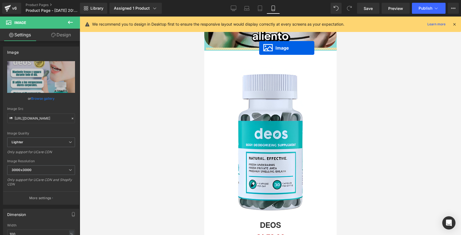
drag, startPoint x: 261, startPoint y: 170, endPoint x: 259, endPoint y: 48, distance: 122.2
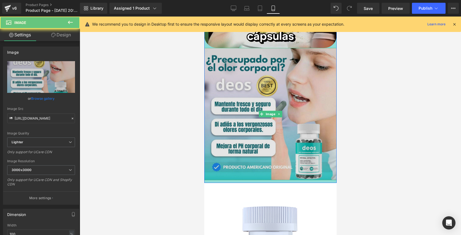
click at [254, 85] on img at bounding box center [270, 114] width 132 height 132
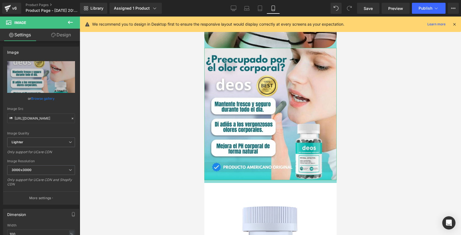
click at [62, 33] on link "Design" at bounding box center [61, 35] width 40 height 12
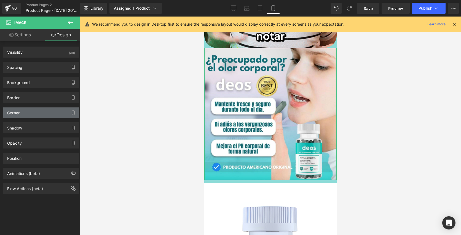
click at [54, 117] on div "Corner" at bounding box center [41, 113] width 76 height 10
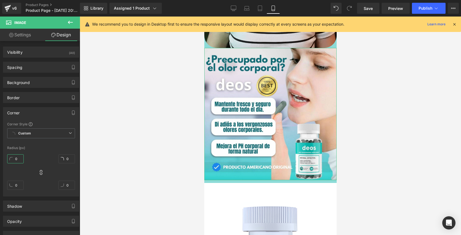
click at [13, 160] on input "0" at bounding box center [15, 158] width 17 height 9
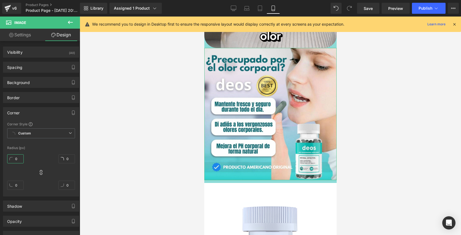
type input "2"
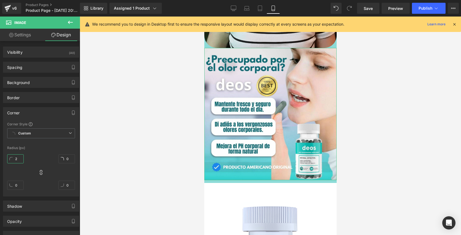
type input "2"
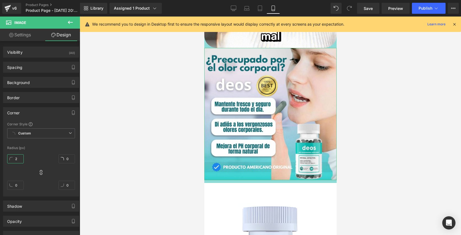
type input "2"
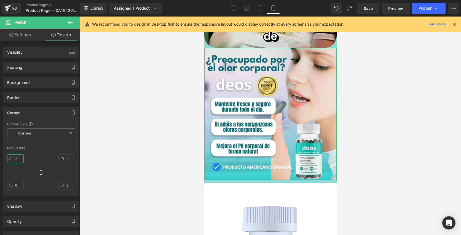
type input "2"
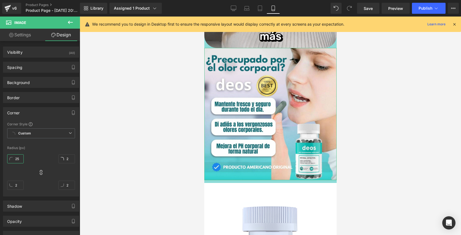
type input "25"
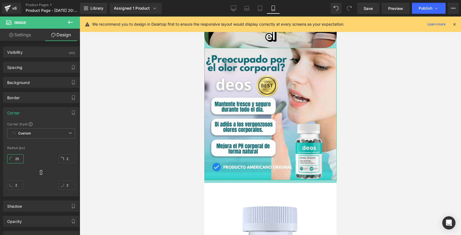
type input "25"
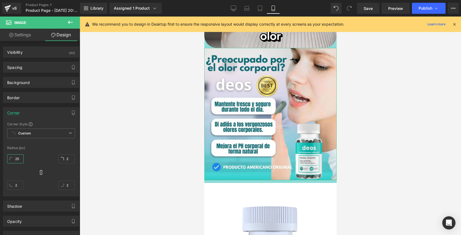
type input "25"
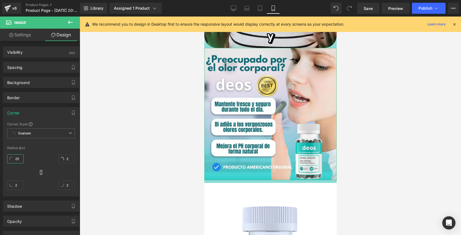
type input "25"
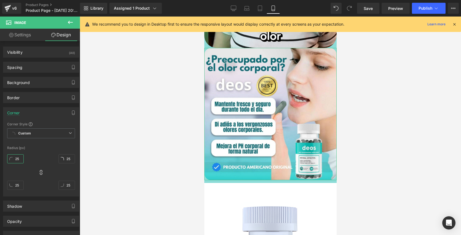
type input "253"
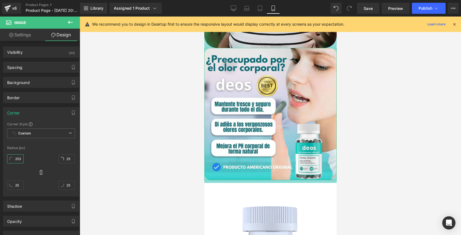
type input "253"
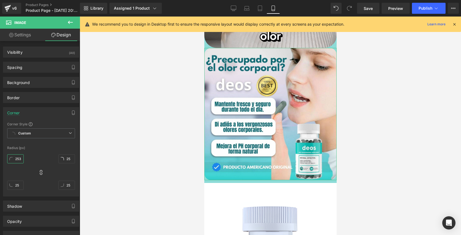
type input "253"
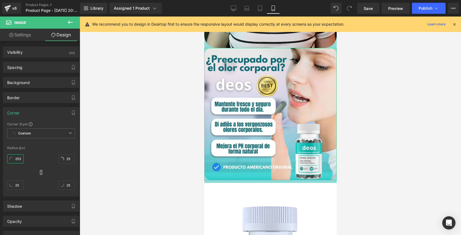
type input "253"
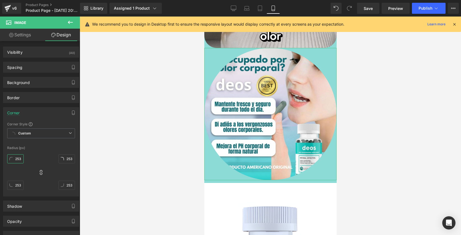
scroll to position [0, 2]
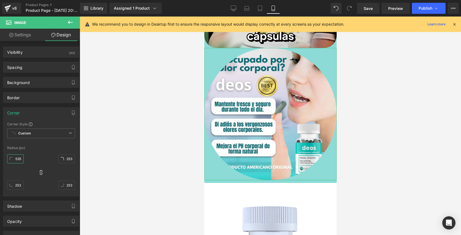
type input "2535"
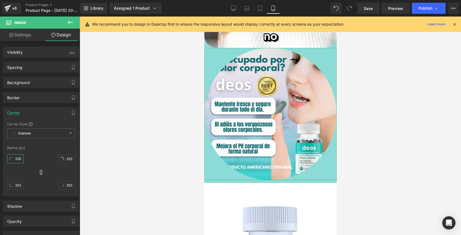
type input "2535"
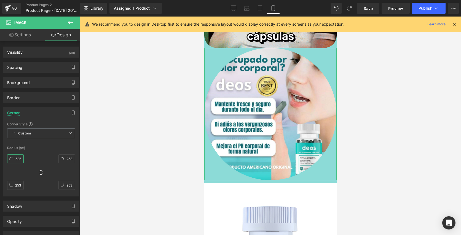
type input "2535"
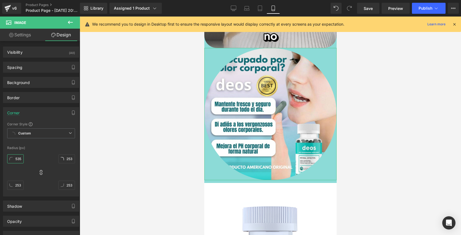
type input "2535"
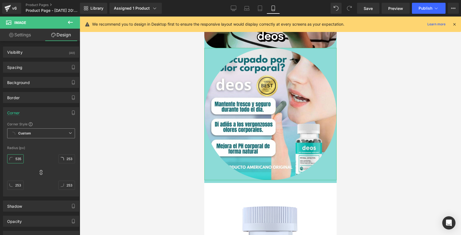
type input "253"
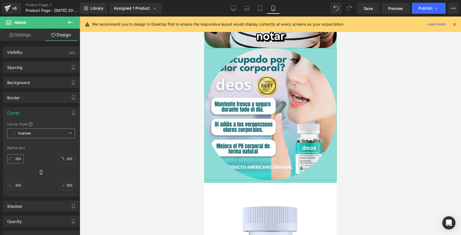
scroll to position [0, 0]
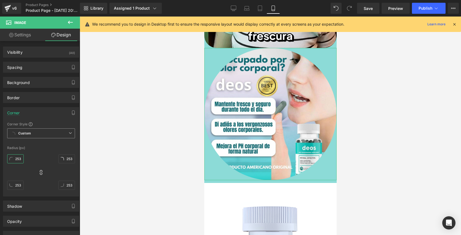
type input "253"
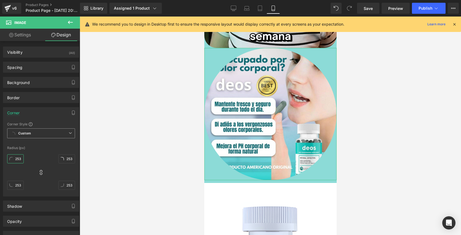
type input "253"
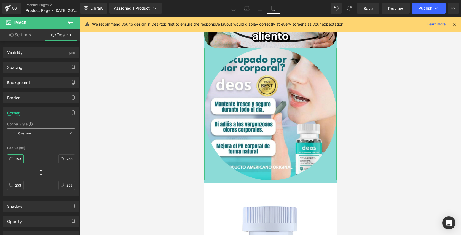
type input "253"
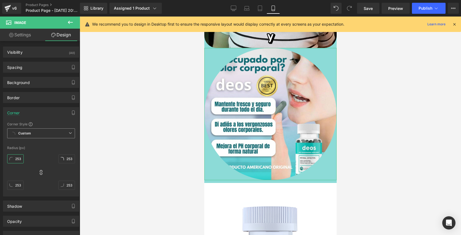
type input "25"
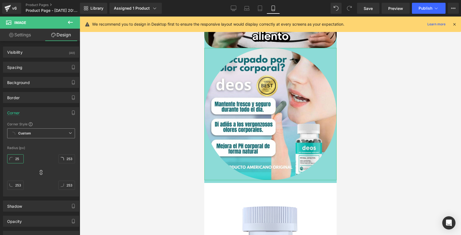
type input "25"
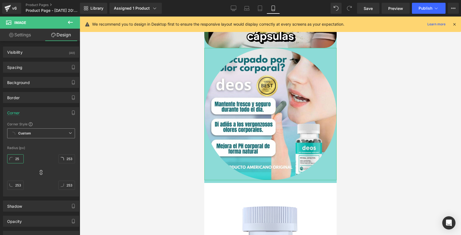
type input "25"
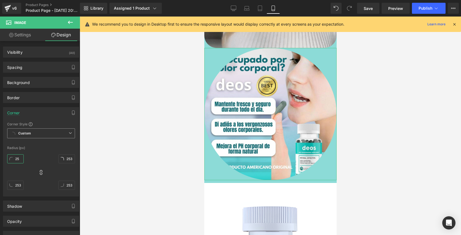
type input "25"
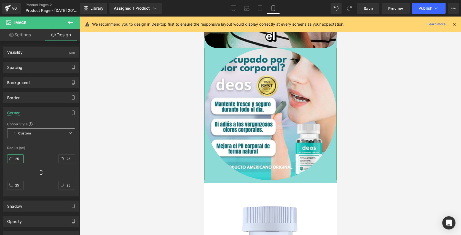
type input "2"
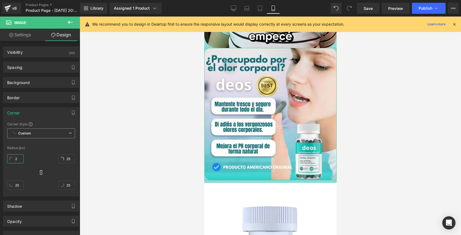
type input "2"
type input "3"
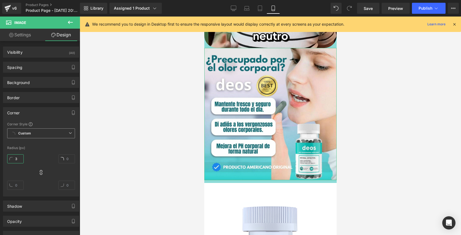
type input "3"
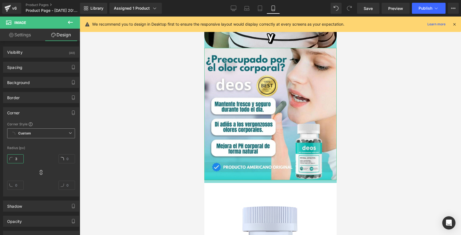
type input "3"
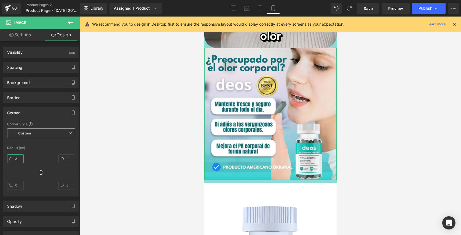
type input "3"
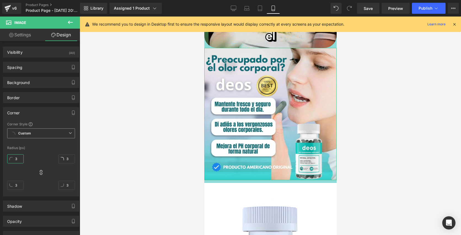
type input "35"
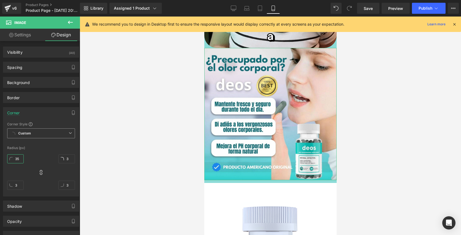
type input "35"
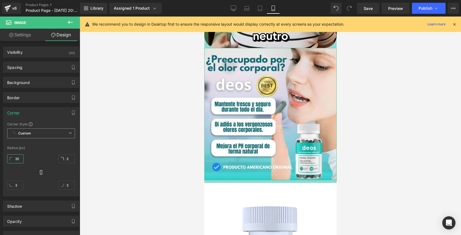
type input "35"
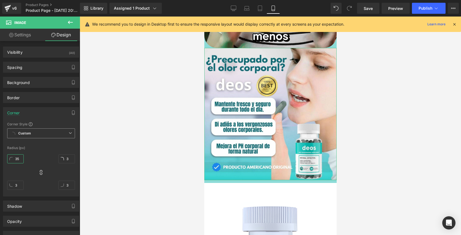
type input "35"
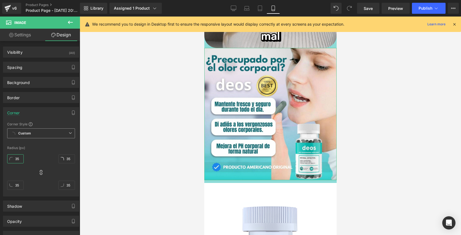
type input "35"
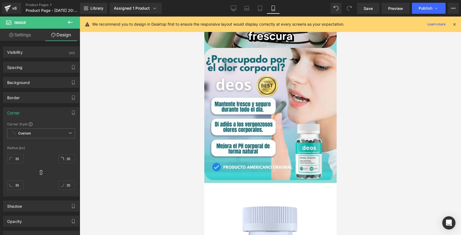
click at [164, 104] on div at bounding box center [270, 126] width 381 height 219
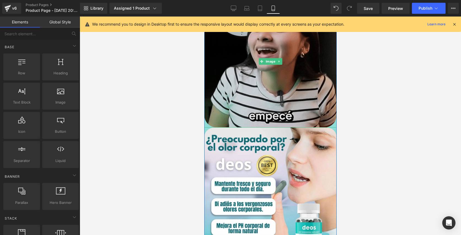
scroll to position [113, 0]
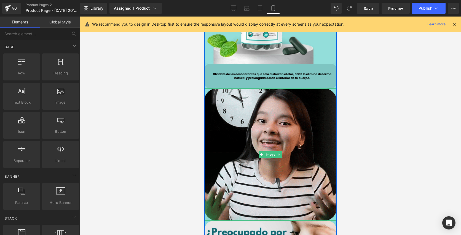
click at [280, 76] on div "Image" at bounding box center [270, 76] width 132 height 25
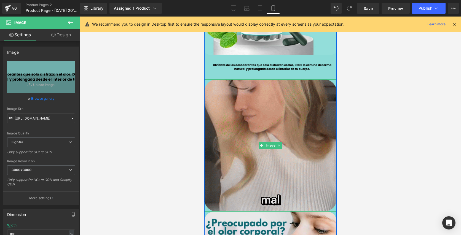
scroll to position [103, 0]
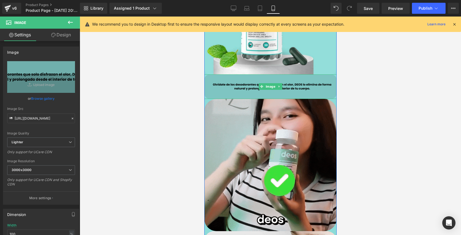
click at [273, 92] on img at bounding box center [270, 86] width 132 height 25
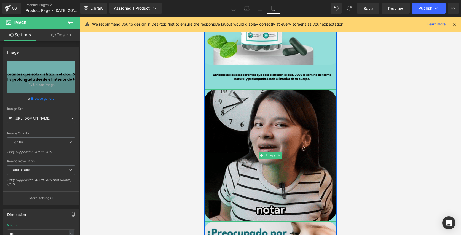
scroll to position [130, 0]
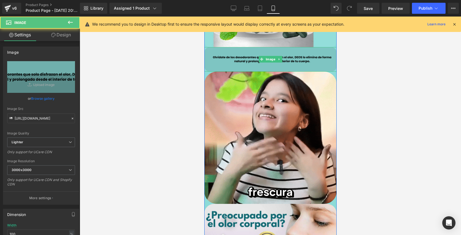
click at [278, 66] on img at bounding box center [270, 59] width 132 height 25
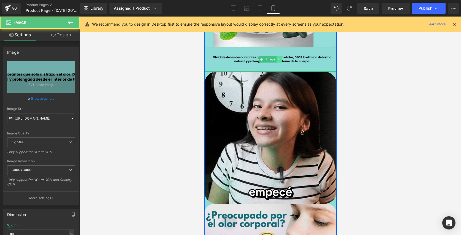
click at [280, 59] on icon at bounding box center [278, 59] width 3 height 3
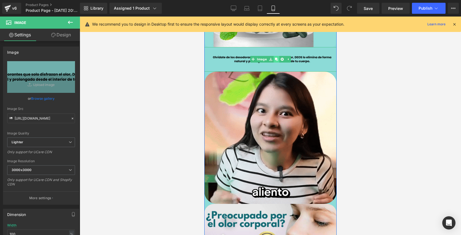
click at [275, 60] on icon at bounding box center [276, 59] width 3 height 3
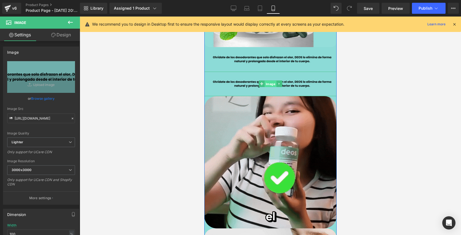
click at [267, 86] on span "Image" at bounding box center [270, 84] width 12 height 7
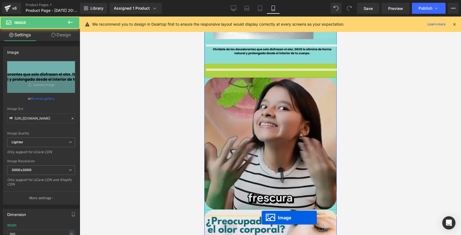
scroll to position [139, 0]
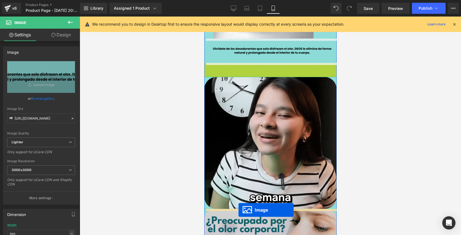
drag, startPoint x: 262, startPoint y: 85, endPoint x: 238, endPoint y: 210, distance: 127.5
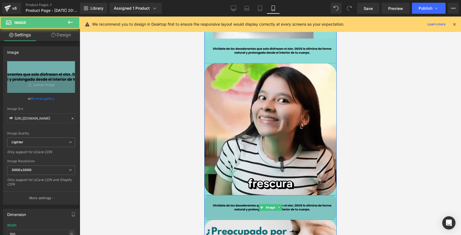
click at [245, 209] on img at bounding box center [270, 208] width 132 height 25
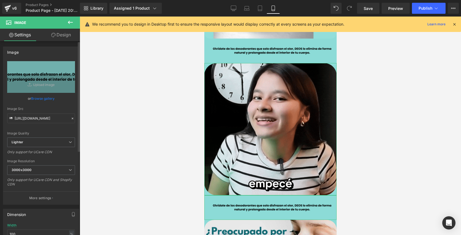
click at [42, 98] on link "Browse gallery" at bounding box center [42, 99] width 23 height 10
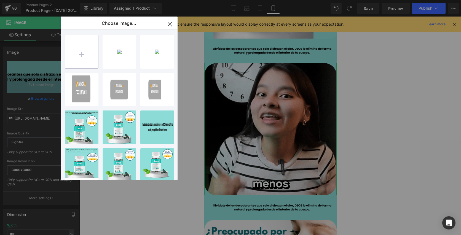
click at [88, 59] on input "file" at bounding box center [81, 51] width 33 height 33
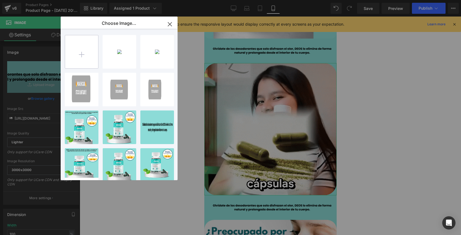
type input "C:\fakepath\Olvídate de los desodorantes que solo disfrazan el olor, DEOS lo e…"
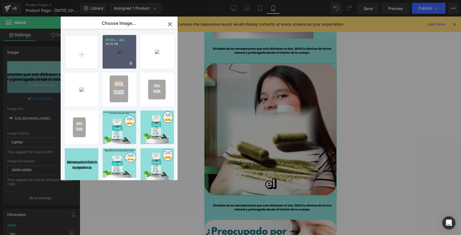
click at [114, 44] on p "14.29 KB" at bounding box center [119, 44] width 28 height 4
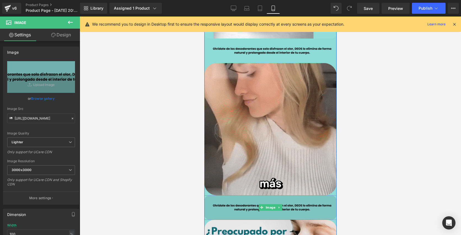
click at [232, 217] on img at bounding box center [270, 208] width 132 height 25
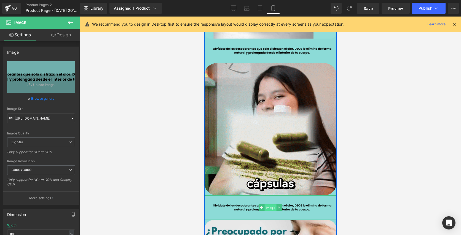
click at [272, 209] on span "Image" at bounding box center [270, 208] width 12 height 7
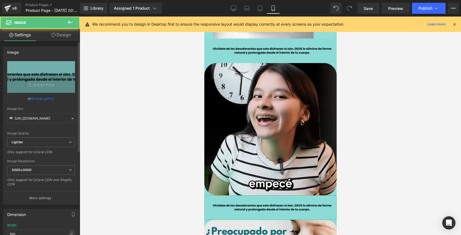
click at [45, 98] on link "Browse gallery" at bounding box center [42, 99] width 23 height 10
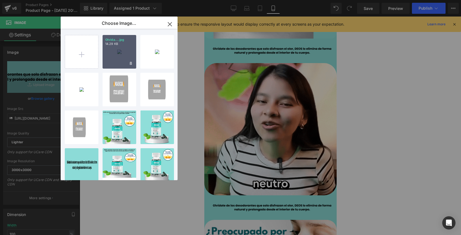
click at [117, 55] on div "Olvída....jpg 14.29 KB" at bounding box center [120, 52] width 34 height 34
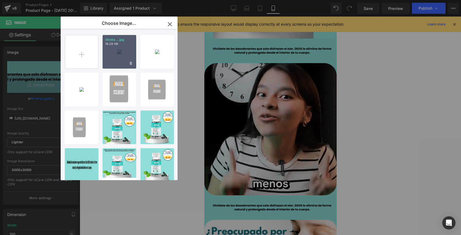
type input "https://ucarecdn.com/6ee13612-d4f9-41d2-a889-6d6993e3276d/-/format/auto/-/previ…"
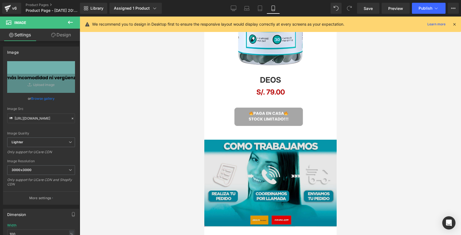
scroll to position [588, 0]
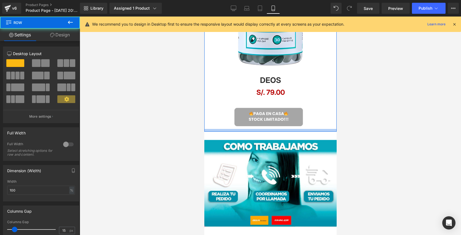
click at [219, 130] on div at bounding box center [270, 130] width 132 height 3
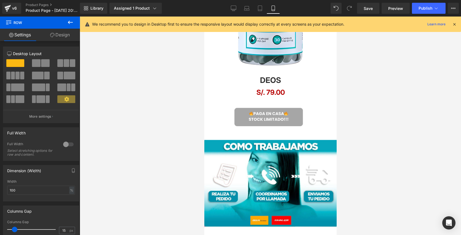
click at [69, 21] on icon at bounding box center [70, 22] width 5 height 3
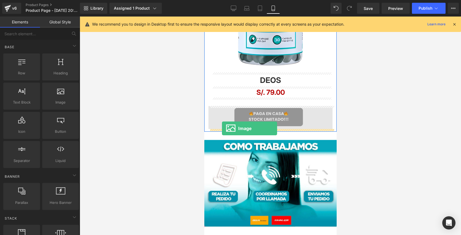
drag, startPoint x: 256, startPoint y: 113, endPoint x: 222, endPoint y: 129, distance: 37.9
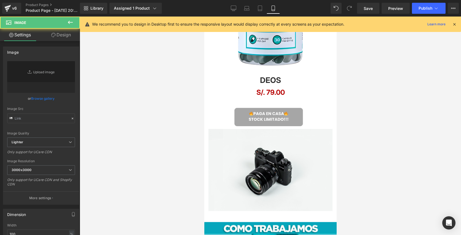
type input "//d1um8515vdn9kb.cloudfront.net/images/parallax.jpg"
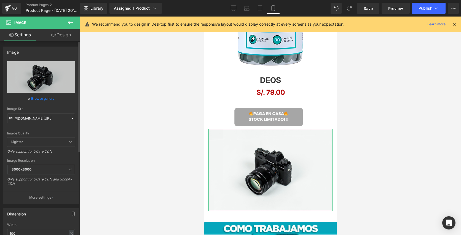
click at [48, 95] on link "Browse gallery" at bounding box center [42, 99] width 23 height 10
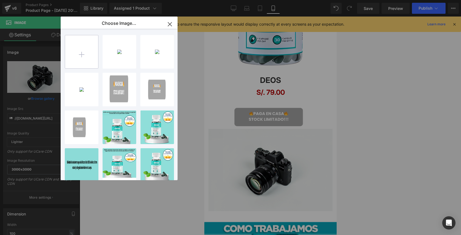
click at [93, 59] on input "file" at bounding box center [81, 51] width 33 height 33
type input "C:\fakepath\Diseño sin título (4).jpg"
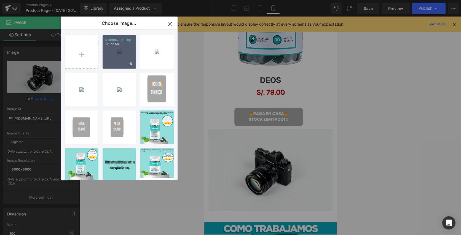
click at [117, 49] on div "Diseño... _4_.jpg 113.72 KB" at bounding box center [120, 52] width 34 height 34
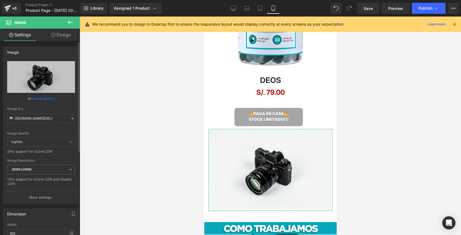
click at [54, 99] on div "or Browse gallery" at bounding box center [41, 99] width 68 height 6
click at [42, 100] on link "Browse gallery" at bounding box center [42, 99] width 23 height 10
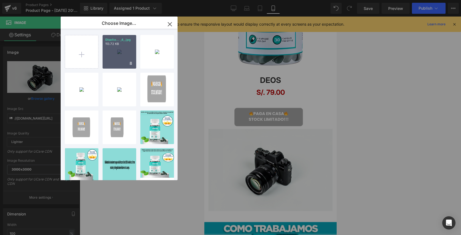
click at [111, 54] on div "Diseño... _4_.jpg 113.72 KB" at bounding box center [120, 52] width 34 height 34
type input "https://ucarecdn.com/8868a615-54fb-41d0-94fa-435240b04227/-/format/auto/-/previ…"
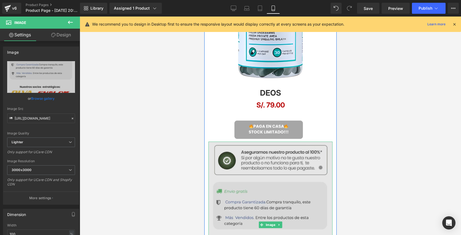
scroll to position [547, 0]
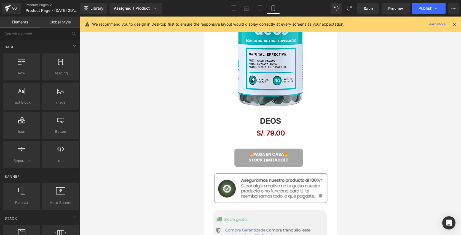
click at [391, 140] on div at bounding box center [270, 126] width 381 height 219
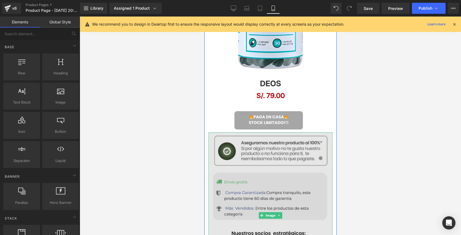
scroll to position [710, 0]
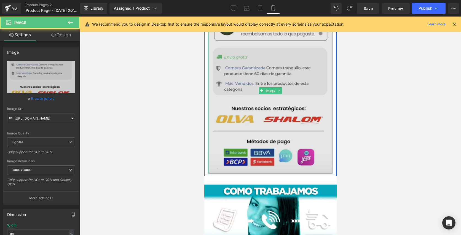
click at [301, 168] on img at bounding box center [270, 90] width 124 height 166
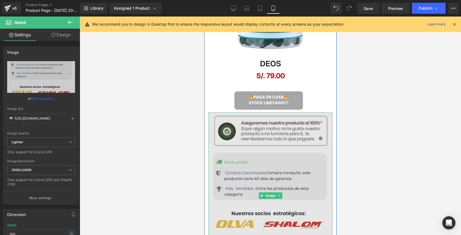
click at [271, 124] on img at bounding box center [270, 196] width 124 height 166
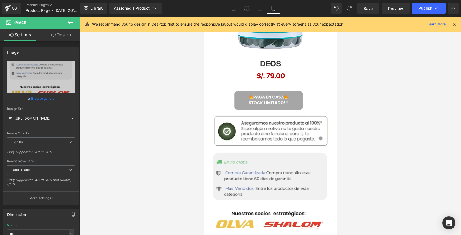
click at [70, 26] on button at bounding box center [70, 23] width 19 height 12
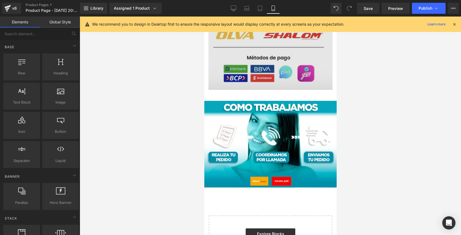
scroll to position [815, 0]
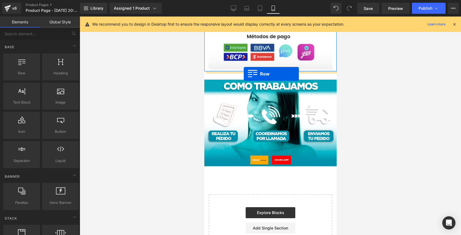
drag, startPoint x: 228, startPoint y: 83, endPoint x: 243, endPoint y: 74, distance: 17.9
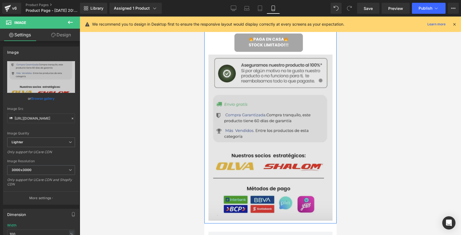
scroll to position [731, 0]
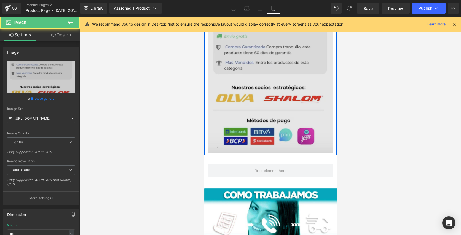
click at [247, 62] on img at bounding box center [270, 69] width 124 height 166
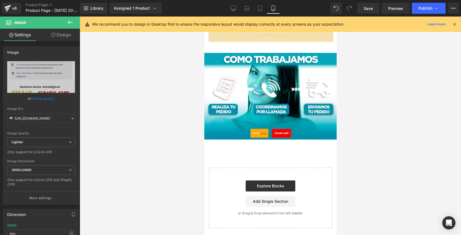
scroll to position [708, 0]
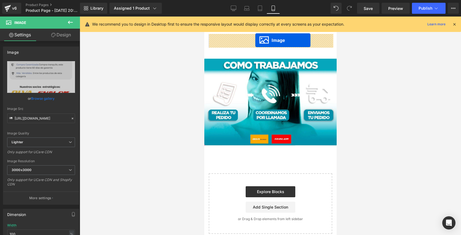
drag, startPoint x: 260, startPoint y: 66, endPoint x: 255, endPoint y: 41, distance: 26.0
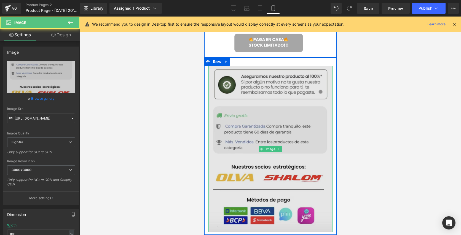
scroll to position [587, 0]
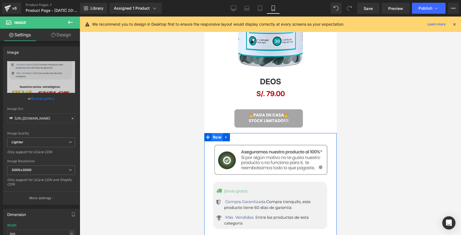
click at [216, 137] on span "Row" at bounding box center [216, 137] width 11 height 8
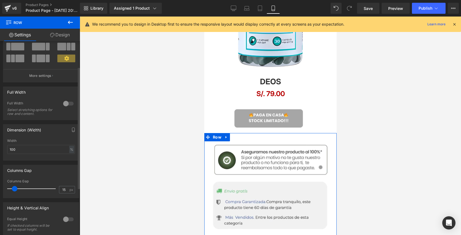
click at [69, 106] on div at bounding box center [68, 103] width 13 height 9
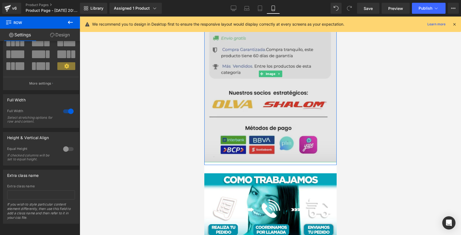
scroll to position [761, 0]
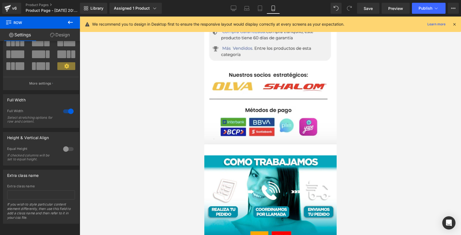
click at [175, 172] on div at bounding box center [270, 126] width 381 height 219
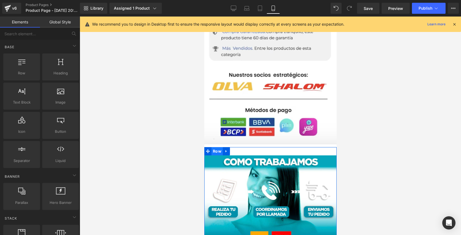
click at [217, 150] on span "Row" at bounding box center [216, 151] width 11 height 8
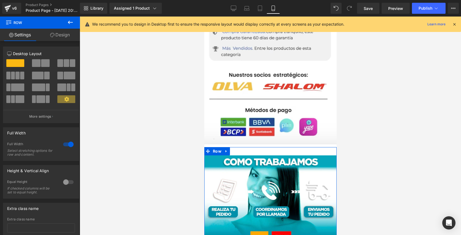
click at [63, 36] on link "Design" at bounding box center [60, 35] width 40 height 12
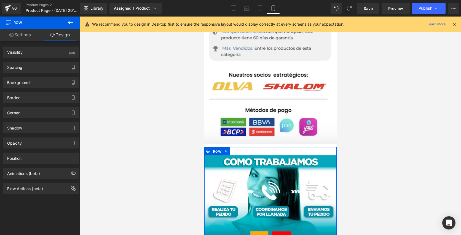
click at [28, 37] on link "Settings" at bounding box center [20, 35] width 40 height 12
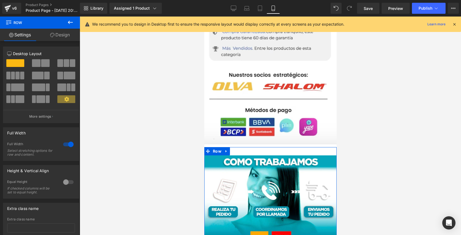
click at [64, 37] on link "Design" at bounding box center [60, 35] width 40 height 12
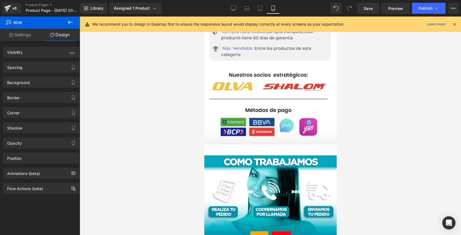
click at [427, 106] on div at bounding box center [270, 126] width 381 height 219
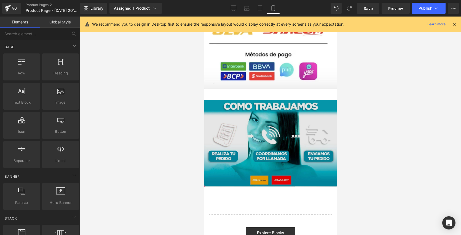
scroll to position [823, 0]
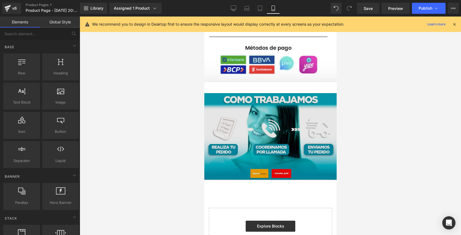
click at [210, 100] on img at bounding box center [270, 136] width 132 height 87
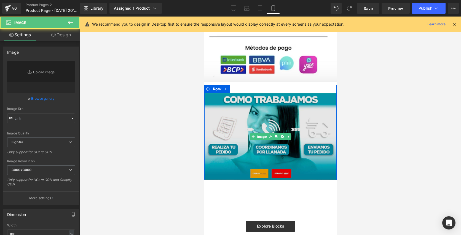
type input "https://ucarecdn.com/c48522d8-fa44-4bc8-86d3-f9da660885c2/-/format/auto/-/previ…"
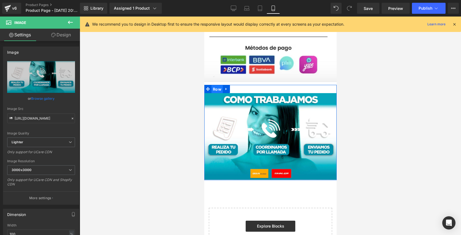
click at [218, 89] on span "Row" at bounding box center [216, 89] width 11 height 8
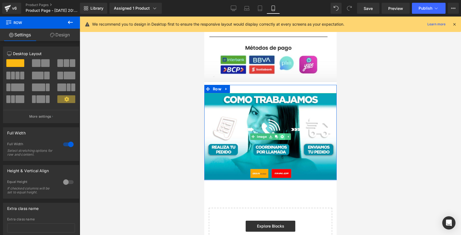
click at [281, 136] on icon at bounding box center [281, 136] width 3 height 3
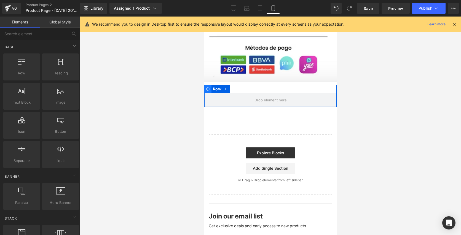
click at [208, 88] on icon at bounding box center [208, 89] width 4 height 4
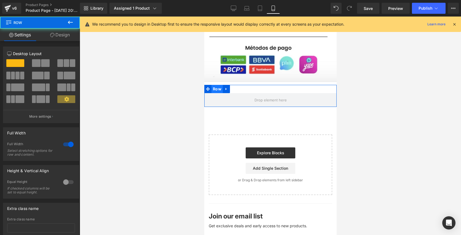
click at [220, 88] on span "Row" at bounding box center [216, 89] width 11 height 8
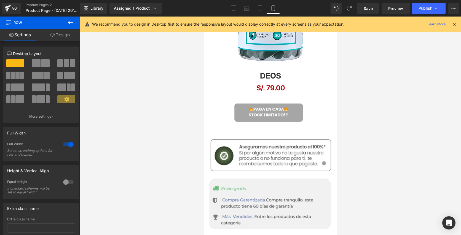
scroll to position [561, 0]
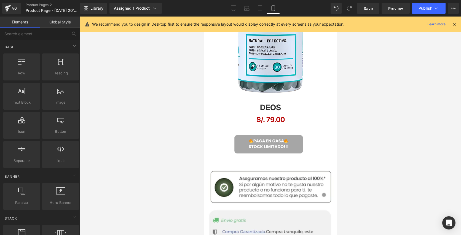
click at [363, 74] on div at bounding box center [270, 126] width 381 height 219
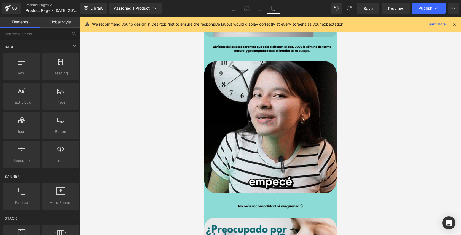
scroll to position [215, 0]
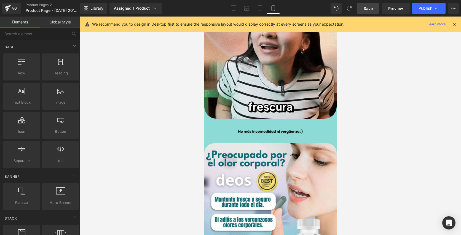
click at [371, 10] on span "Save" at bounding box center [368, 9] width 9 height 6
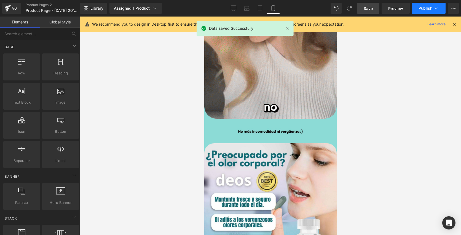
click at [427, 7] on span "Publish" at bounding box center [426, 8] width 14 height 4
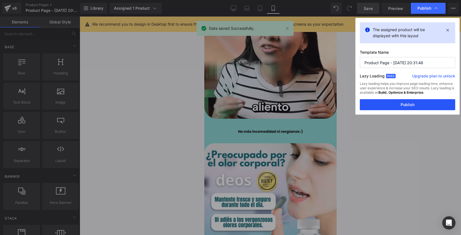
click at [412, 106] on button "Publish" at bounding box center [407, 104] width 95 height 11
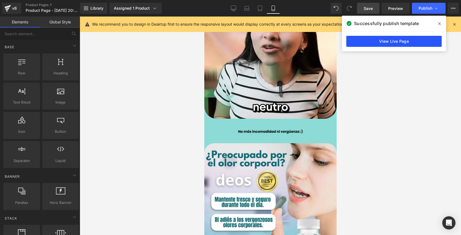
click at [385, 43] on link "View Live Page" at bounding box center [393, 41] width 95 height 11
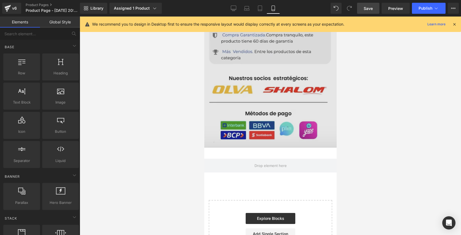
scroll to position [758, 0]
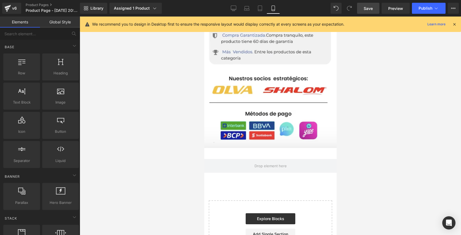
click at [457, 25] on div "We recommend you to design in Desktop first to ensure the responsive layout wou…" at bounding box center [270, 24] width 381 height 15
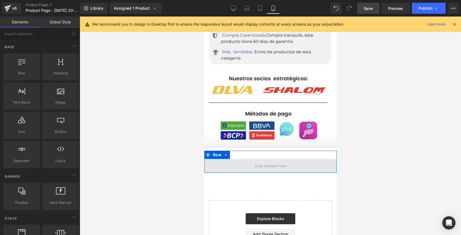
click at [258, 164] on span at bounding box center [270, 166] width 36 height 9
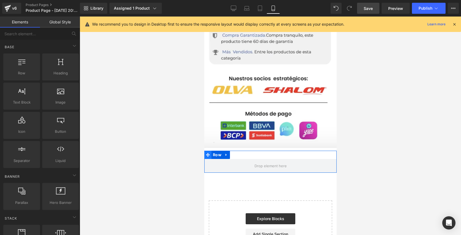
click at [209, 156] on icon at bounding box center [208, 155] width 4 height 4
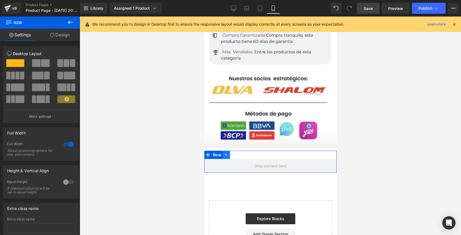
click at [225, 154] on icon at bounding box center [226, 155] width 4 height 4
click at [241, 156] on icon at bounding box center [241, 155] width 4 height 4
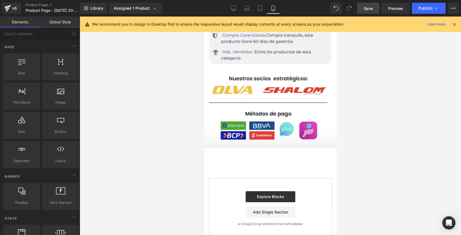
click at [264, 188] on div "Start building your page Explore Blocks Add Single Section or Drag & Drop eleme…" at bounding box center [270, 209] width 122 height 60
click at [265, 198] on link "Explore Blocks" at bounding box center [270, 196] width 50 height 11
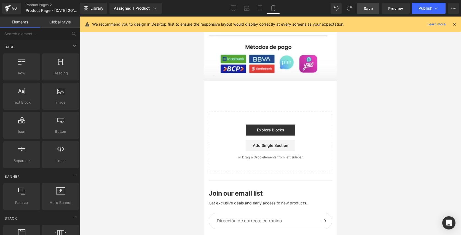
scroll to position [827, 0]
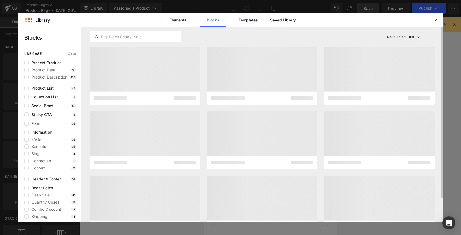
click at [266, 153] on div at bounding box center [262, 140] width 111 height 58
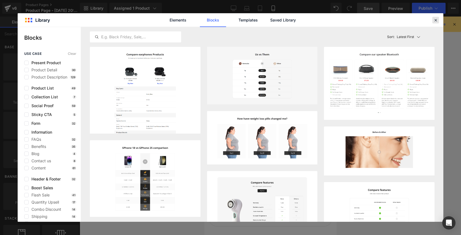
click at [437, 22] on icon at bounding box center [435, 20] width 5 height 5
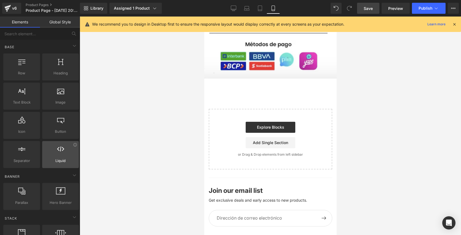
click at [66, 155] on div at bounding box center [60, 152] width 33 height 12
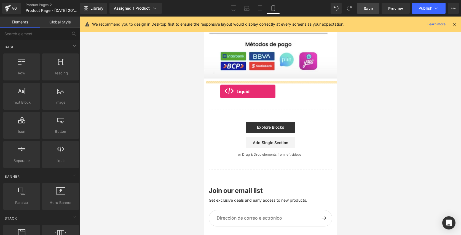
drag, startPoint x: 264, startPoint y: 180, endPoint x: 220, endPoint y: 92, distance: 98.7
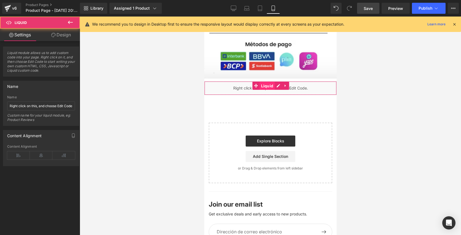
click at [261, 87] on span "Liquid" at bounding box center [266, 86] width 15 height 8
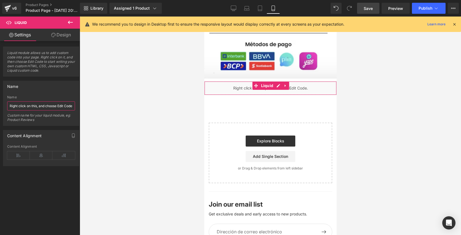
click at [60, 106] on input "Right click on this, and choose Edit Code." at bounding box center [41, 105] width 68 height 9
click at [255, 89] on span at bounding box center [255, 86] width 7 height 8
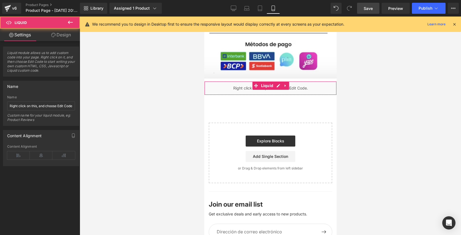
click at [269, 91] on div "Liquid" at bounding box center [270, 88] width 132 height 14
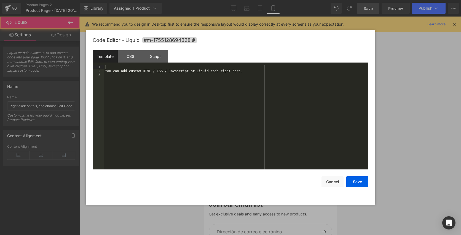
click at [275, 87] on div "Liquid" at bounding box center [270, 88] width 132 height 14
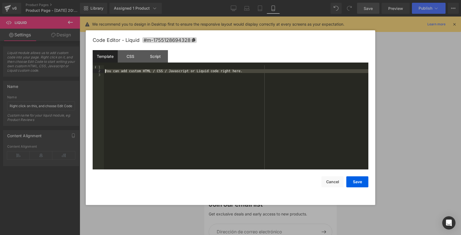
drag, startPoint x: 254, startPoint y: 73, endPoint x: 92, endPoint y: 71, distance: 162.2
click at [92, 71] on div "Code Editor - Liquid #m-1755128694328 Template CSS Script Data 1 2 3 You can ad…" at bounding box center [231, 117] width 290 height 175
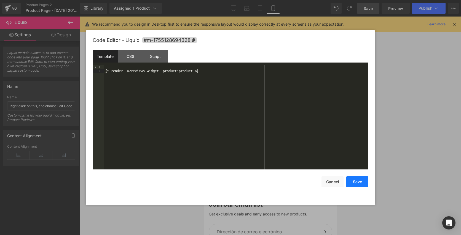
click at [360, 183] on button "Save" at bounding box center [357, 181] width 22 height 11
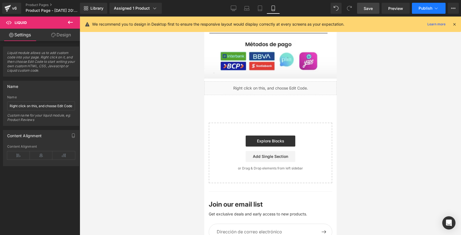
click at [425, 8] on span "Publish" at bounding box center [426, 8] width 14 height 4
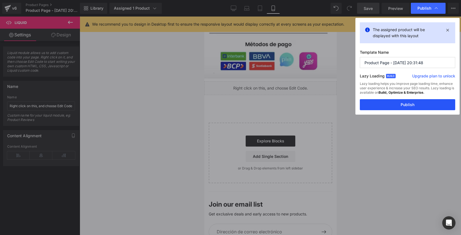
click at [394, 102] on button "Publish" at bounding box center [407, 104] width 95 height 11
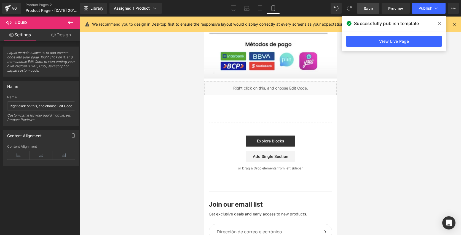
click at [381, 35] on div "View Live Page" at bounding box center [394, 41] width 104 height 20
click at [379, 39] on link "View Live Page" at bounding box center [393, 41] width 95 height 11
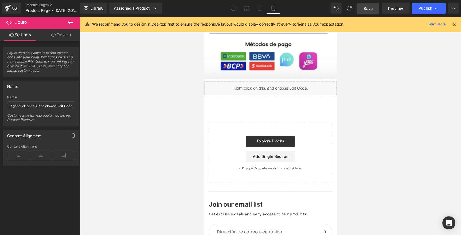
click at [278, 85] on div "Liquid" at bounding box center [270, 88] width 132 height 14
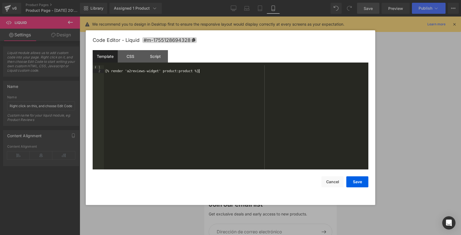
click at [206, 71] on div "{% render 'a2reviews-widget' product:product %}" at bounding box center [236, 121] width 264 height 112
click at [200, 67] on div "{% render 'a2reviews-widget' product:product %}" at bounding box center [236, 121] width 264 height 112
click at [227, 74] on div "{% render 'a2reviews-widget' product:product %}" at bounding box center [236, 121] width 264 height 112
drag, startPoint x: 212, startPoint y: 72, endPoint x: 103, endPoint y: 73, distance: 108.6
click at [103, 72] on pre "1 2 {% render 'a2reviews-widget' product:product %} XXXXXXXXXXXXXXXXXXXXXXXXXXX…" at bounding box center [231, 117] width 276 height 104
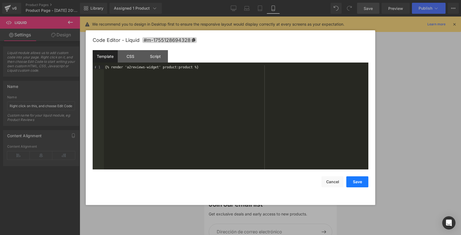
click at [363, 184] on button "Save" at bounding box center [357, 181] width 22 height 11
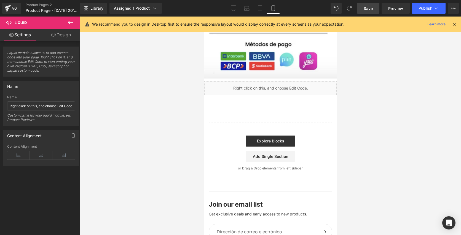
click at [366, 9] on span "Save" at bounding box center [368, 9] width 9 height 6
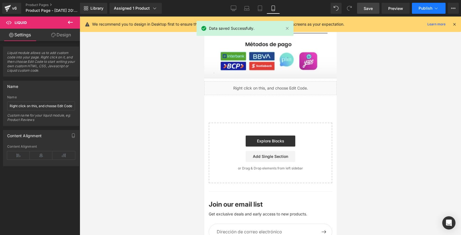
click at [428, 10] on span "Publish" at bounding box center [426, 8] width 14 height 4
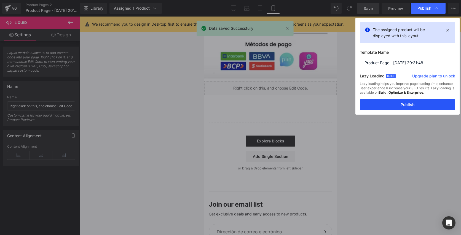
click at [389, 110] on button "Publish" at bounding box center [407, 104] width 95 height 11
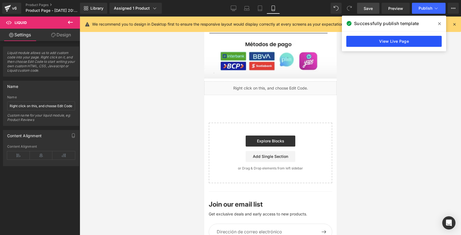
click at [411, 40] on link "View Live Page" at bounding box center [393, 41] width 95 height 11
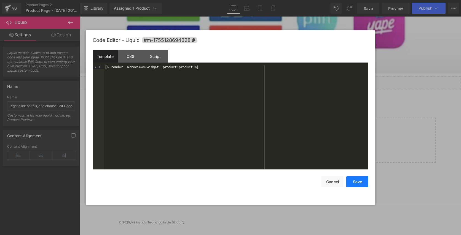
click at [359, 183] on button "Save" at bounding box center [357, 181] width 22 height 11
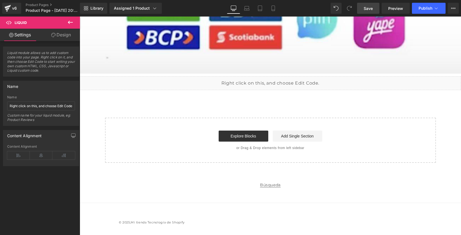
click at [378, 7] on link "Save" at bounding box center [368, 8] width 22 height 11
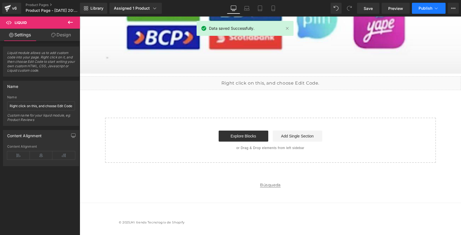
click at [423, 9] on span "Publish" at bounding box center [426, 8] width 14 height 4
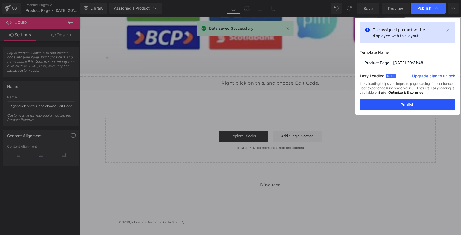
click at [400, 100] on button "Publish" at bounding box center [407, 104] width 95 height 11
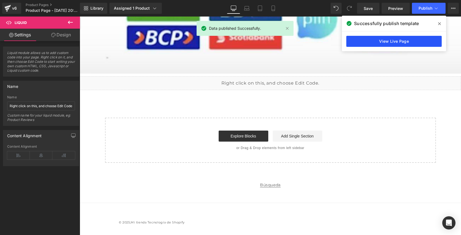
click at [400, 41] on link "View Live Page" at bounding box center [393, 41] width 95 height 11
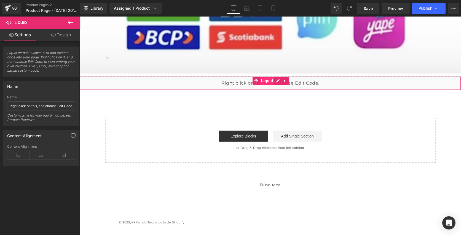
click at [264, 83] on span "Liquid" at bounding box center [267, 81] width 15 height 8
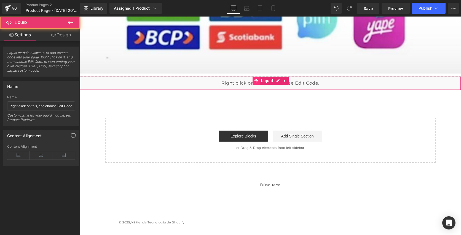
click at [257, 81] on icon at bounding box center [256, 81] width 4 height 4
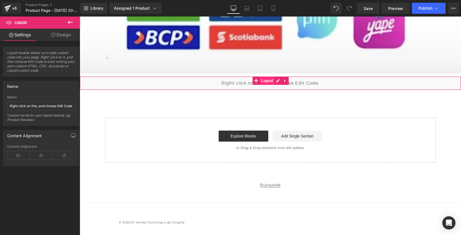
click at [265, 81] on span "Liquid" at bounding box center [267, 81] width 15 height 8
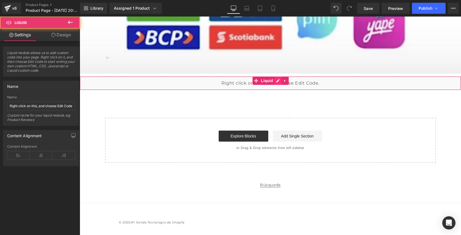
click at [278, 81] on div "Liquid" at bounding box center [270, 83] width 381 height 14
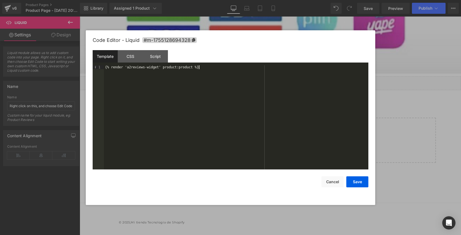
click at [198, 67] on div "{% render 'a2reviews-widget' product:product %}" at bounding box center [236, 121] width 264 height 112
click at [362, 183] on button "Save" at bounding box center [357, 181] width 22 height 11
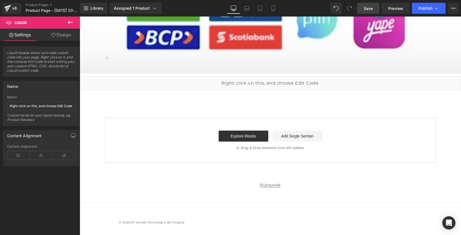
click at [374, 9] on link "Save" at bounding box center [368, 8] width 22 height 11
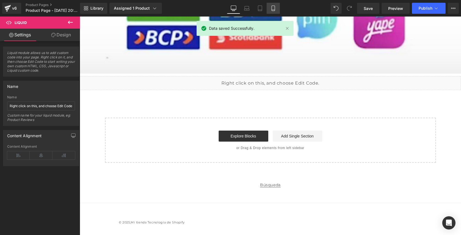
click at [274, 8] on icon at bounding box center [274, 9] width 6 height 6
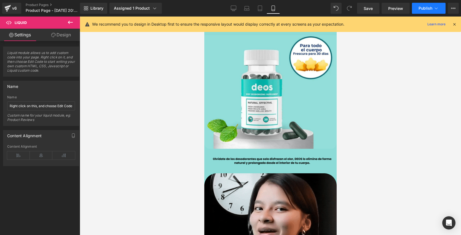
click at [427, 9] on span "Publish" at bounding box center [426, 8] width 14 height 4
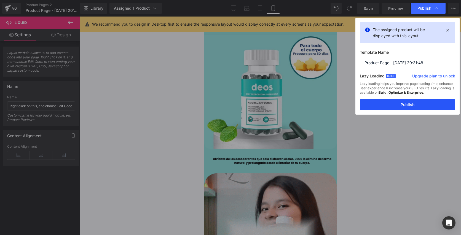
click at [395, 107] on button "Publish" at bounding box center [407, 104] width 95 height 11
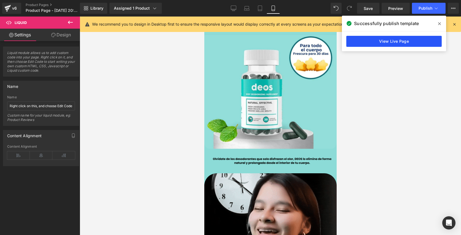
click at [373, 41] on link "View Live Page" at bounding box center [393, 41] width 95 height 11
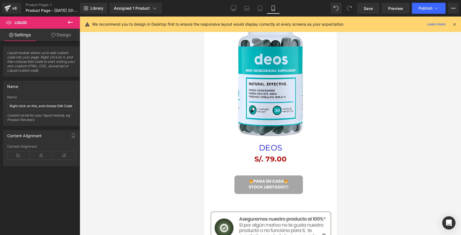
scroll to position [812, 0]
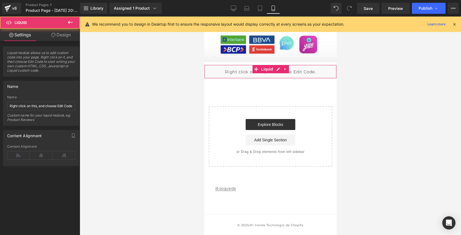
click at [251, 75] on div "Liquid" at bounding box center [270, 72] width 132 height 14
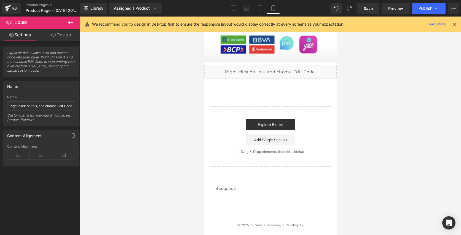
click at [68, 24] on icon at bounding box center [70, 22] width 7 height 7
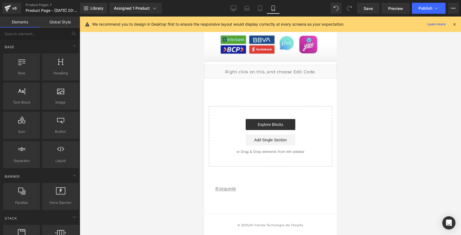
click at [52, 18] on link "Global Style" at bounding box center [60, 22] width 40 height 11
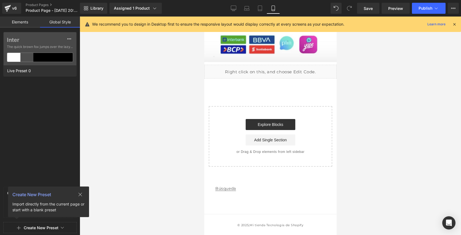
click at [31, 23] on link "Elements" at bounding box center [20, 22] width 40 height 11
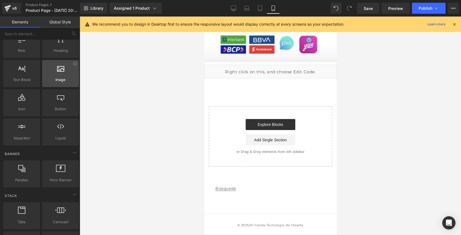
scroll to position [0, 0]
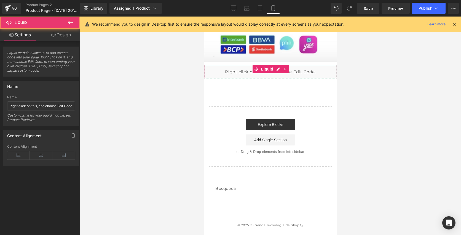
click at [293, 71] on div "Liquid" at bounding box center [270, 72] width 132 height 14
click at [293, 74] on div "Liquid" at bounding box center [270, 72] width 132 height 14
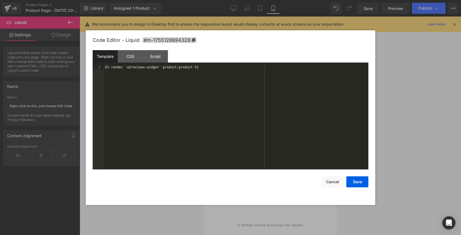
click at [288, 0] on div "Liquid You are previewing how the will restyle your page. You can not edit Elem…" at bounding box center [230, 0] width 461 height 0
click at [210, 70] on div "{% render 'a2reviews-widget' product:product %}" at bounding box center [236, 121] width 264 height 112
click at [165, 58] on div "Script" at bounding box center [155, 56] width 25 height 12
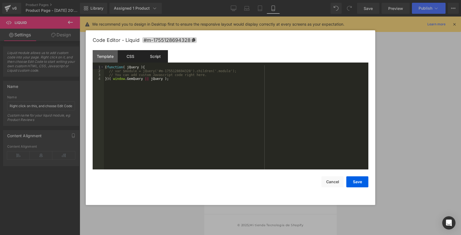
click at [141, 59] on div "CSS" at bounding box center [130, 56] width 25 height 12
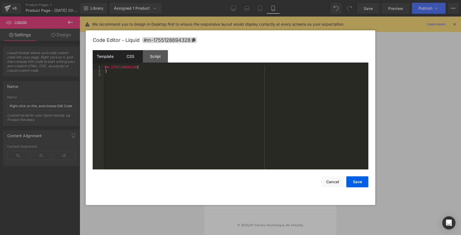
click at [111, 56] on div "Template" at bounding box center [105, 56] width 25 height 12
click at [362, 180] on button "Save" at bounding box center [357, 181] width 22 height 11
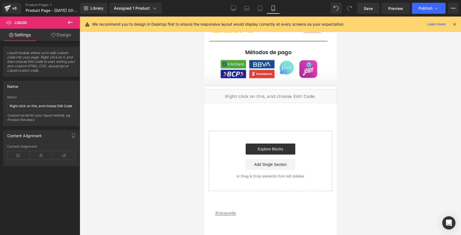
scroll to position [773, 0]
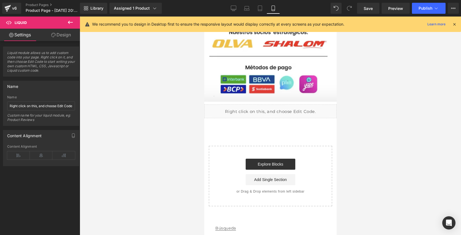
click at [455, 27] on div at bounding box center [454, 24] width 4 height 6
